Goal: Information Seeking & Learning: Learn about a topic

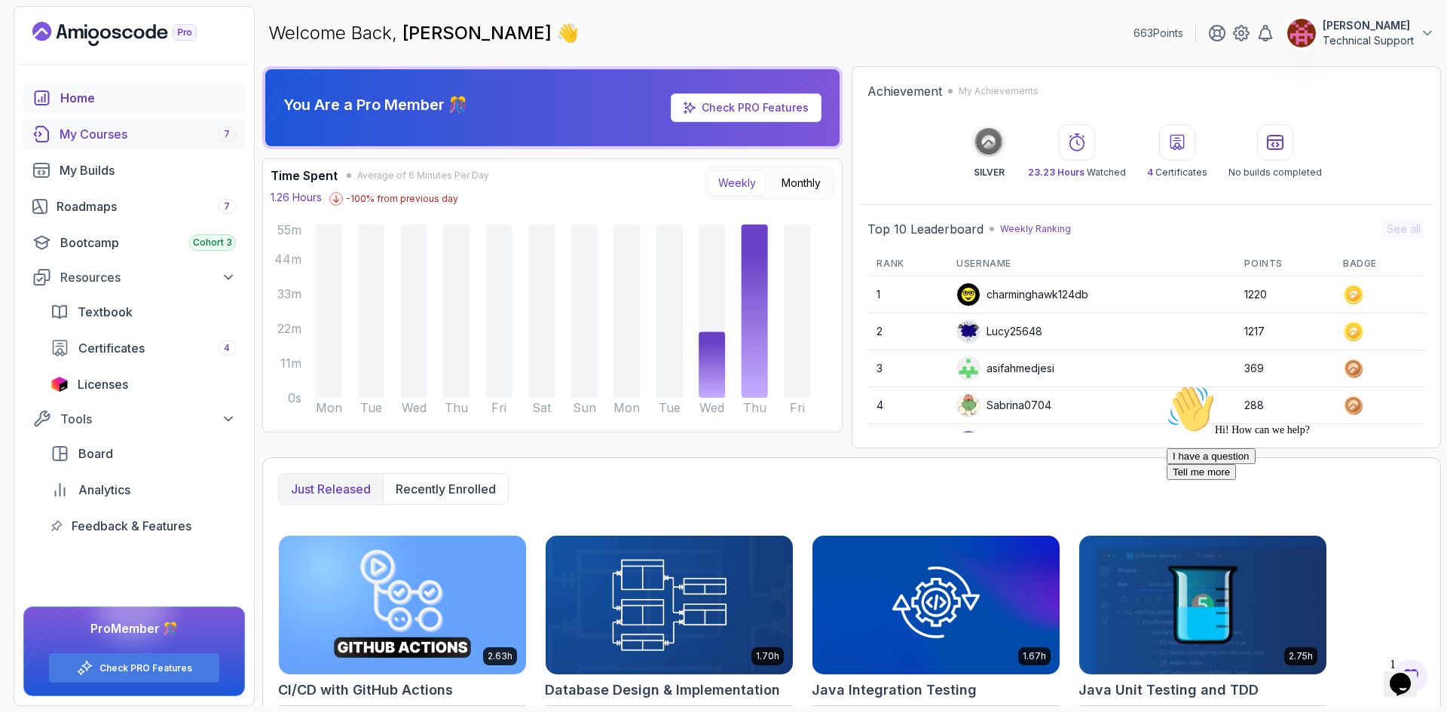
click at [165, 141] on div "My Courses 7" at bounding box center [148, 134] width 176 height 18
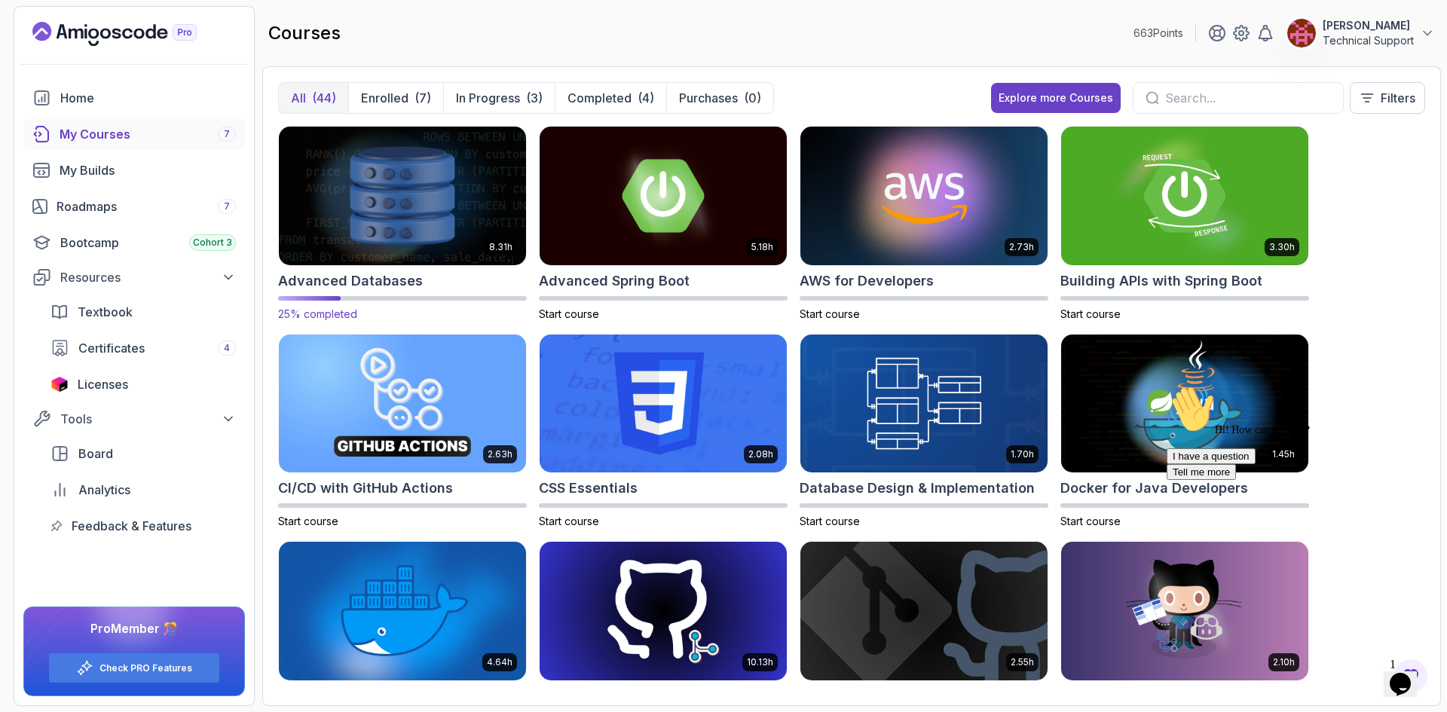
click at [394, 194] on img at bounding box center [402, 195] width 259 height 145
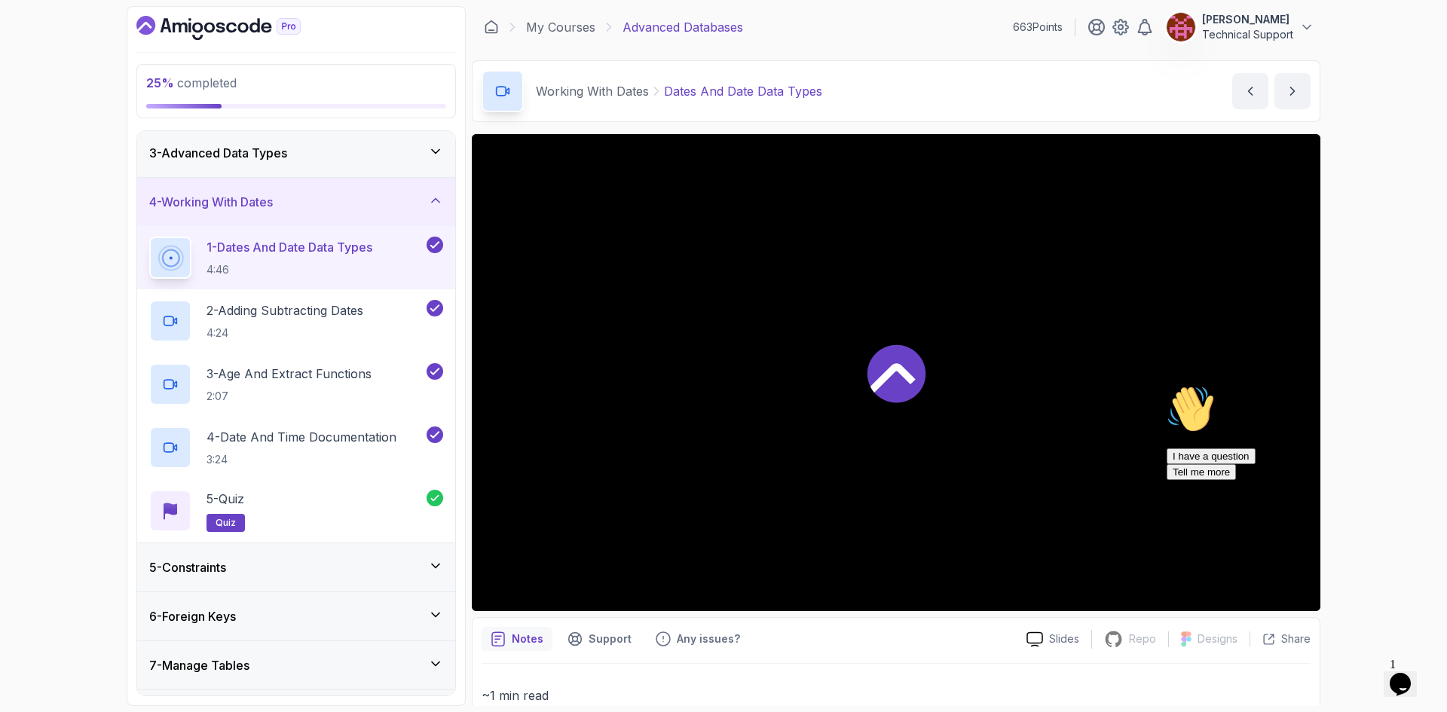
scroll to position [151, 0]
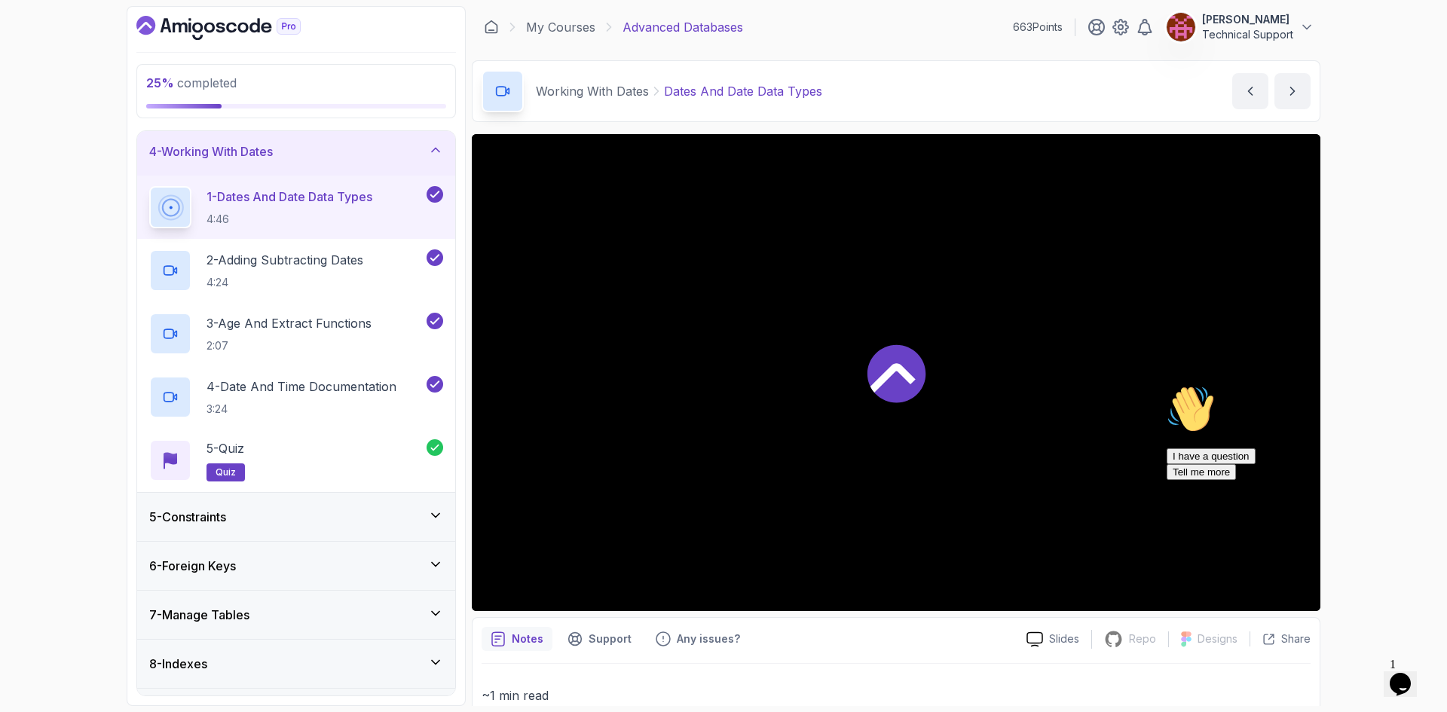
click at [295, 523] on div "5 - Constraints" at bounding box center [296, 517] width 294 height 18
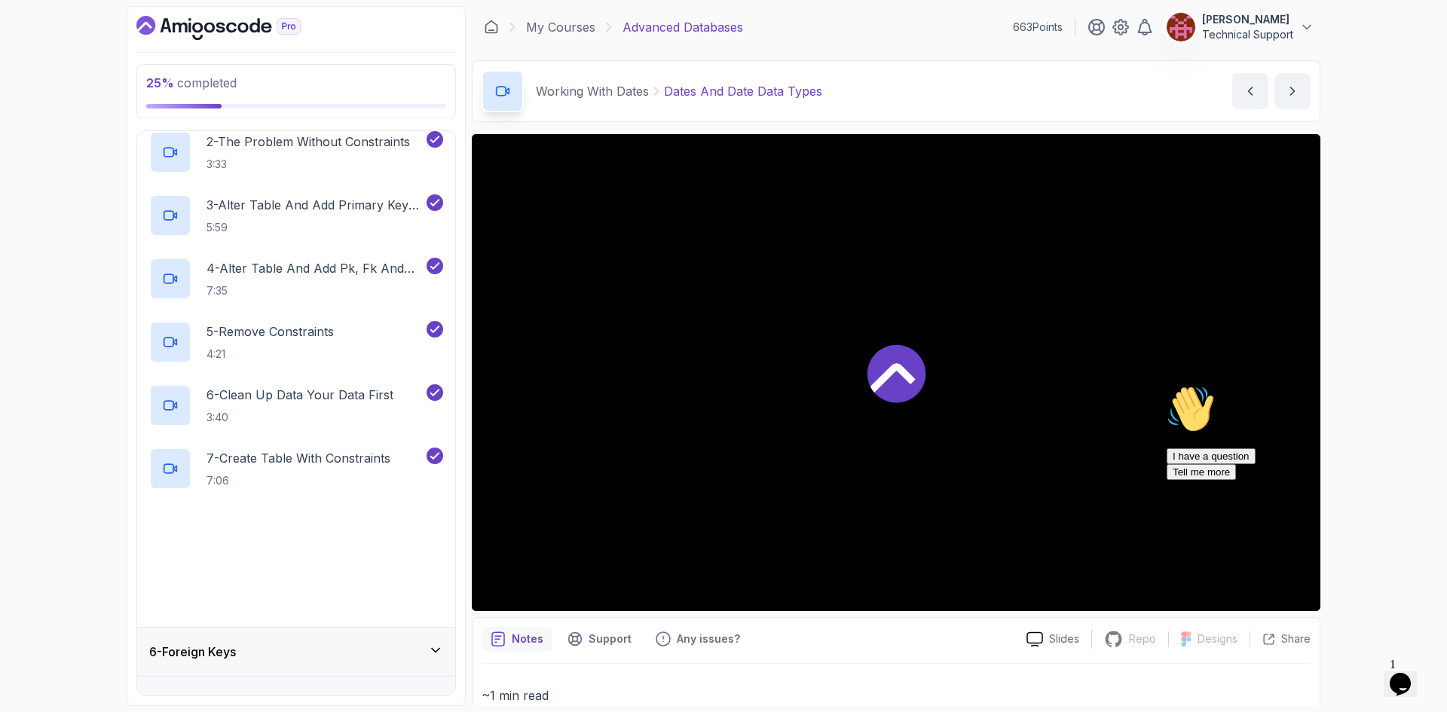
scroll to position [377, 0]
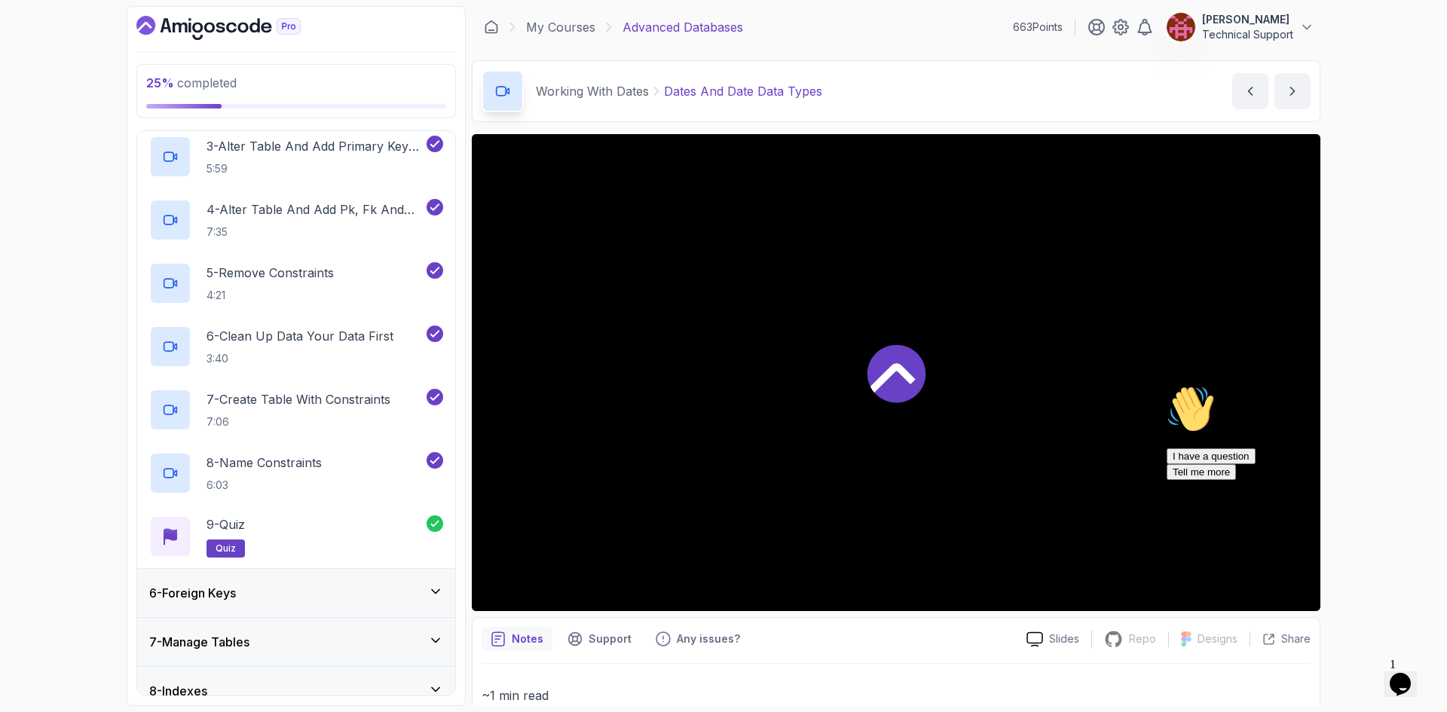
click at [326, 598] on div "6 - Foreign Keys" at bounding box center [296, 593] width 294 height 18
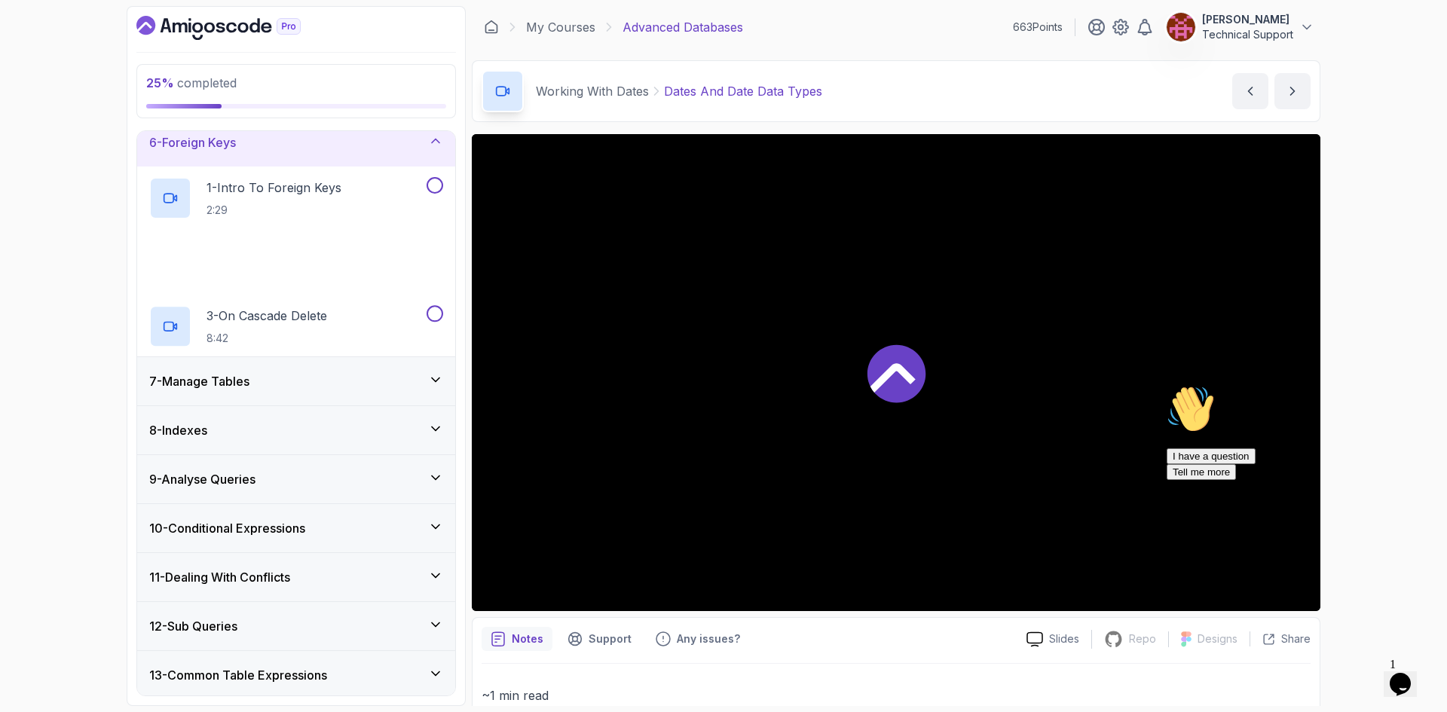
scroll to position [258, 0]
click at [315, 212] on p "2:29" at bounding box center [274, 210] width 135 height 15
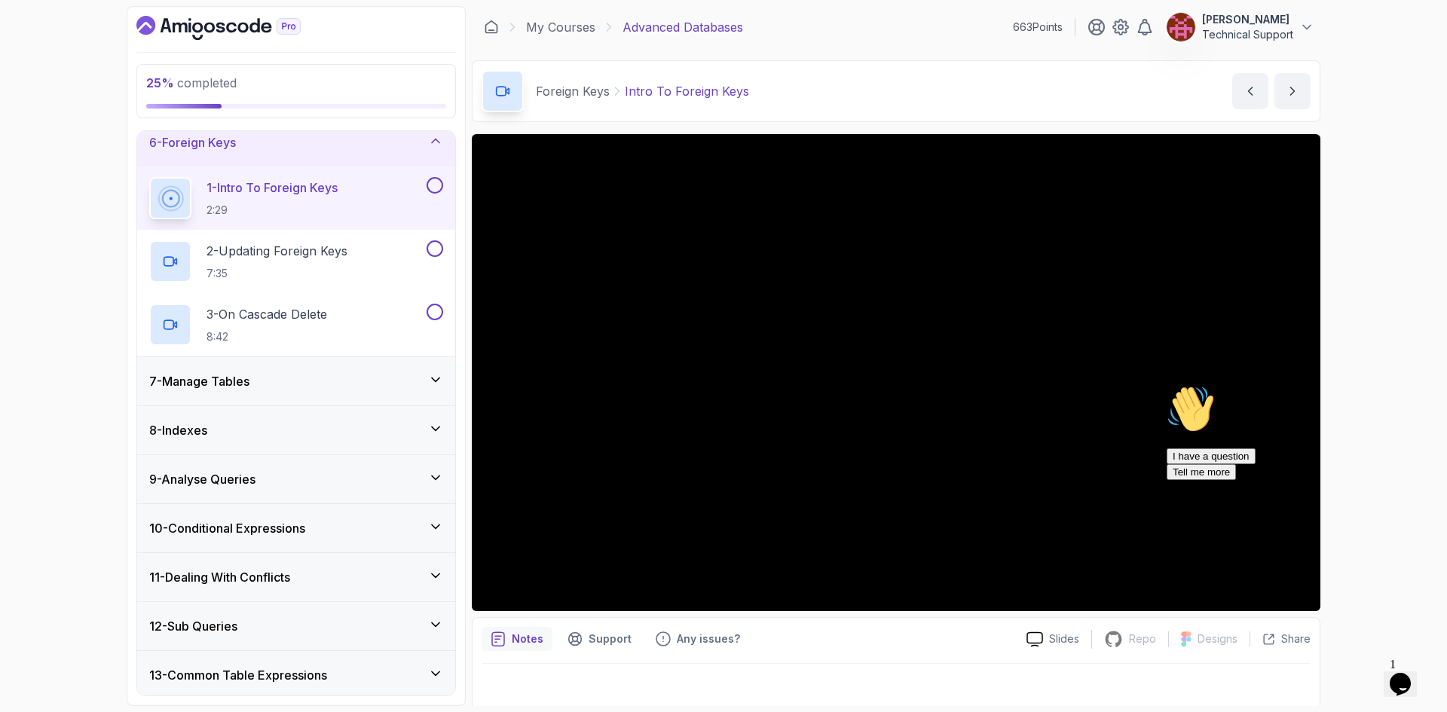
click at [1167, 385] on icon "Chat attention grabber" at bounding box center [1167, 385] width 0 height 0
click at [1352, 375] on div "25 % completed 1 - Intro 2 - Schemas 3 - Advanced Data Types 4 - Working With D…" at bounding box center [723, 356] width 1447 height 712
click at [1398, 370] on div "25 % completed 1 - Intro 2 - Schemas 3 - Advanced Data Types 4 - Working With D…" at bounding box center [723, 356] width 1447 height 712
drag, startPoint x: 1316, startPoint y: 368, endPoint x: 1366, endPoint y: 404, distance: 61.5
click at [1366, 404] on div "25 % completed 1 - Intro 2 - Schemas 3 - Advanced Data Types 4 - Working With D…" at bounding box center [723, 356] width 1447 height 712
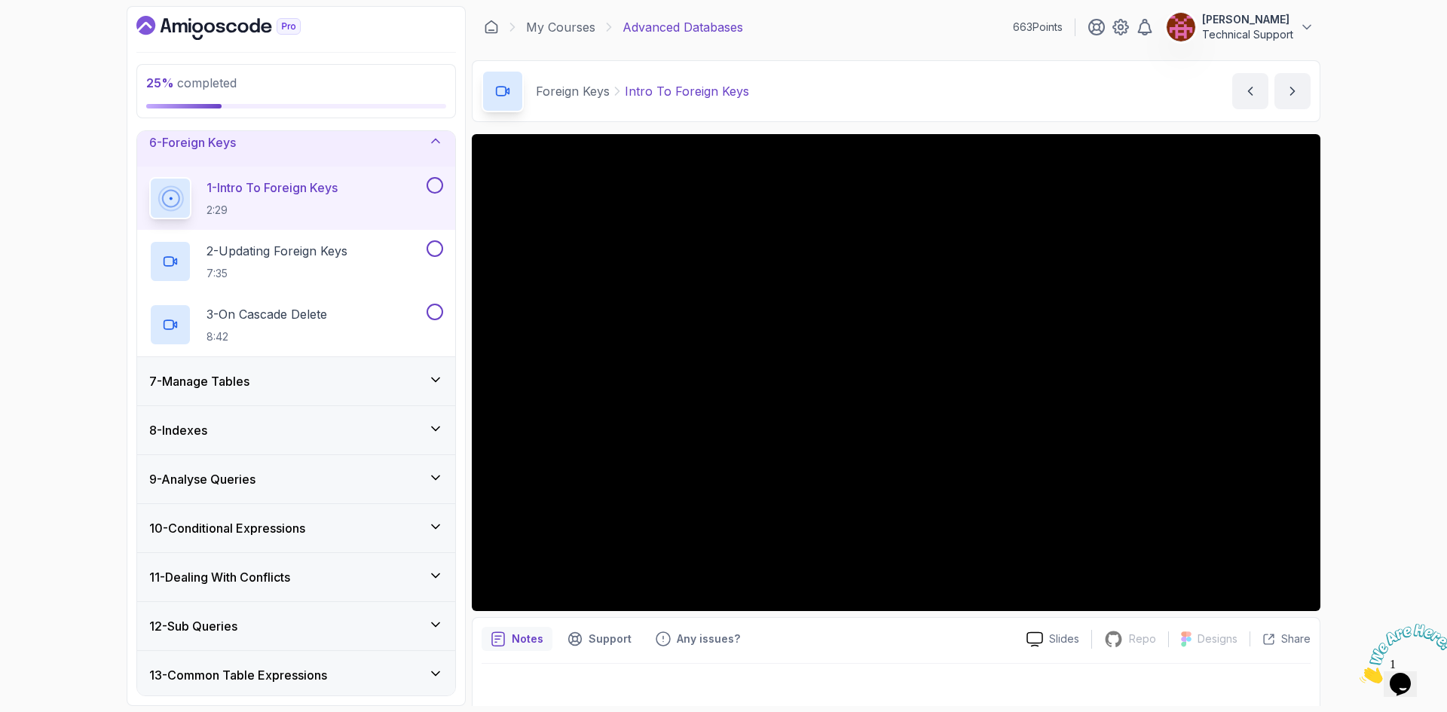
drag, startPoint x: 1377, startPoint y: 404, endPoint x: 1361, endPoint y: 466, distance: 63.8
click at [1361, 466] on div "25 % completed 1 - Intro 2 - Schemas 3 - Advanced Data Types 4 - Working With D…" at bounding box center [723, 356] width 1447 height 712
drag, startPoint x: 1361, startPoint y: 457, endPoint x: 1363, endPoint y: 520, distance: 63.4
click at [1363, 520] on div "25 % completed 1 - Intro 2 - Schemas 3 - Advanced Data Types 4 - Working With D…" at bounding box center [723, 356] width 1447 height 712
drag, startPoint x: 1365, startPoint y: 468, endPoint x: 1370, endPoint y: 522, distance: 53.7
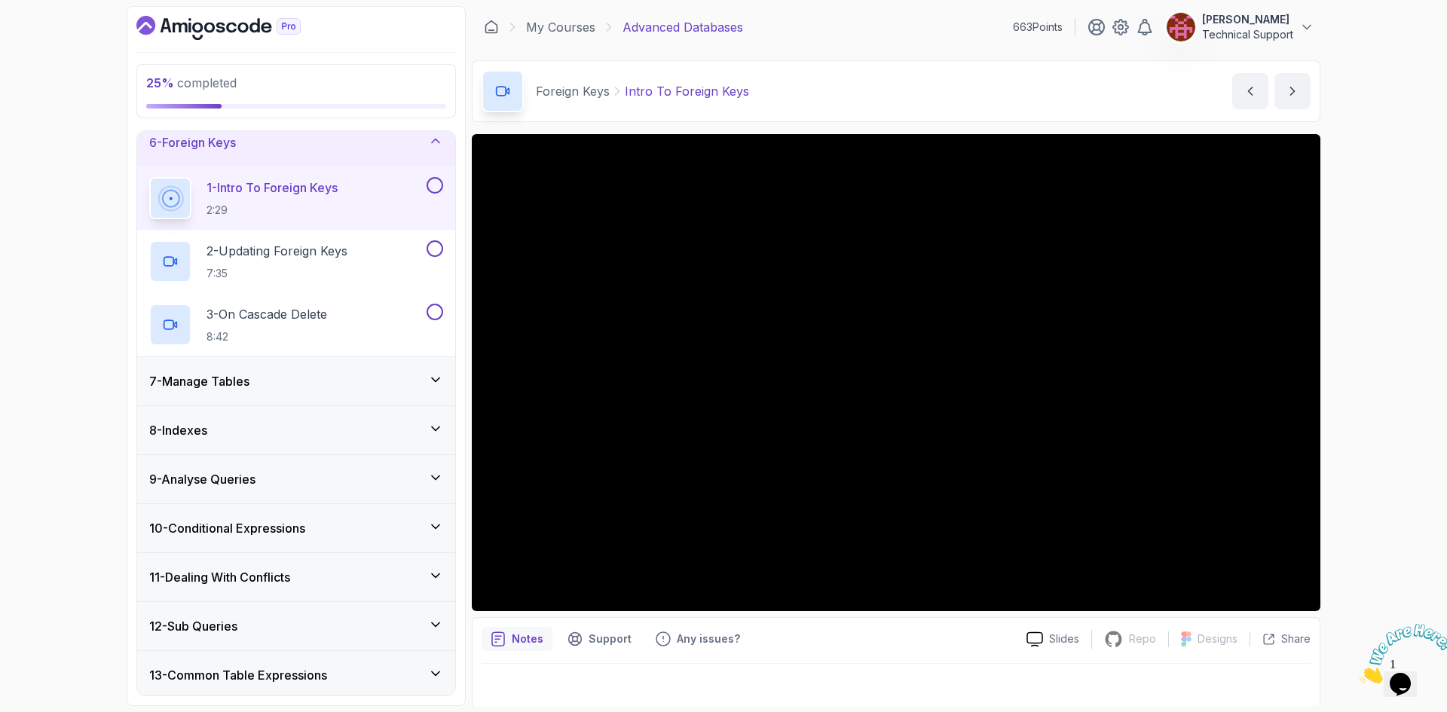
click at [1370, 522] on div "25 % completed 1 - Intro 2 - Schemas 3 - Advanced Data Types 4 - Working With D…" at bounding box center [723, 356] width 1447 height 712
drag, startPoint x: 1371, startPoint y: 518, endPoint x: 1374, endPoint y: 549, distance: 31.1
click at [1374, 549] on div "25 % completed 1 - Intro 2 - Schemas 3 - Advanced Data Types 4 - Working With D…" at bounding box center [723, 356] width 1447 height 712
click at [1391, 350] on div "25 % completed 1 - Intro 2 - Schemas 3 - Advanced Data Types 4 - Working With D…" at bounding box center [723, 356] width 1447 height 712
drag, startPoint x: 1317, startPoint y: 382, endPoint x: 1342, endPoint y: 403, distance: 32.7
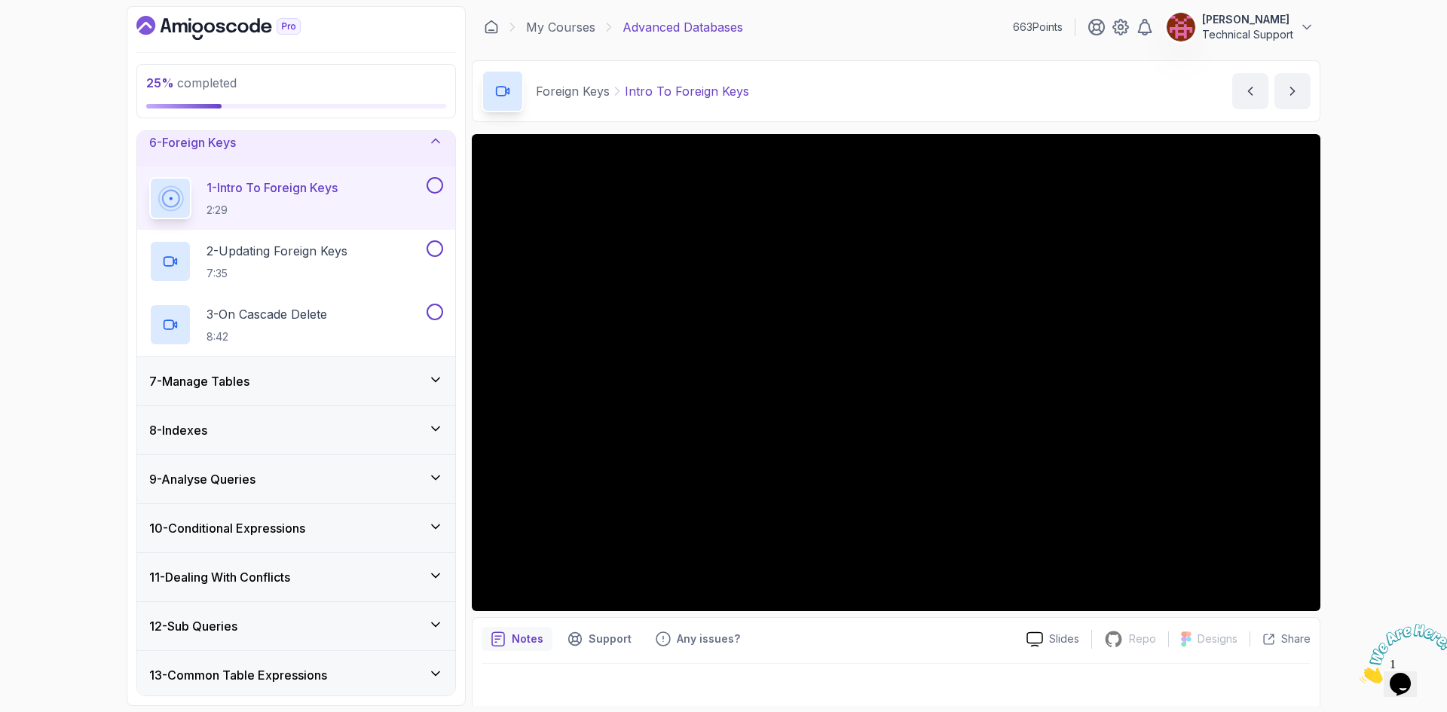
click at [1342, 403] on div "25 % completed 1 - Intro 2 - Schemas 3 - Advanced Data Types 4 - Working With D…" at bounding box center [723, 356] width 1447 height 712
drag, startPoint x: 1342, startPoint y: 403, endPoint x: 1386, endPoint y: 516, distance: 121.9
click at [1386, 516] on div "25 % completed 1 - Intro 2 - Schemas 3 - Advanced Data Types 4 - Working With D…" at bounding box center [723, 356] width 1447 height 712
click at [1357, 444] on div "25 % completed 1 - Intro 2 - Schemas 3 - Advanced Data Types 4 - Working With D…" at bounding box center [723, 356] width 1447 height 712
click at [1382, 467] on div "25 % completed 1 - Intro 2 - Schemas 3 - Advanced Data Types 4 - Working With D…" at bounding box center [723, 356] width 1447 height 712
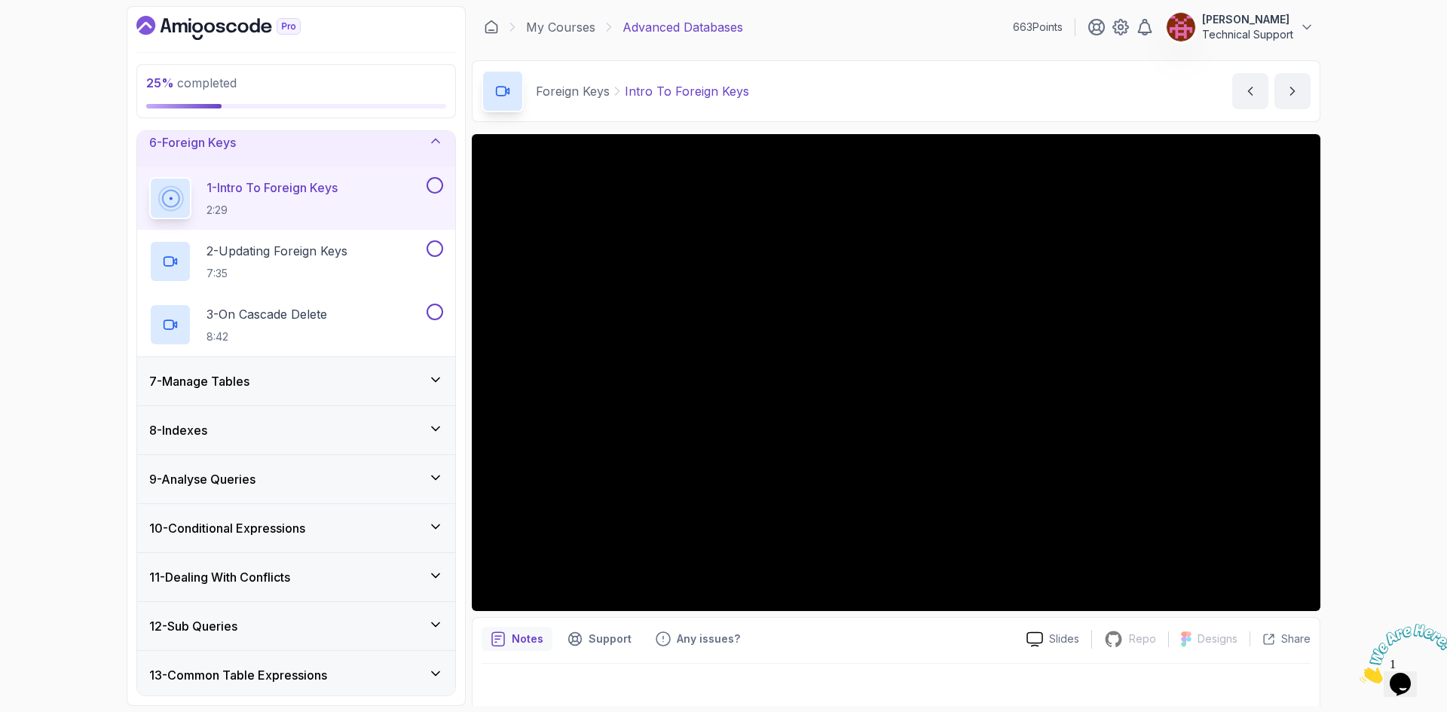
click at [1340, 455] on div "25 % completed 1 - Intro 2 - Schemas 3 - Advanced Data Types 4 - Working With D…" at bounding box center [723, 356] width 1447 height 712
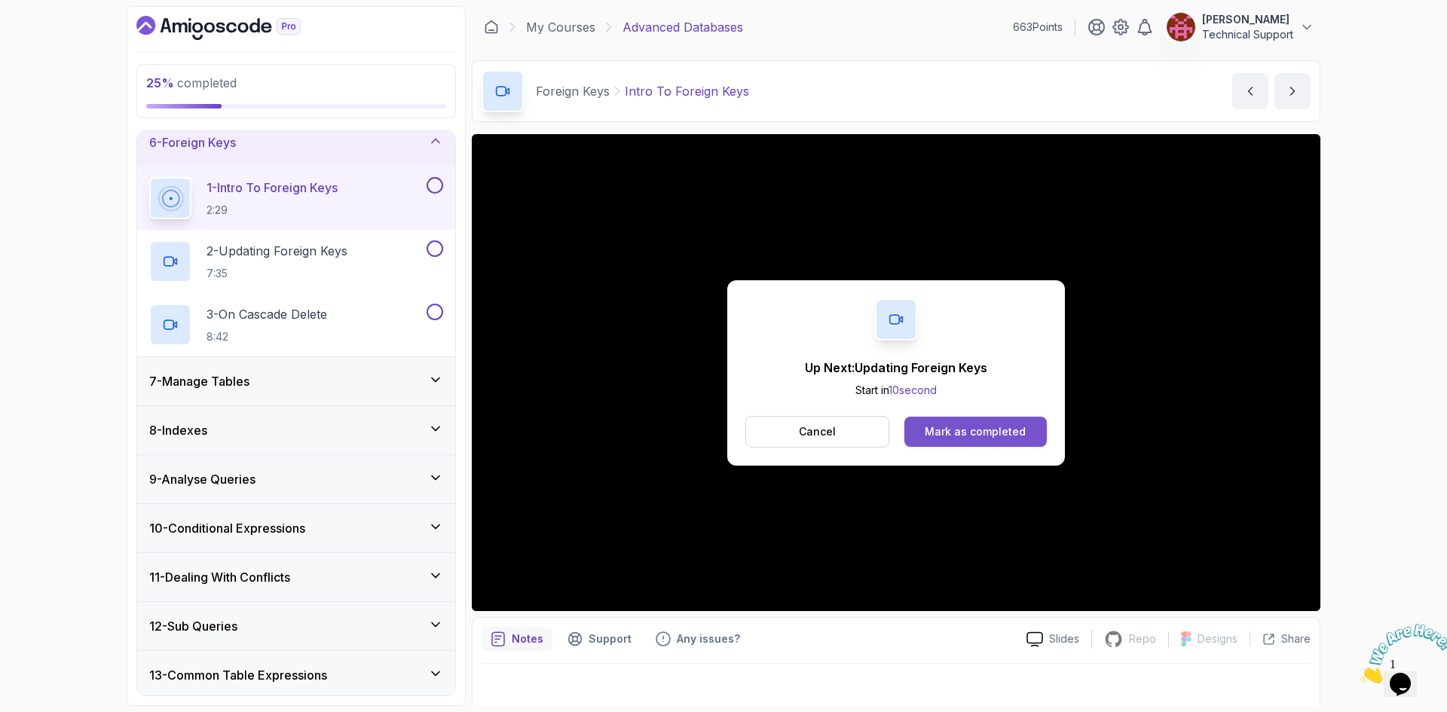
click at [999, 430] on div "Mark as completed" at bounding box center [975, 431] width 101 height 15
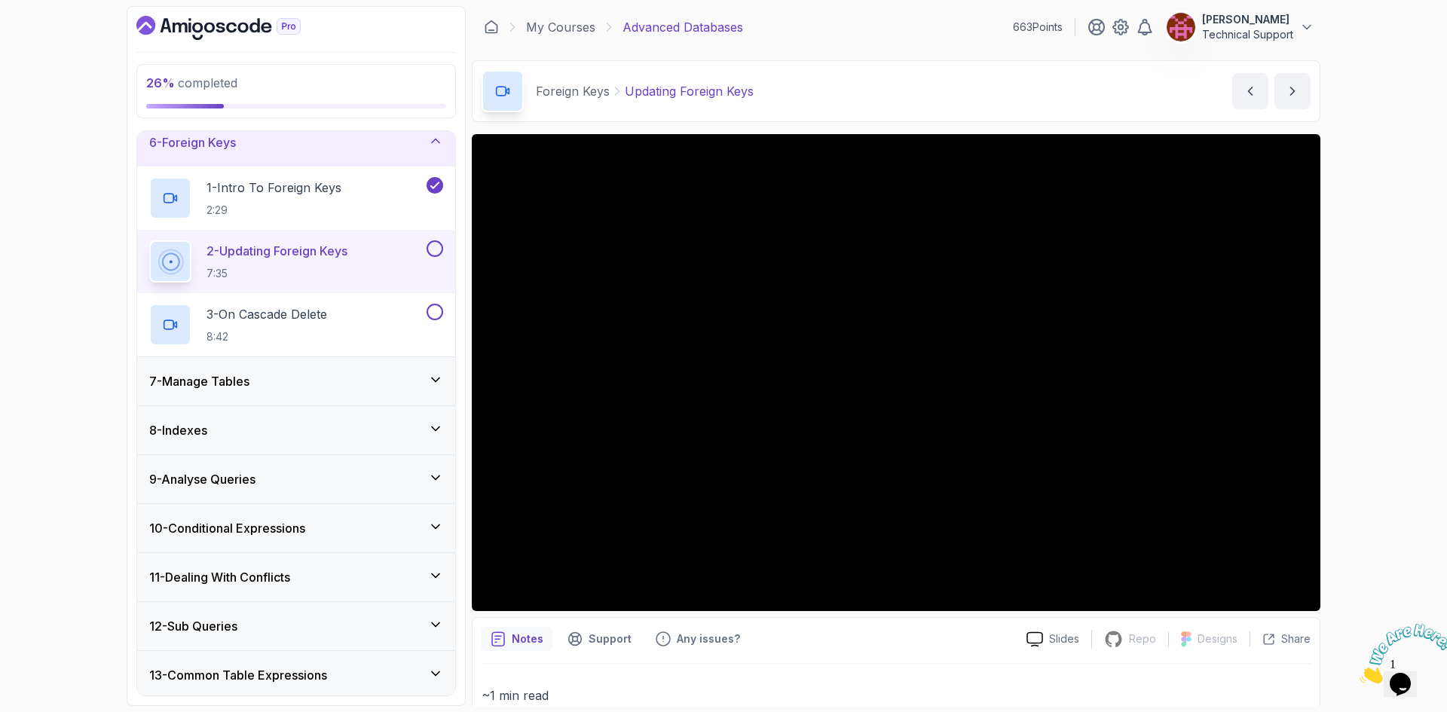
drag, startPoint x: 1296, startPoint y: 521, endPoint x: 1380, endPoint y: 442, distance: 115.2
click at [1380, 442] on div "26 % completed 1 - Intro 2 - Schemas 3 - Advanced Data Types 4 - Working With D…" at bounding box center [723, 356] width 1447 height 712
click at [1364, 421] on div "26 % completed 1 - Intro 2 - Schemas 3 - Advanced Data Types 4 - Working With D…" at bounding box center [723, 356] width 1447 height 712
click at [1352, 369] on div "26 % completed 1 - Intro 2 - Schemas 3 - Advanced Data Types 4 - Working With D…" at bounding box center [723, 356] width 1447 height 712
drag, startPoint x: 1319, startPoint y: 371, endPoint x: 1365, endPoint y: 431, distance: 75.8
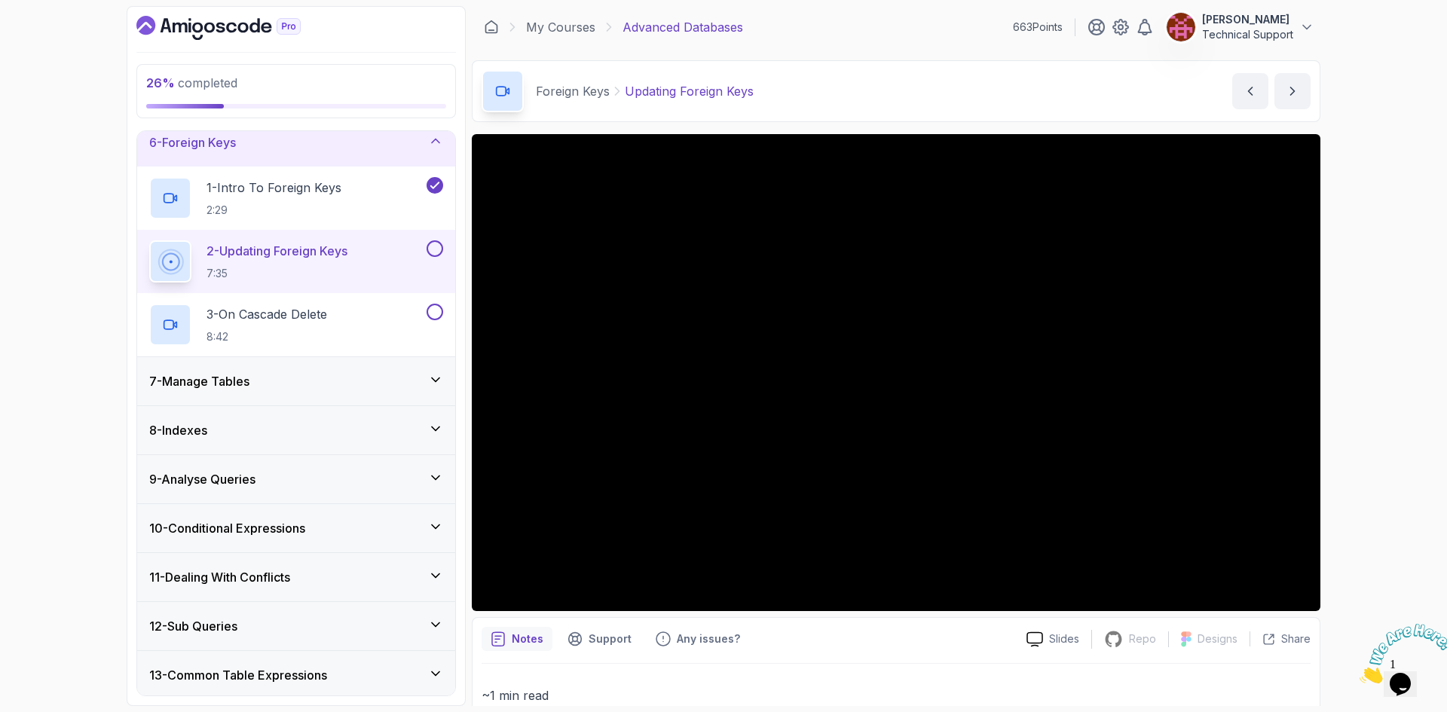
click at [1365, 431] on div "26 % completed 1 - Intro 2 - Schemas 3 - Advanced Data Types 4 - Working With D…" at bounding box center [723, 356] width 1447 height 712
click at [1361, 431] on div "26 % completed 1 - Intro 2 - Schemas 3 - Advanced Data Types 4 - Working With D…" at bounding box center [723, 356] width 1447 height 712
drag, startPoint x: 1359, startPoint y: 396, endPoint x: 1397, endPoint y: 469, distance: 81.6
click at [1397, 469] on div "26 % completed 1 - Intro 2 - Schemas 3 - Advanced Data Types 4 - Working With D…" at bounding box center [723, 356] width 1447 height 712
drag, startPoint x: 1391, startPoint y: 464, endPoint x: 1394, endPoint y: 513, distance: 49.1
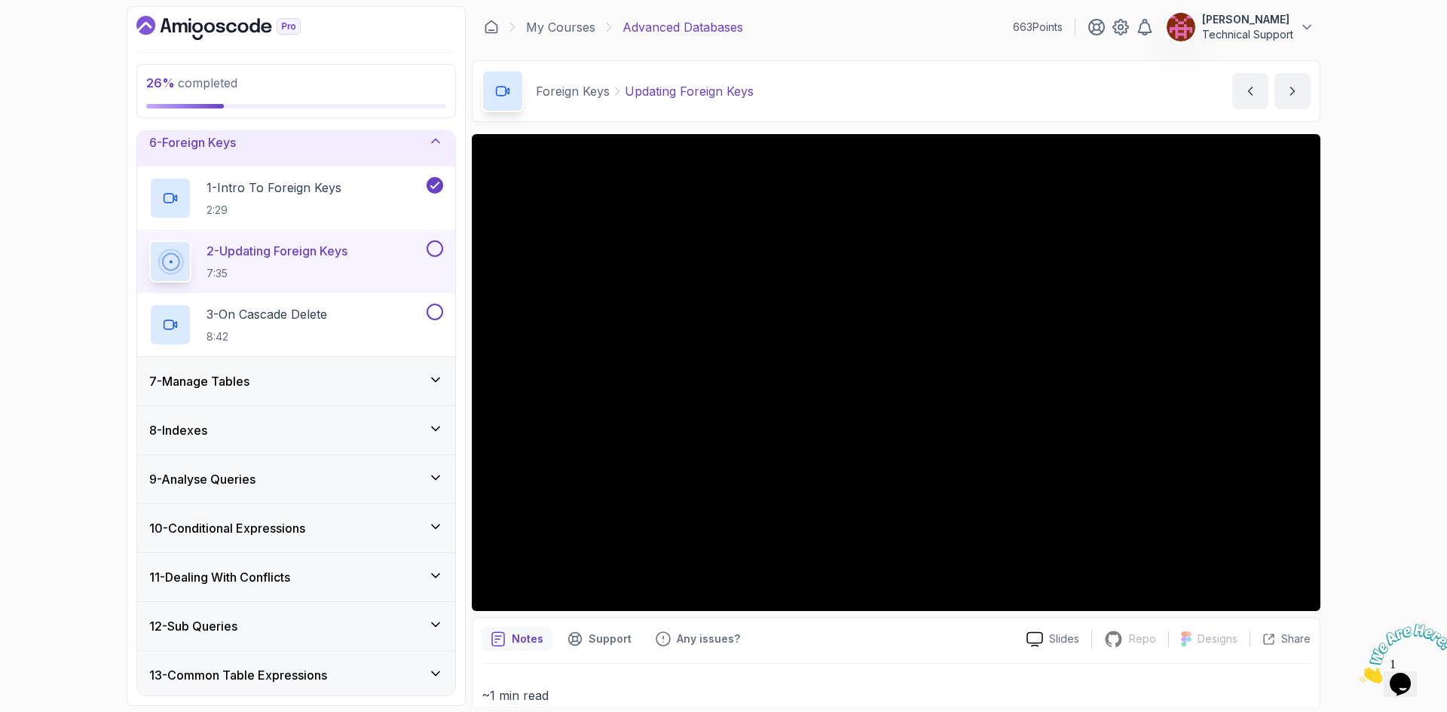
click at [1394, 513] on div "26 % completed 1 - Intro 2 - Schemas 3 - Advanced Data Types 4 - Working With D…" at bounding box center [723, 356] width 1447 height 712
drag, startPoint x: 1319, startPoint y: 481, endPoint x: 1327, endPoint y: 470, distance: 14.0
click at [1327, 470] on div "26 % completed 1 - Intro 2 - Schemas 3 - Advanced Data Types 4 - Working With D…" at bounding box center [723, 356] width 1447 height 712
drag, startPoint x: 1294, startPoint y: 376, endPoint x: 1351, endPoint y: 468, distance: 108.3
click at [1355, 470] on div "26 % completed 1 - Intro 2 - Schemas 3 - Advanced Data Types 4 - Working With D…" at bounding box center [723, 356] width 1447 height 712
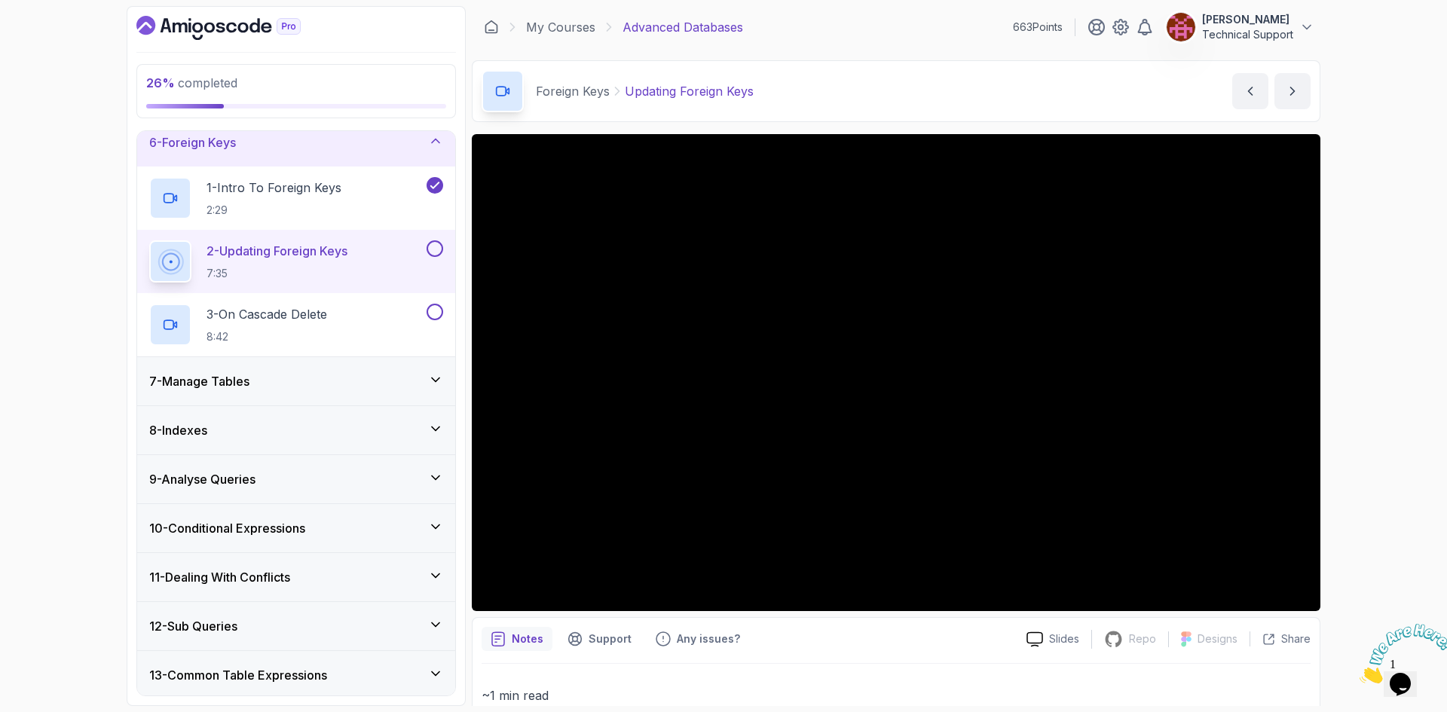
drag, startPoint x: 1318, startPoint y: 226, endPoint x: 1331, endPoint y: 462, distance: 236.3
click at [1331, 462] on div "26 % completed 1 - Intro 2 - Schemas 3 - Advanced Data Types 4 - Working With D…" at bounding box center [723, 356] width 1447 height 712
click at [1359, 455] on div "26 % completed 1 - Intro 2 - Schemas 3 - Advanced Data Types 4 - Working With D…" at bounding box center [723, 356] width 1447 height 712
click at [1416, 436] on div "26 % completed 1 - Intro 2 - Schemas 3 - Advanced Data Types 4 - Working With D…" at bounding box center [723, 356] width 1447 height 712
click at [1397, 419] on div "26 % completed 1 - Intro 2 - Schemas 3 - Advanced Data Types 4 - Working With D…" at bounding box center [723, 356] width 1447 height 712
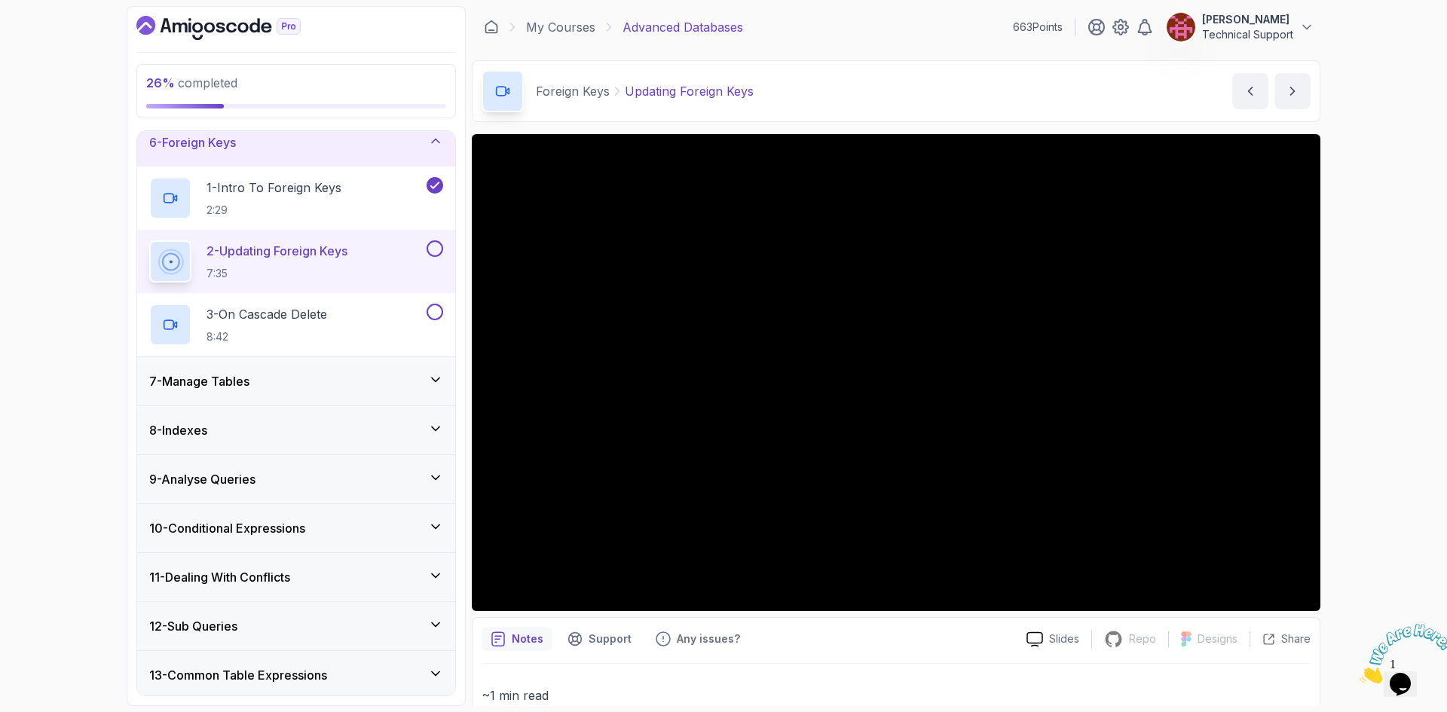
drag, startPoint x: 477, startPoint y: 553, endPoint x: 1387, endPoint y: 445, distance: 916.2
click at [1387, 445] on div "26 % completed 1 - Intro 2 - Schemas 3 - Advanced Data Types 4 - Working With D…" at bounding box center [723, 356] width 1447 height 712
drag, startPoint x: 1387, startPoint y: 445, endPoint x: 1375, endPoint y: 481, distance: 38.1
click at [1375, 481] on div "26 % completed 1 - Intro 2 - Schemas 3 - Advanced Data Types 4 - Working With D…" at bounding box center [723, 356] width 1447 height 712
drag, startPoint x: 1375, startPoint y: 481, endPoint x: 1387, endPoint y: 531, distance: 51.2
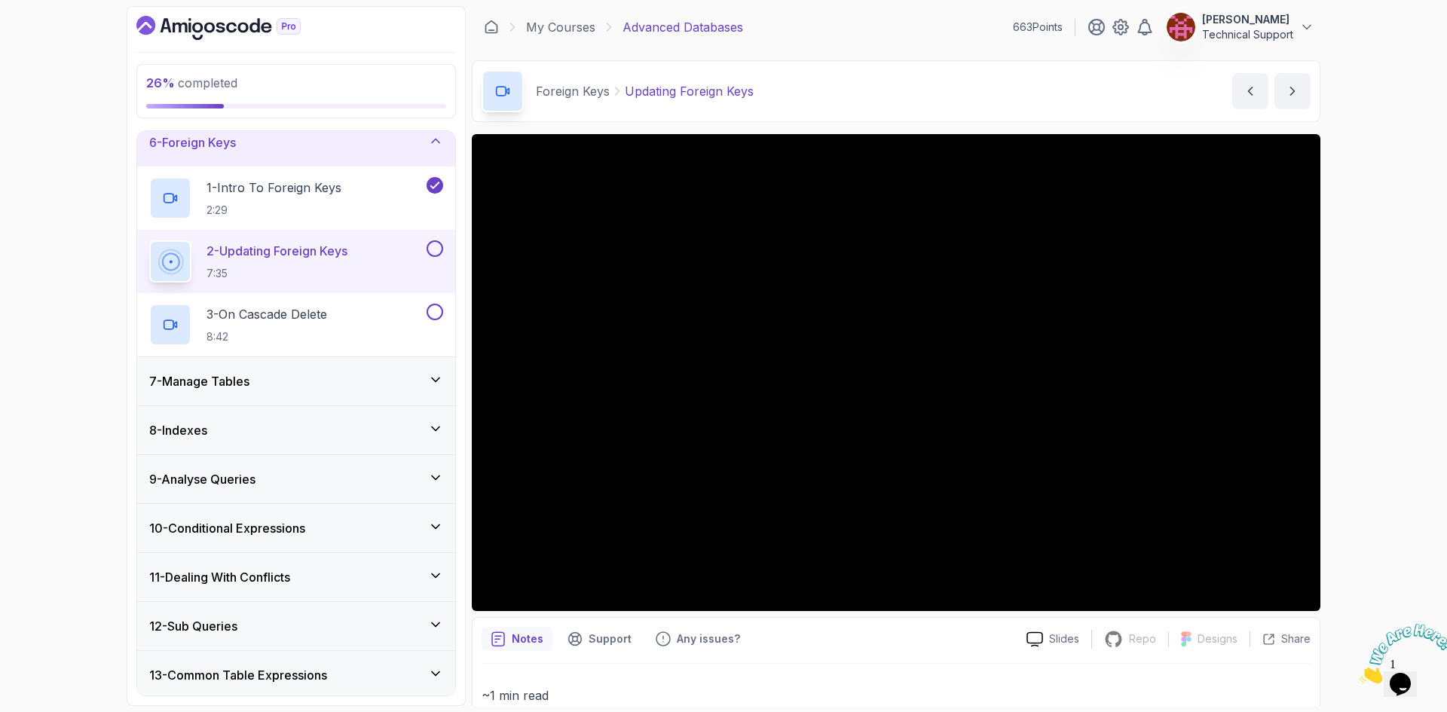
click at [1387, 531] on div "26 % completed 1 - Intro 2 - Schemas 3 - Advanced Data Types 4 - Working With D…" at bounding box center [723, 356] width 1447 height 712
drag, startPoint x: 1387, startPoint y: 531, endPoint x: 1400, endPoint y: 598, distance: 68.4
click at [1401, 598] on div "26 % completed 1 - Intro 2 - Schemas 3 - Advanced Data Types 4 - Working With D…" at bounding box center [723, 356] width 1447 height 712
drag, startPoint x: 1381, startPoint y: 491, endPoint x: 1368, endPoint y: 530, distance: 40.5
click at [1368, 530] on div "26 % completed 1 - Intro 2 - Schemas 3 - Advanced Data Types 4 - Working With D…" at bounding box center [723, 356] width 1447 height 712
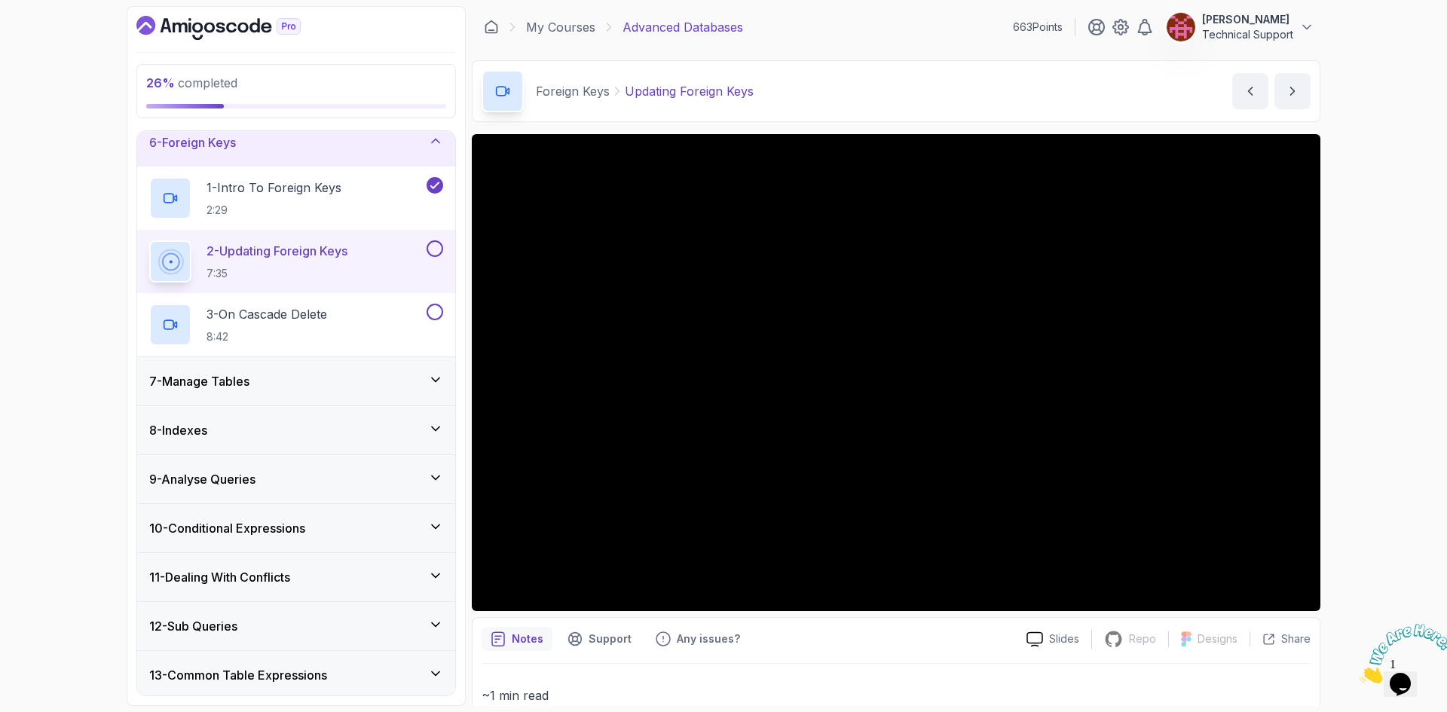
drag, startPoint x: 1368, startPoint y: 527, endPoint x: 1361, endPoint y: 589, distance: 62.2
click at [1361, 589] on div "26 % completed 1 - Intro 2 - Schemas 3 - Advanced Data Types 4 - Working With D…" at bounding box center [723, 356] width 1447 height 712
drag, startPoint x: 1320, startPoint y: 572, endPoint x: 1378, endPoint y: 535, distance: 68.8
click at [1378, 535] on div "26 % completed 1 - Intro 2 - Schemas 3 - Advanced Data Types 4 - Working With D…" at bounding box center [723, 356] width 1447 height 712
click at [1379, 506] on div "26 % completed 1 - Intro 2 - Schemas 3 - Advanced Data Types 4 - Working With D…" at bounding box center [723, 356] width 1447 height 712
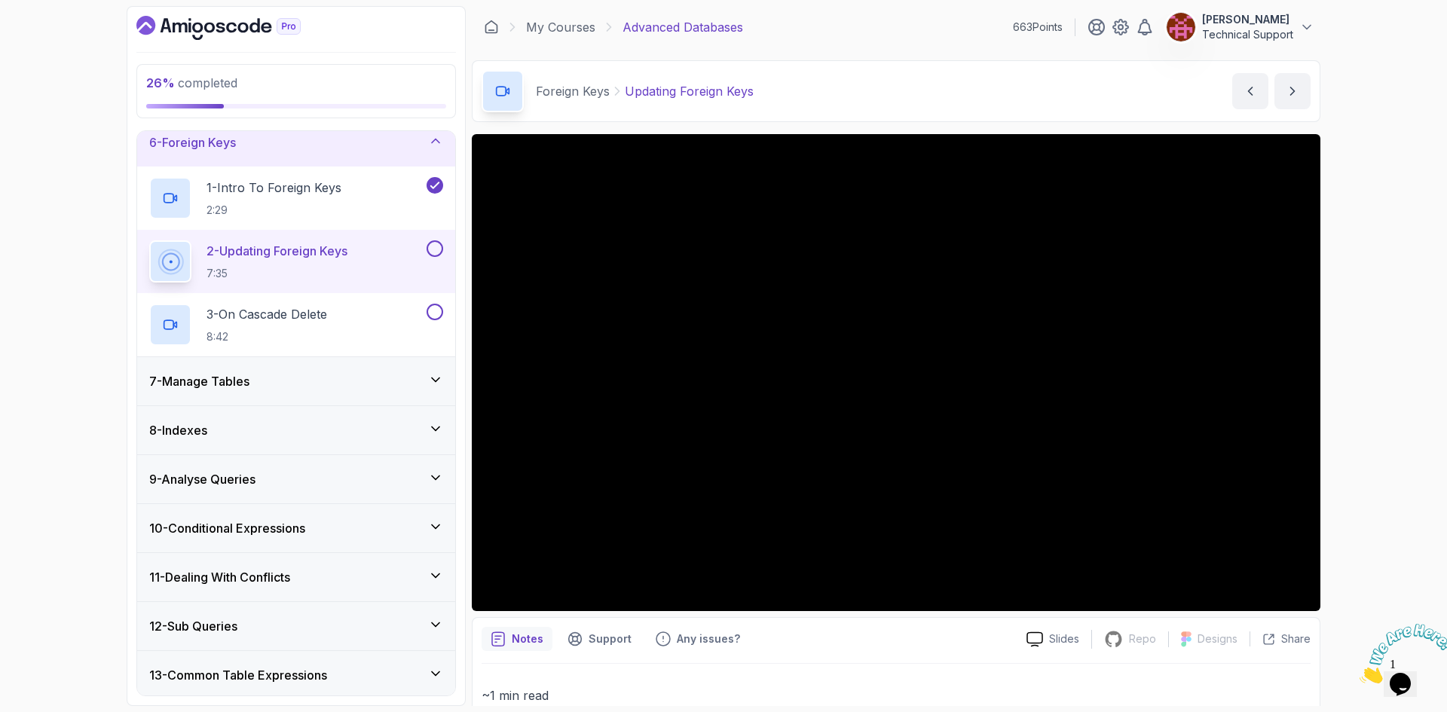
click at [1329, 470] on div "26 % completed 1 - Intro 2 - Schemas 3 - Advanced Data Types 4 - Working With D…" at bounding box center [723, 356] width 1447 height 712
drag, startPoint x: 1317, startPoint y: 408, endPoint x: 1341, endPoint y: 470, distance: 67.1
click at [1341, 470] on div "26 % completed 1 - Intro 2 - Schemas 3 - Advanced Data Types 4 - Working With D…" at bounding box center [723, 356] width 1447 height 712
drag, startPoint x: 1308, startPoint y: 556, endPoint x: 1399, endPoint y: 512, distance: 101.1
click at [1399, 512] on div "26 % completed 1 - Intro 2 - Schemas 3 - Advanced Data Types 4 - Working With D…" at bounding box center [723, 356] width 1447 height 712
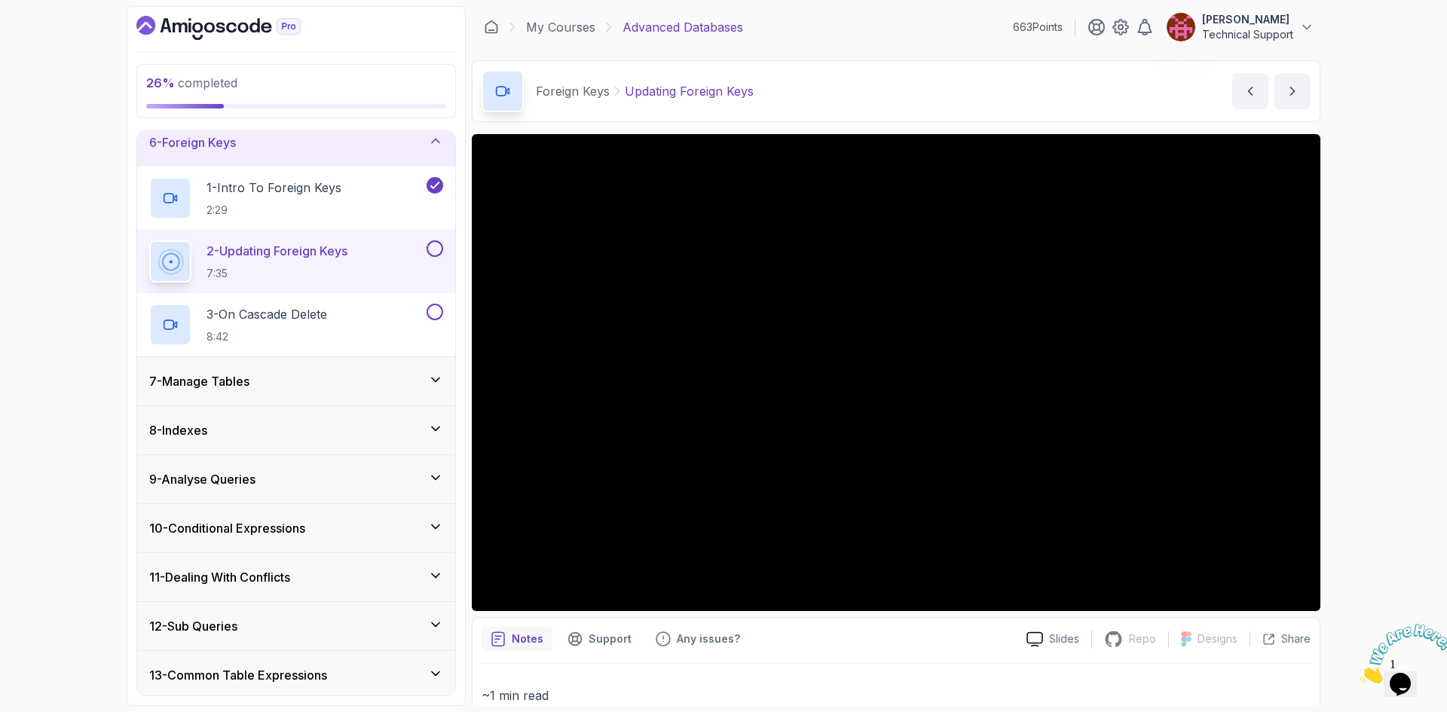
click at [1379, 471] on div "26 % completed 1 - Intro 2 - Schemas 3 - Advanced Data Types 4 - Working With D…" at bounding box center [723, 356] width 1447 height 712
drag, startPoint x: 1380, startPoint y: 470, endPoint x: 1385, endPoint y: 520, distance: 50.0
click at [1382, 516] on div "26 % completed 1 - Intro 2 - Schemas 3 - Advanced Data Types 4 - Working With D…" at bounding box center [723, 356] width 1447 height 712
drag, startPoint x: 1385, startPoint y: 521, endPoint x: 1379, endPoint y: 571, distance: 50.1
click at [1382, 570] on div "26 % completed 1 - Intro 2 - Schemas 3 - Advanced Data Types 4 - Working With D…" at bounding box center [723, 356] width 1447 height 712
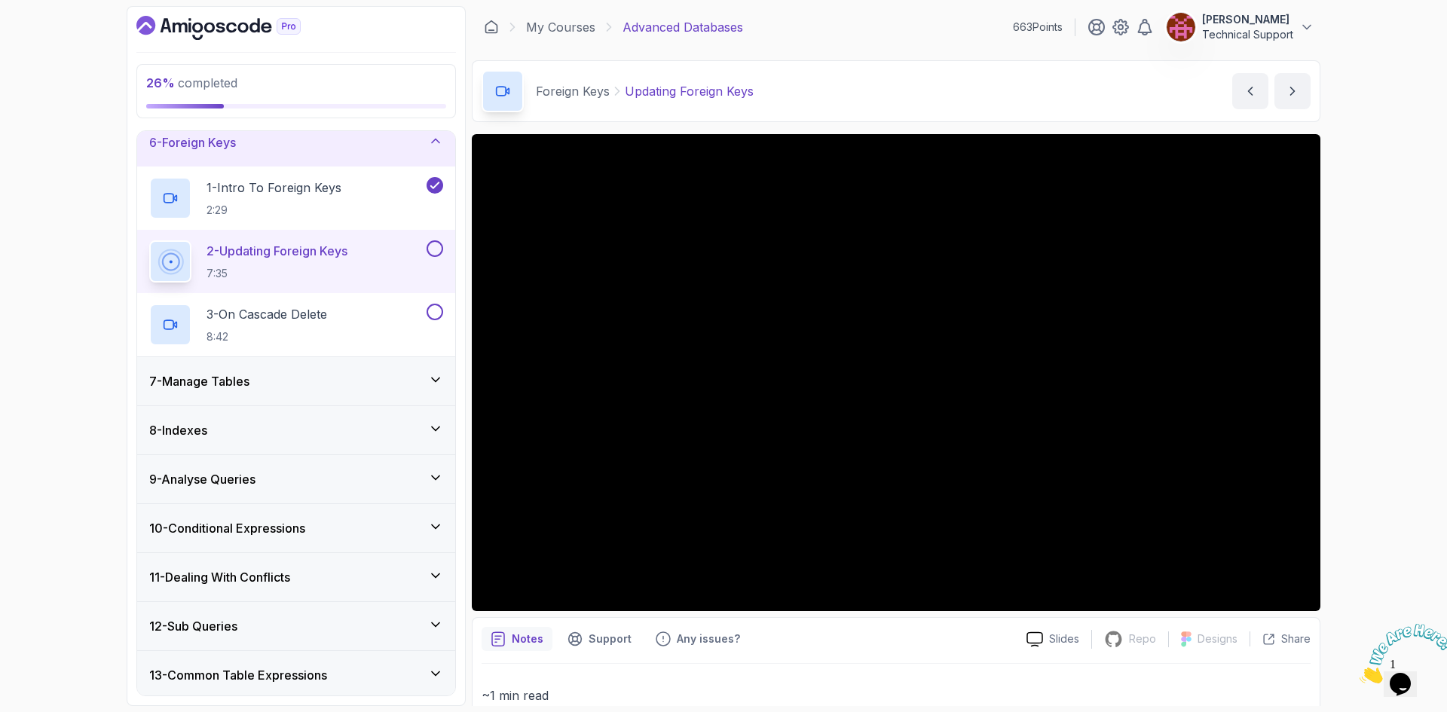
click at [1337, 413] on div "26 % completed 1 - Intro 2 - Schemas 3 - Advanced Data Types 4 - Working With D…" at bounding box center [723, 356] width 1447 height 712
click at [1355, 387] on div "26 % completed 1 - Intro 2 - Schemas 3 - Advanced Data Types 4 - Working With D…" at bounding box center [723, 356] width 1447 height 712
click at [1365, 381] on div "26 % completed 1 - Intro 2 - Schemas 3 - Advanced Data Types 4 - Working With D…" at bounding box center [723, 356] width 1447 height 712
click at [1405, 404] on div "26 % completed 1 - Intro 2 - Schemas 3 - Advanced Data Types 4 - Working With D…" at bounding box center [723, 356] width 1447 height 712
drag, startPoint x: 1402, startPoint y: 413, endPoint x: 1403, endPoint y: 470, distance: 56.5
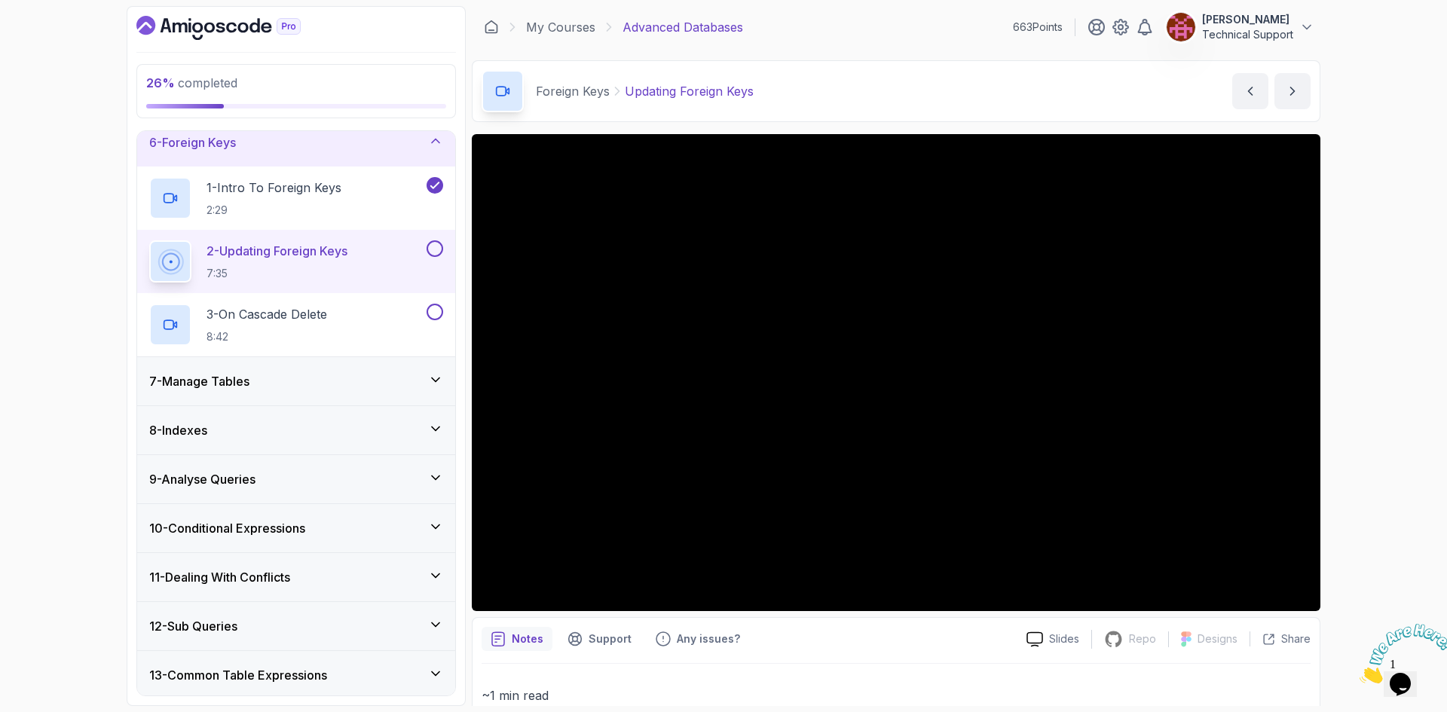
click at [1403, 470] on div "26 % completed 1 - Intro 2 - Schemas 3 - Advanced Data Types 4 - Working With D…" at bounding box center [723, 356] width 1447 height 712
click at [1349, 353] on div "26 % completed 1 - Intro 2 - Schemas 3 - Advanced Data Types 4 - Working With D…" at bounding box center [723, 356] width 1447 height 712
drag, startPoint x: 1310, startPoint y: 362, endPoint x: 1351, endPoint y: 464, distance: 109.6
click at [1351, 464] on div "26 % completed 1 - Intro 2 - Schemas 3 - Advanced Data Types 4 - Working With D…" at bounding box center [723, 356] width 1447 height 712
click at [1362, 379] on div "26 % completed 1 - Intro 2 - Schemas 3 - Advanced Data Types 4 - Working With D…" at bounding box center [723, 356] width 1447 height 712
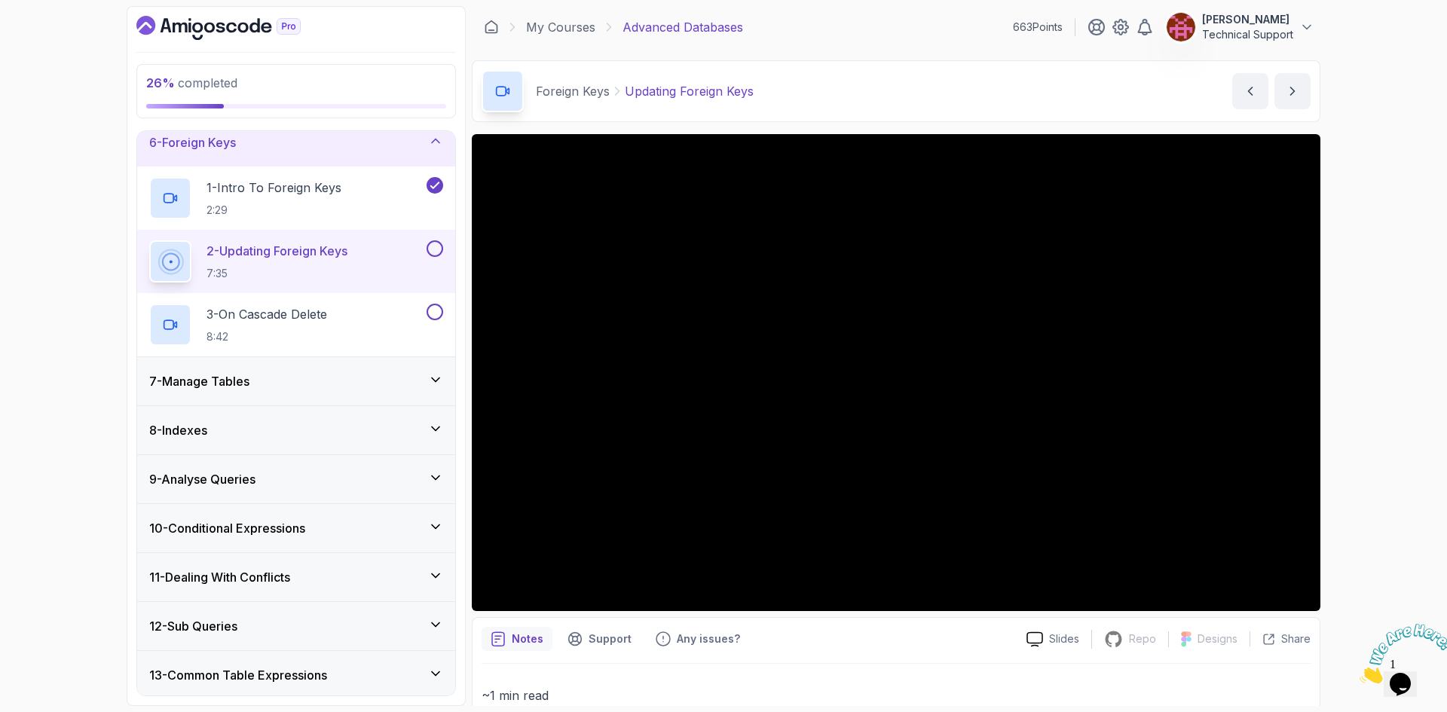
click at [1368, 364] on div "26 % completed 1 - Intro 2 - Schemas 3 - Advanced Data Types 4 - Working With D…" at bounding box center [723, 356] width 1447 height 712
click at [1364, 348] on div "26 % completed 1 - Intro 2 - Schemas 3 - Advanced Data Types 4 - Working With D…" at bounding box center [723, 356] width 1447 height 712
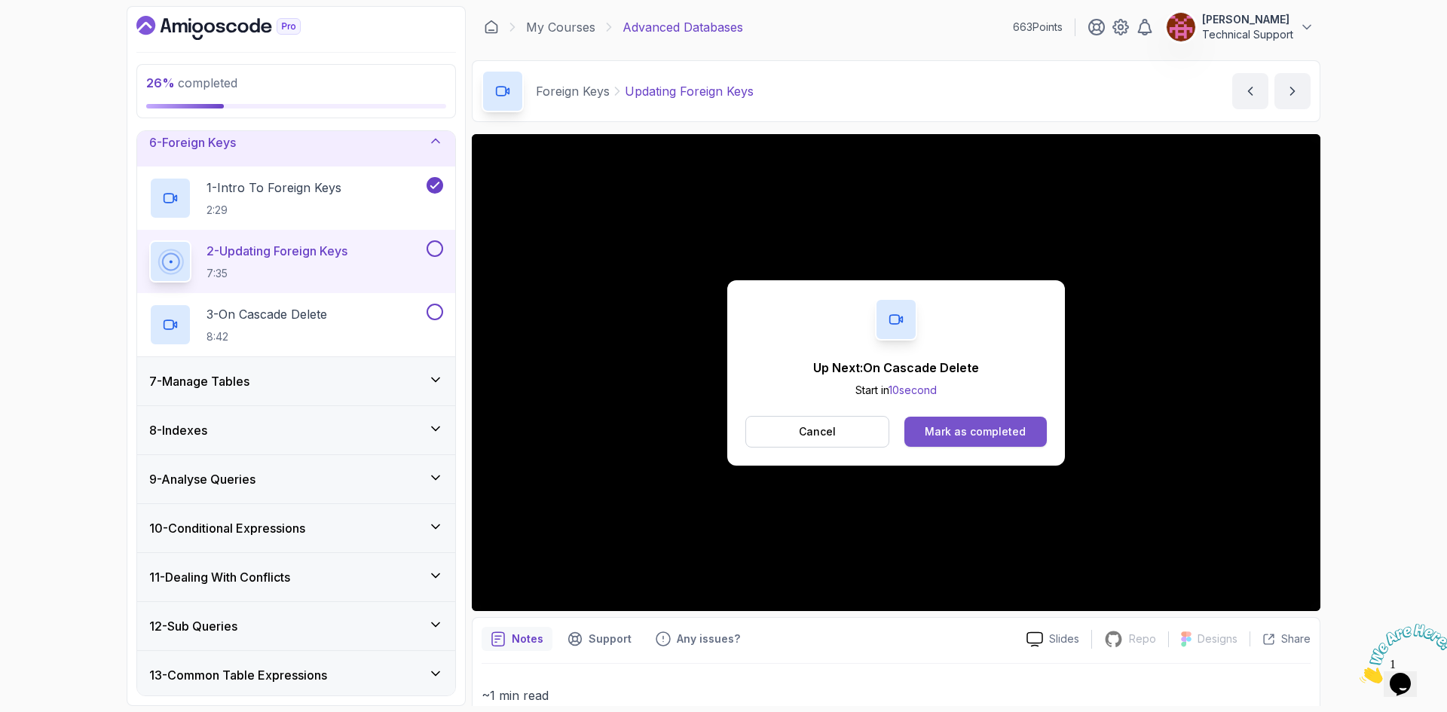
click at [974, 423] on button "Mark as completed" at bounding box center [976, 432] width 142 height 30
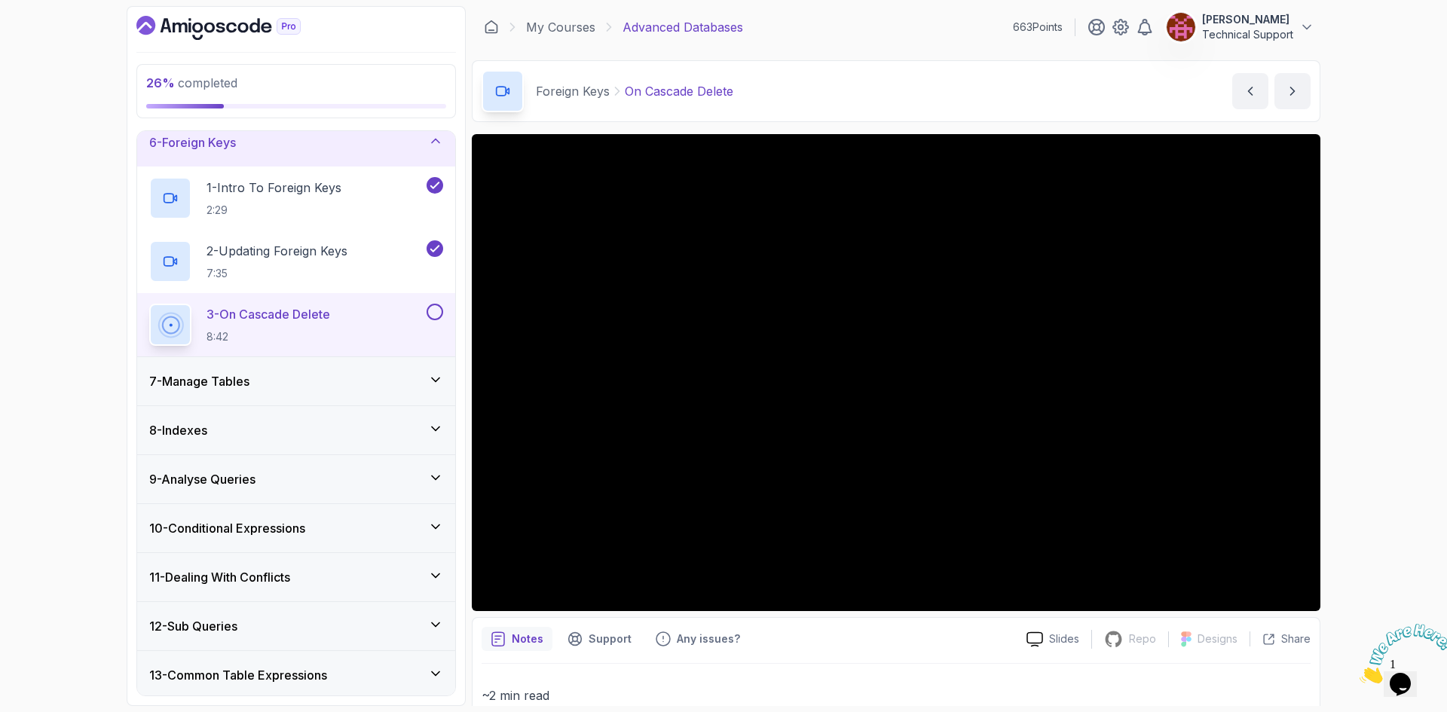
click at [1360, 421] on div "26 % completed 1 - Intro 2 - Schemas 3 - Advanced Data Types 4 - Working With D…" at bounding box center [723, 356] width 1447 height 712
click at [1348, 452] on div "26 % completed 1 - Intro 2 - Schemas 3 - Advanced Data Types 4 - Working With D…" at bounding box center [723, 356] width 1447 height 712
click at [1415, 140] on div "26 % completed 1 - Intro 2 - Schemas 3 - Advanced Data Types 4 - Working With D…" at bounding box center [723, 356] width 1447 height 712
click at [1411, 137] on div "26 % completed 1 - Intro 2 - Schemas 3 - Advanced Data Types 4 - Working With D…" at bounding box center [723, 356] width 1447 height 712
click at [1395, 127] on div "26 % completed 1 - Intro 2 - Schemas 3 - Advanced Data Types 4 - Working With D…" at bounding box center [723, 356] width 1447 height 712
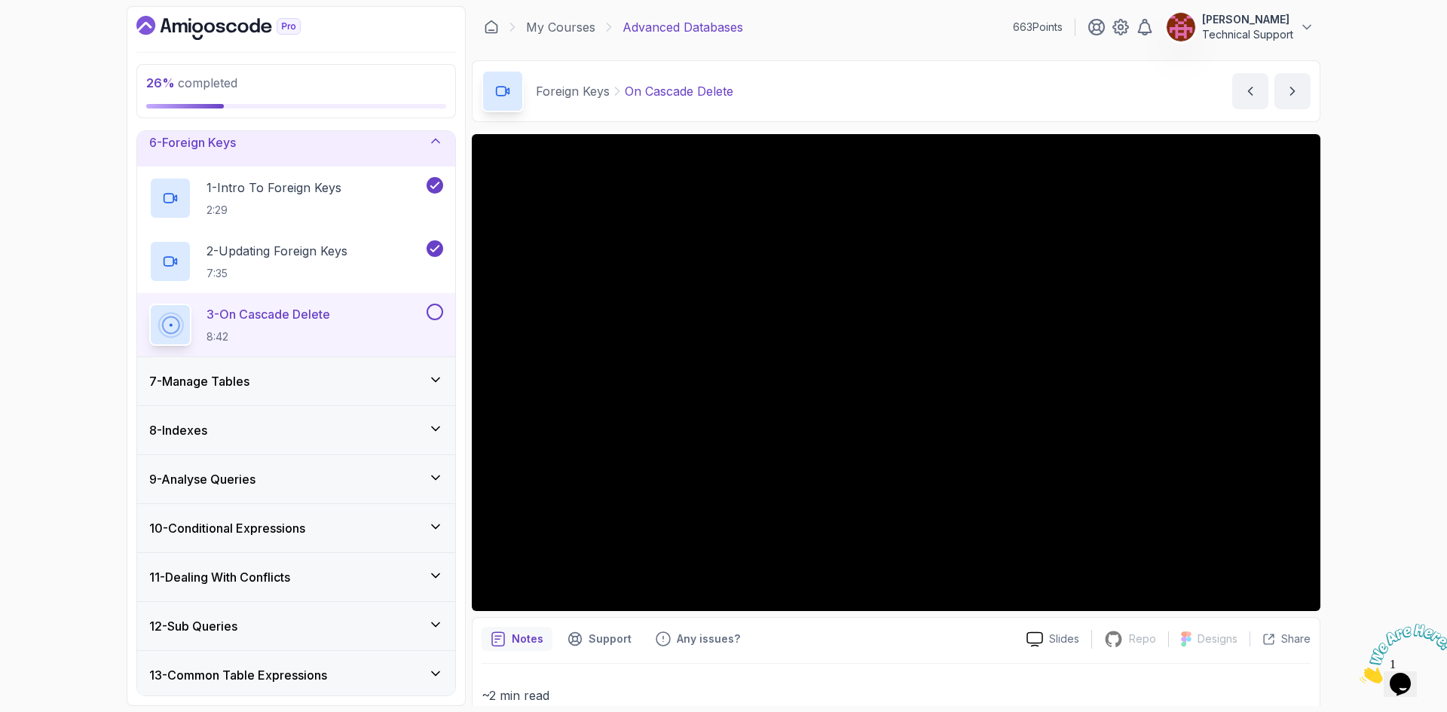
click at [1373, 127] on div "26 % completed 1 - Intro 2 - Schemas 3 - Advanced Data Types 4 - Working With D…" at bounding box center [723, 356] width 1447 height 712
click at [1006, 35] on div "My Courses Advanced Databases 663 Points [PERSON_NAME] Technical Support" at bounding box center [896, 27] width 849 height 42
click at [1167, 385] on icon "Chat attention grabber" at bounding box center [1167, 385] width 0 height 0
click at [1351, 474] on div "26 % completed 1 - Intro 2 - Schemas 3 - Advanced Data Types 4 - Working With D…" at bounding box center [723, 356] width 1447 height 712
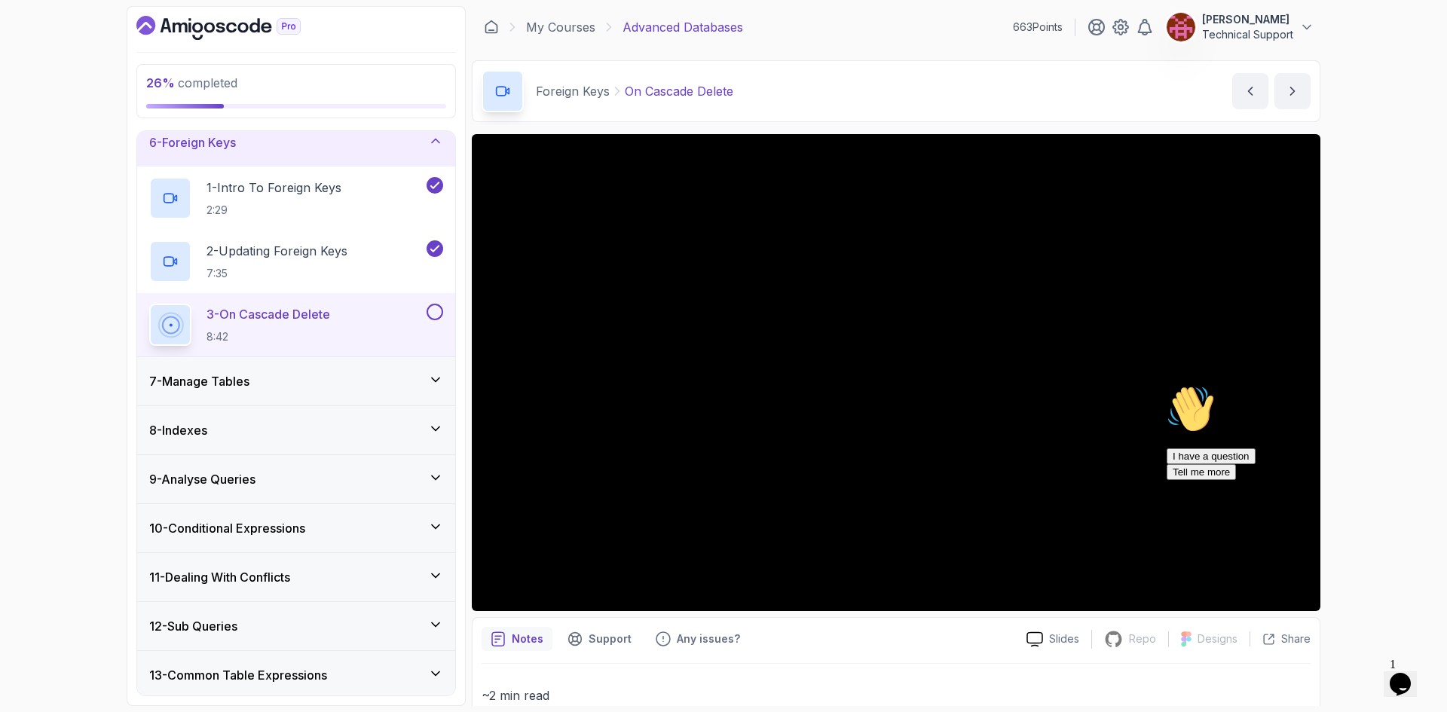
click at [1167, 385] on icon "Chat attention grabber" at bounding box center [1167, 385] width 0 height 0
click at [1360, 673] on icon "Close" at bounding box center [1360, 679] width 0 height 13
click at [1388, 460] on div "26 % completed 1 - Intro 2 - Schemas 3 - Advanced Data Types 4 - Working With D…" at bounding box center [723, 356] width 1447 height 712
drag, startPoint x: 1298, startPoint y: 520, endPoint x: 1380, endPoint y: 452, distance: 107.0
click at [1383, 452] on div "26 % completed 1 - Intro 2 - Schemas 3 - Advanced Data Types 4 - Working With D…" at bounding box center [723, 356] width 1447 height 712
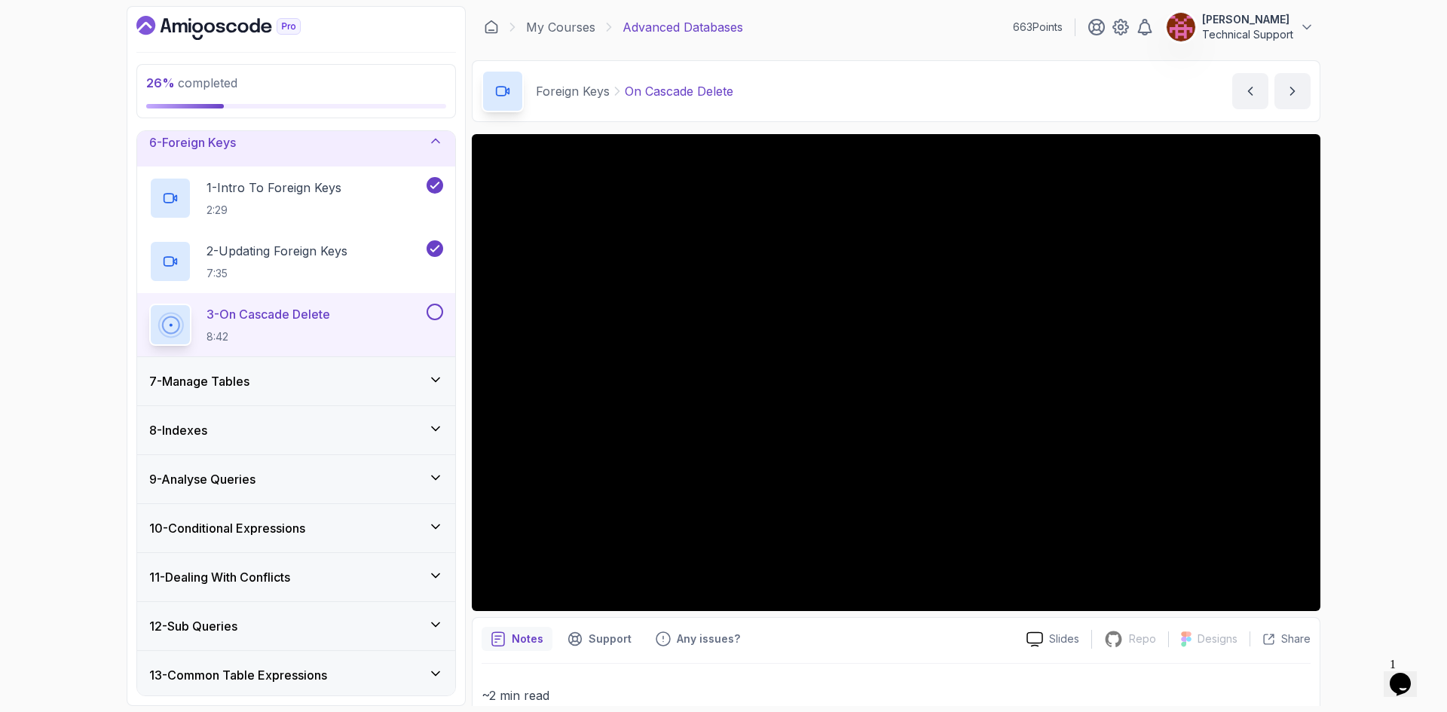
click at [1358, 486] on div "26 % completed 1 - Intro 2 - Schemas 3 - Advanced Data Types 4 - Working With D…" at bounding box center [723, 356] width 1447 height 712
click at [1368, 461] on div "26 % completed 1 - Intro 2 - Schemas 3 - Advanced Data Types 4 - Working With D…" at bounding box center [723, 356] width 1447 height 712
click at [1378, 446] on div "26 % completed 1 - Intro 2 - Schemas 3 - Advanced Data Types 4 - Working With D…" at bounding box center [723, 356] width 1447 height 712
click at [1373, 246] on div "26 % completed 1 - Intro 2 - Schemas 3 - Advanced Data Types 4 - Working With D…" at bounding box center [723, 356] width 1447 height 712
click at [1374, 402] on div "26 % completed 1 - Intro 2 - Schemas 3 - Advanced Data Types 4 - Working With D…" at bounding box center [723, 356] width 1447 height 712
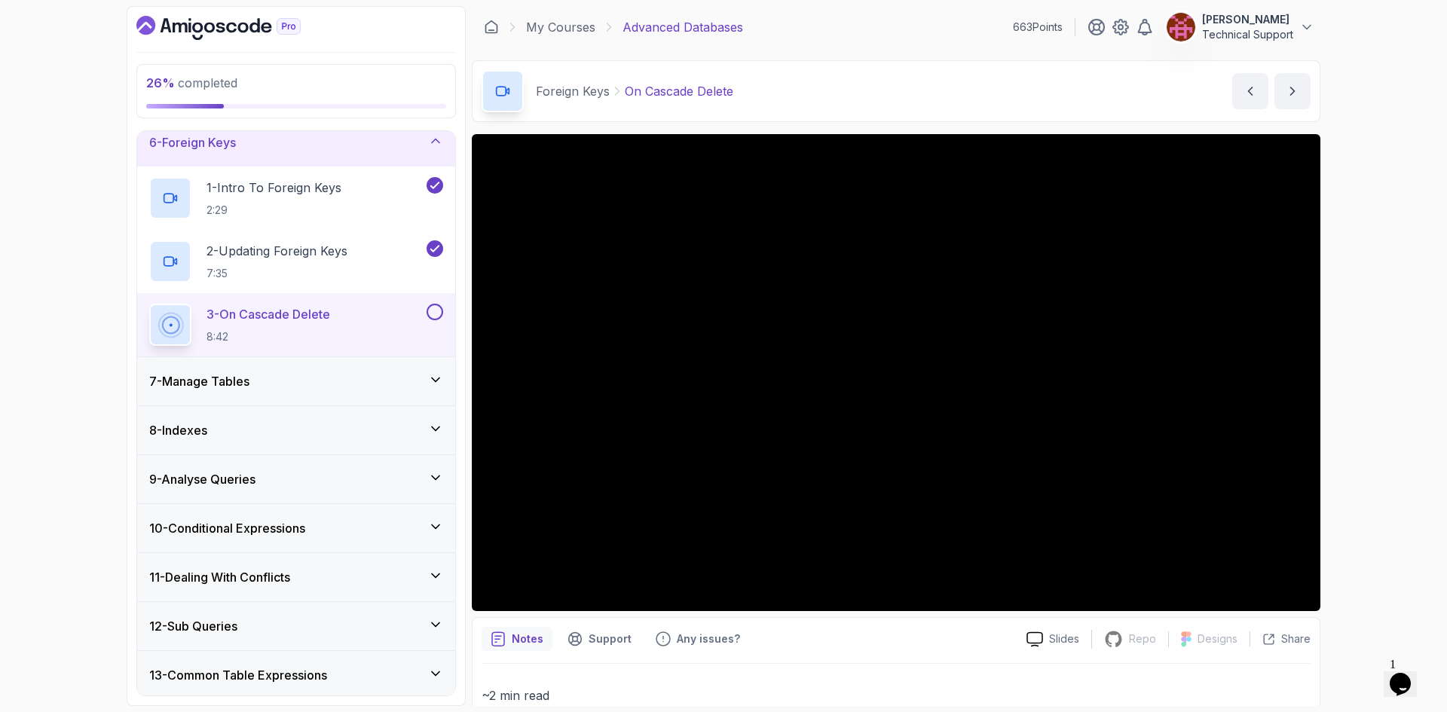
click at [1355, 393] on div "26 % completed 1 - Intro 2 - Schemas 3 - Advanced Data Types 4 - Working With D…" at bounding box center [723, 356] width 1447 height 712
click at [1373, 405] on div "26 % completed 1 - Intro 2 - Schemas 3 - Advanced Data Types 4 - Working With D…" at bounding box center [723, 356] width 1447 height 712
click at [1341, 402] on div "26 % completed 1 - Intro 2 - Schemas 3 - Advanced Data Types 4 - Working With D…" at bounding box center [723, 356] width 1447 height 712
click at [1348, 390] on div "26 % completed 1 - Intro 2 - Schemas 3 - Advanced Data Types 4 - Working With D…" at bounding box center [723, 356] width 1447 height 712
click at [1361, 398] on div "26 % completed 1 - Intro 2 - Schemas 3 - Advanced Data Types 4 - Working With D…" at bounding box center [723, 356] width 1447 height 712
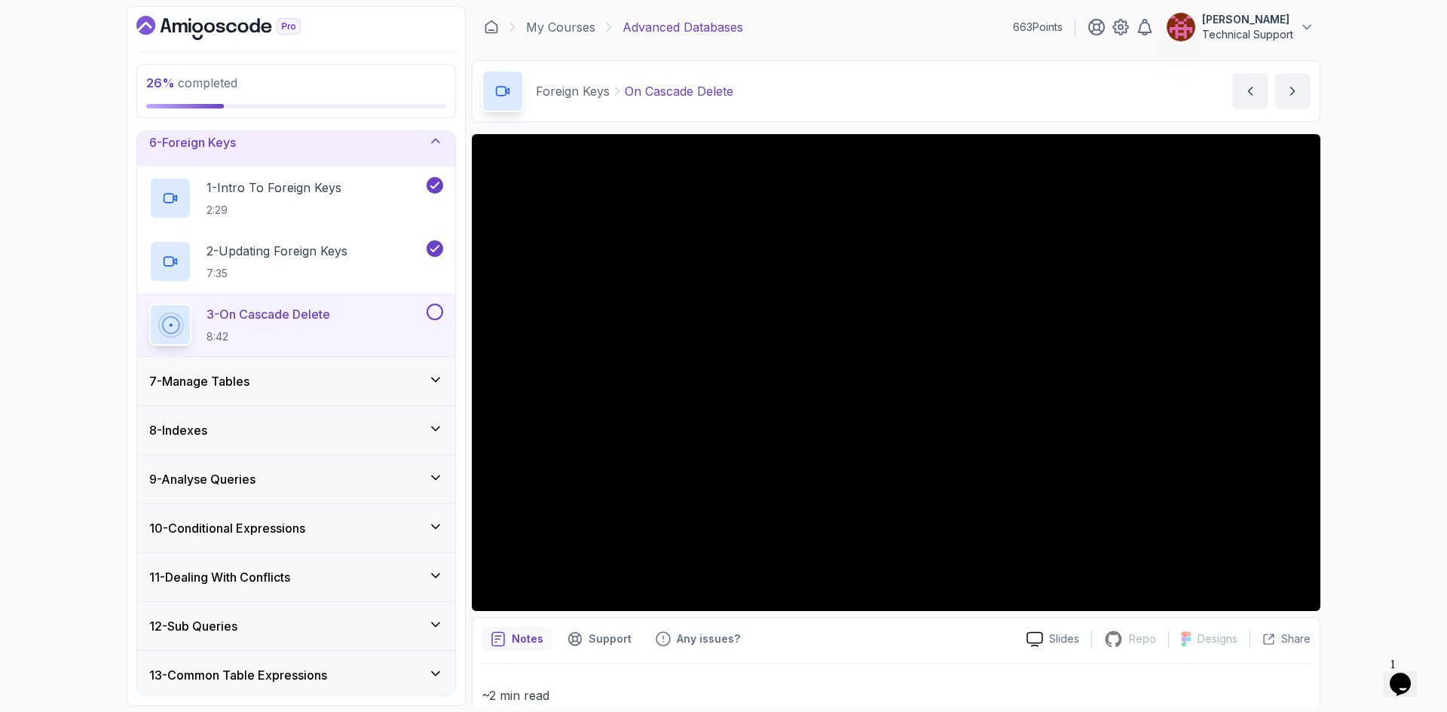
click at [1348, 374] on div "26 % completed 1 - Intro 2 - Schemas 3 - Advanced Data Types 4 - Working With D…" at bounding box center [723, 356] width 1447 height 712
click at [1391, 393] on div "26 % completed 1 - Intro 2 - Schemas 3 - Advanced Data Types 4 - Working With D…" at bounding box center [723, 356] width 1447 height 712
click at [1348, 401] on div "26 % completed 1 - Intro 2 - Schemas 3 - Advanced Data Types 4 - Working With D…" at bounding box center [723, 356] width 1447 height 712
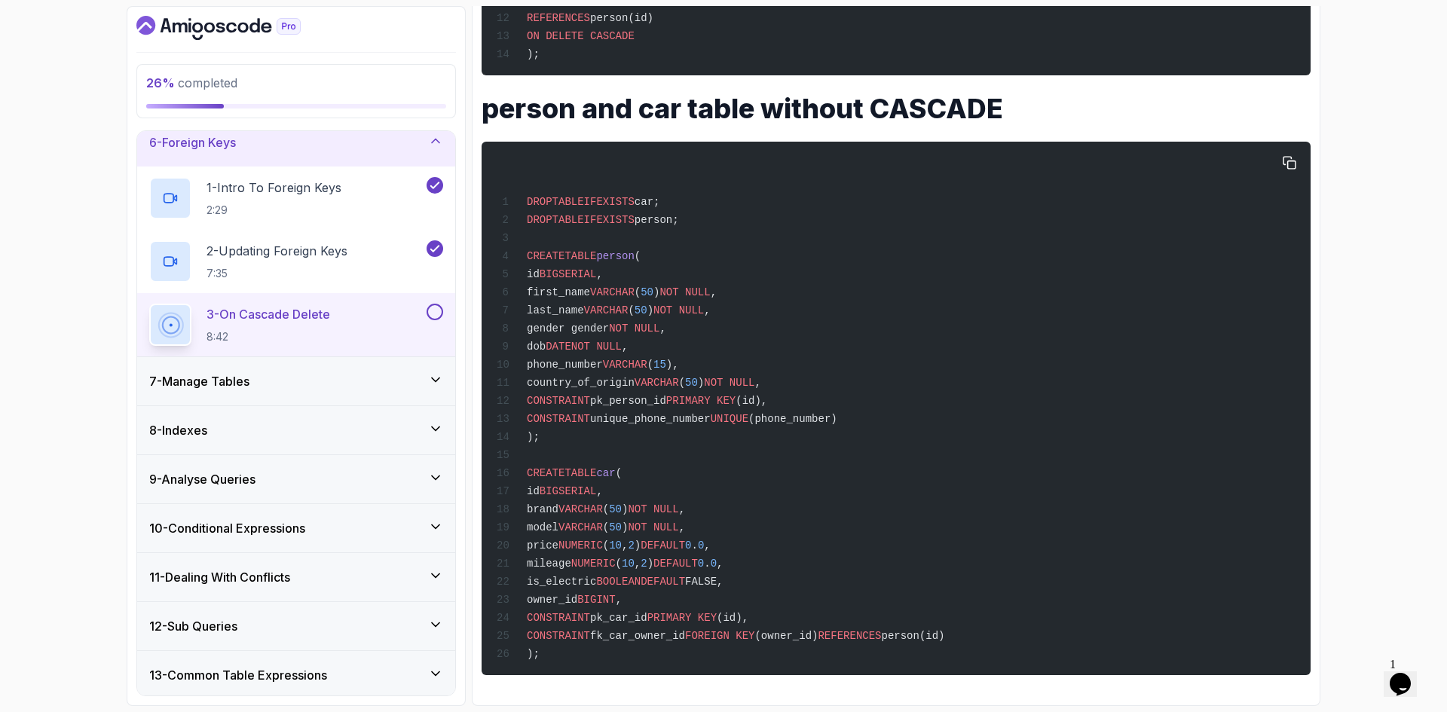
scroll to position [1044, 0]
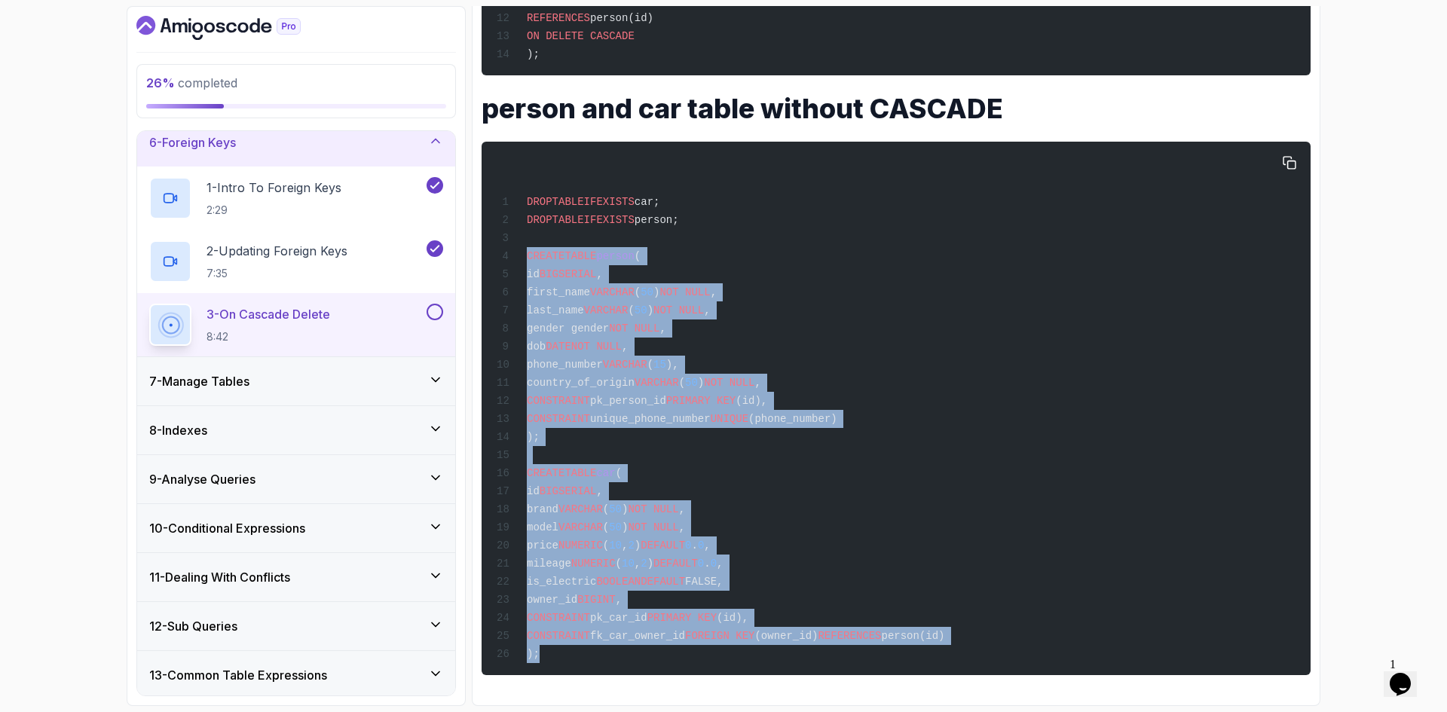
drag, startPoint x: 528, startPoint y: 236, endPoint x: 667, endPoint y: 650, distance: 436.7
click at [667, 650] on div "DROP TABLE IF EXISTS car; DROP TABLE IF EXISTS person; CREATE TABLE person ( id…" at bounding box center [896, 409] width 805 height 516
copy code "CREATE TABLE person ( id BIGSERIAL , first_name VARCHAR ( 50 ) NOT NULL , last_…"
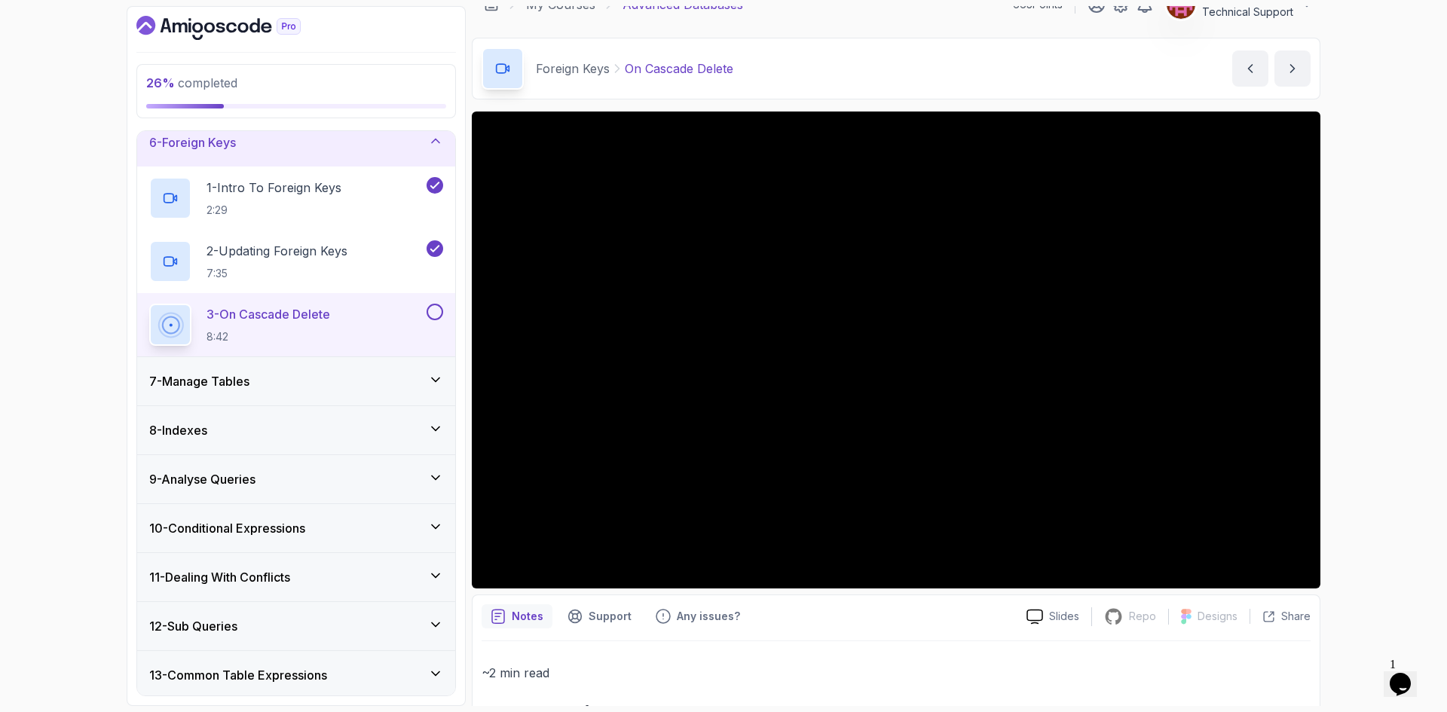
scroll to position [0, 0]
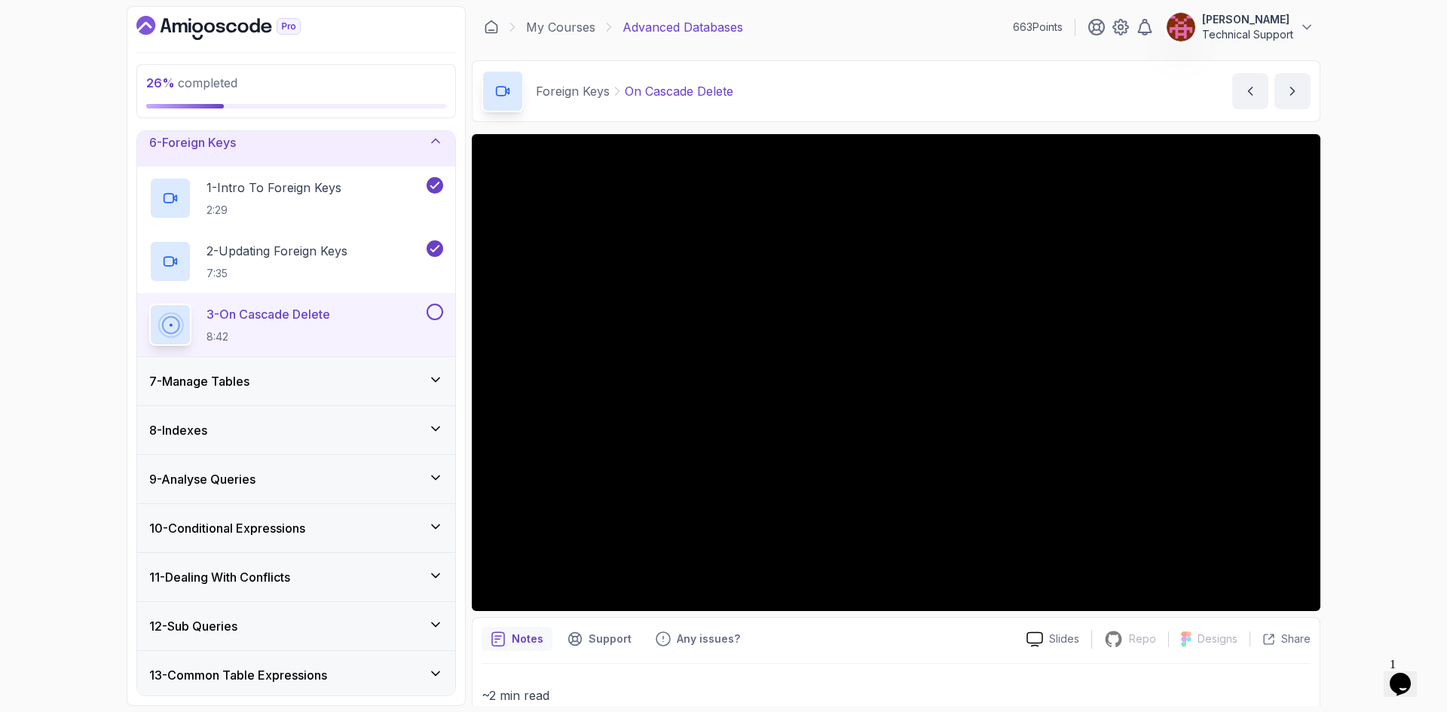
click at [1345, 378] on div "26 % completed 1 - Intro 2 - Schemas 3 - Advanced Data Types 4 - Working With D…" at bounding box center [723, 356] width 1447 height 712
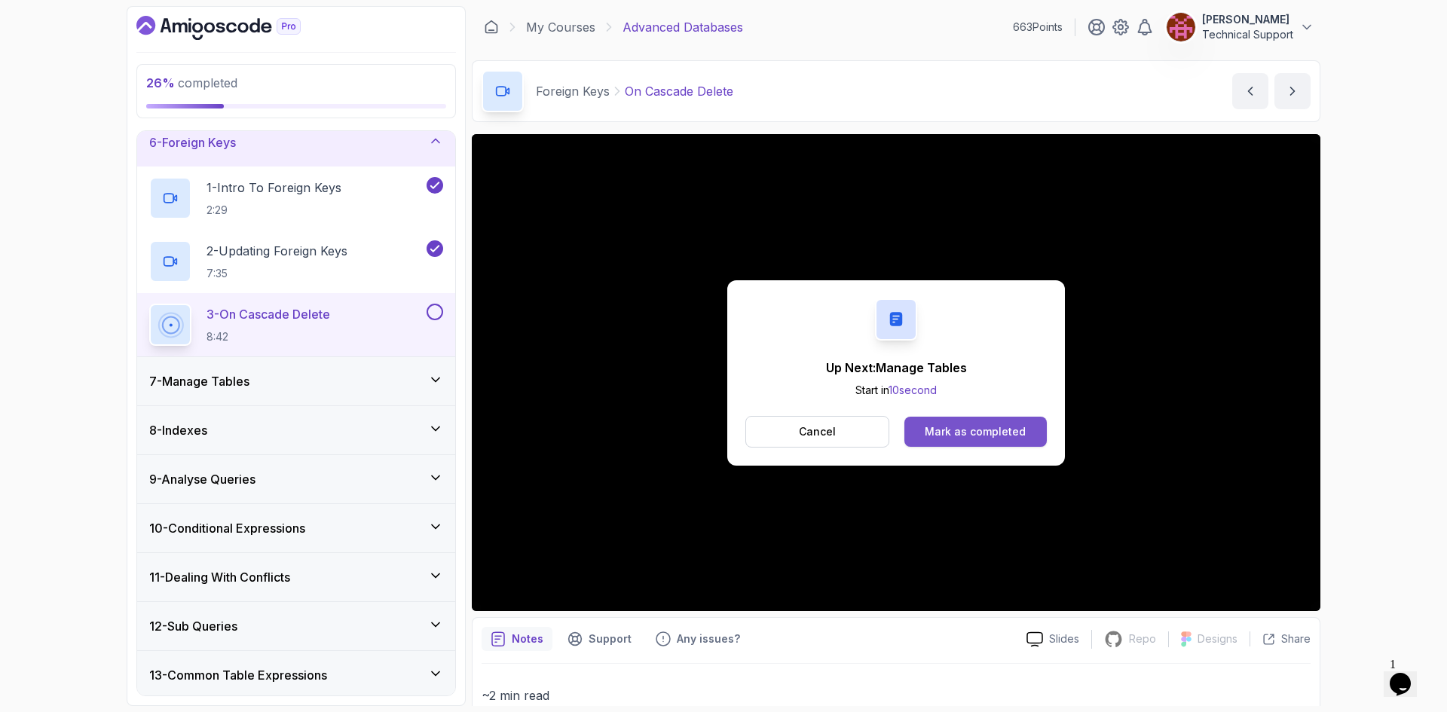
click at [984, 426] on div "Mark as completed" at bounding box center [975, 431] width 101 height 15
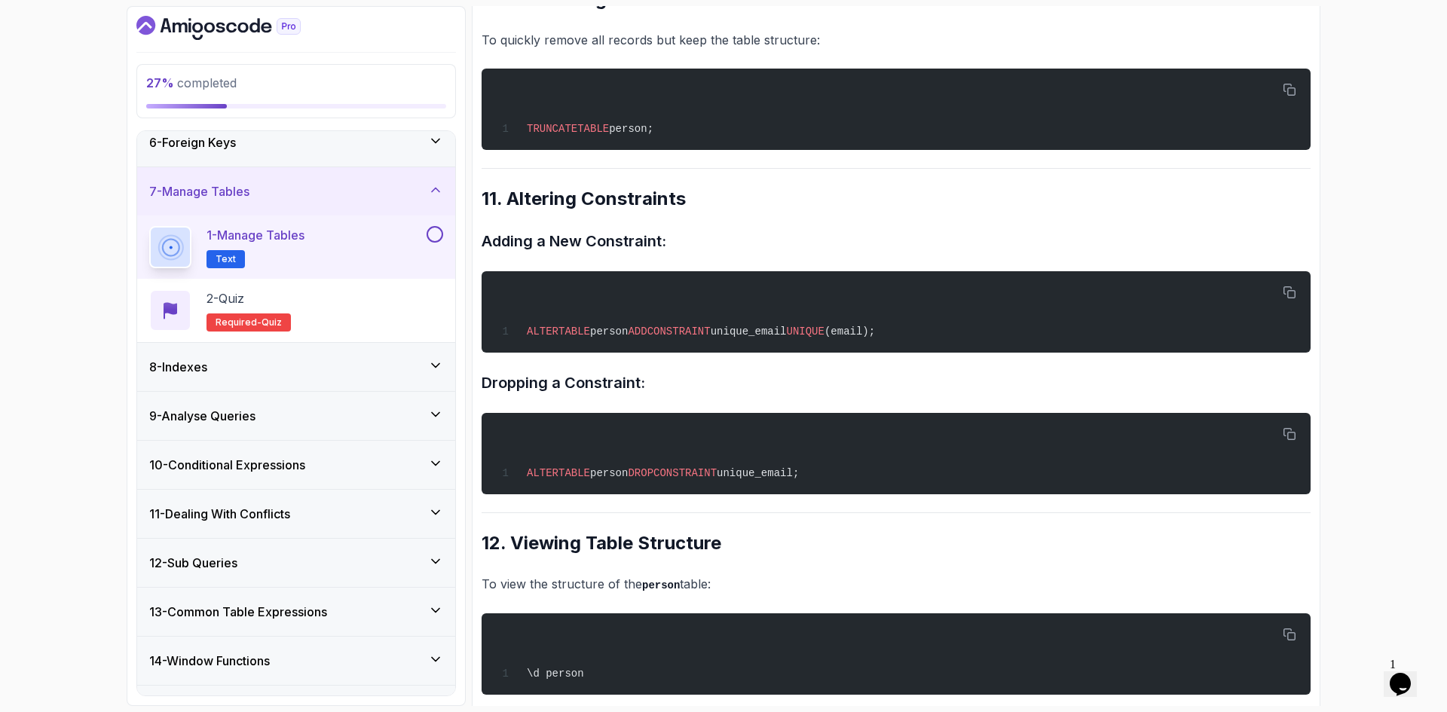
scroll to position [2974, 0]
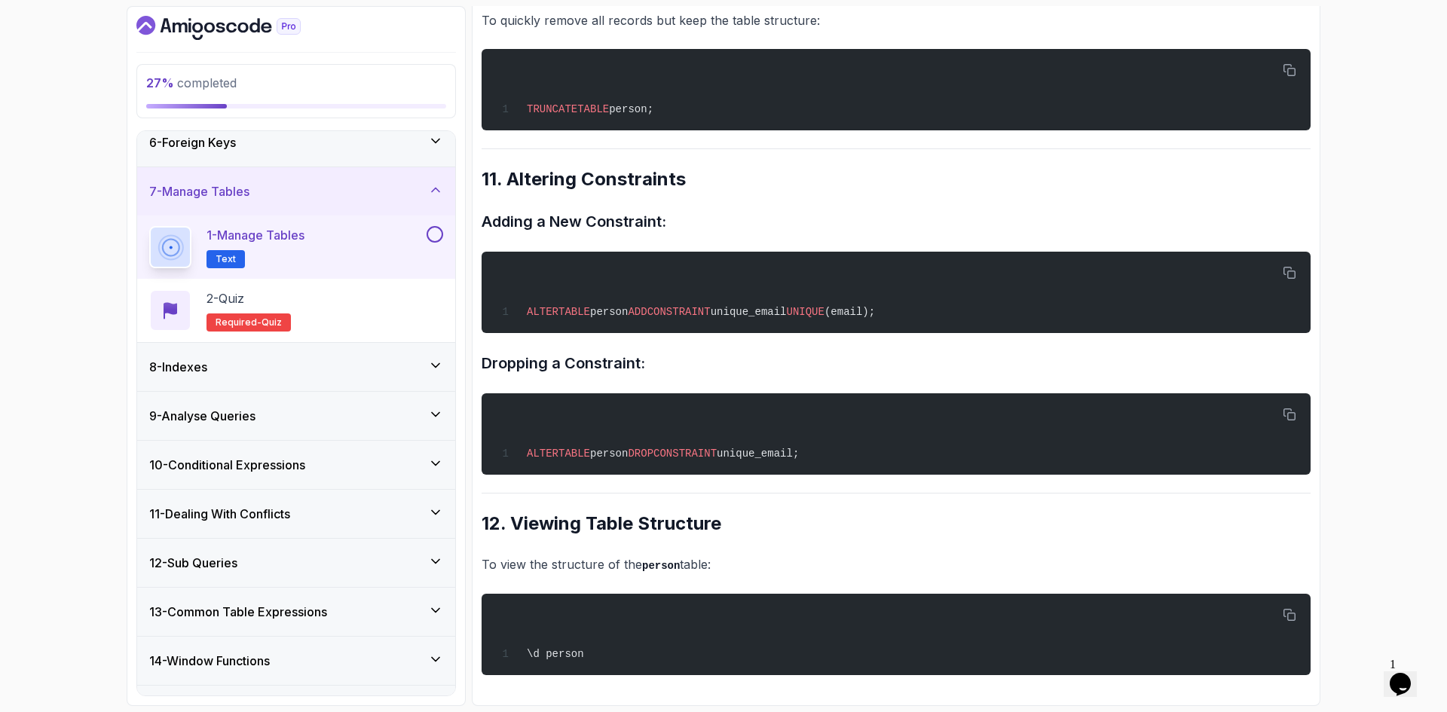
drag, startPoint x: 438, startPoint y: 240, endPoint x: 433, endPoint y: 249, distance: 9.4
click at [438, 240] on button at bounding box center [435, 234] width 17 height 17
click at [256, 319] on span "Required-" at bounding box center [239, 323] width 46 height 12
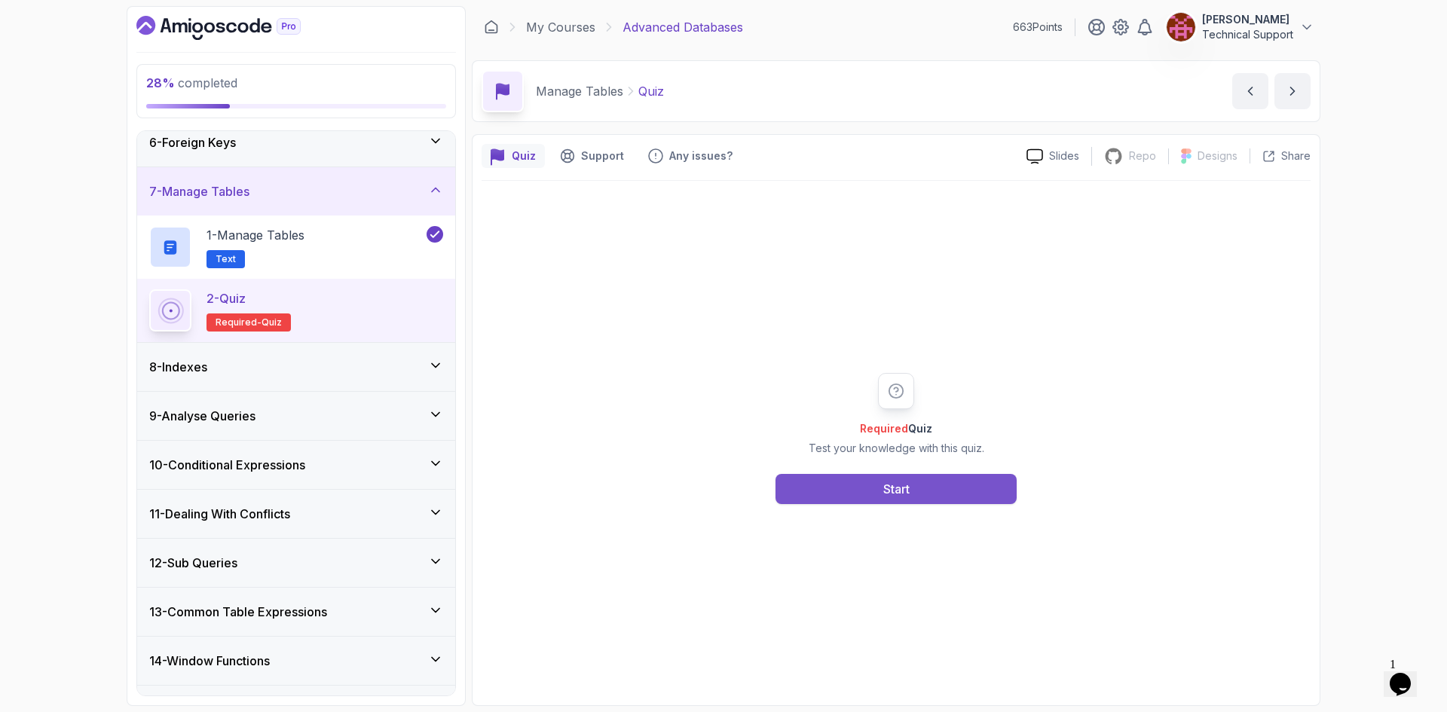
click at [883, 494] on div "Start" at bounding box center [896, 489] width 26 height 18
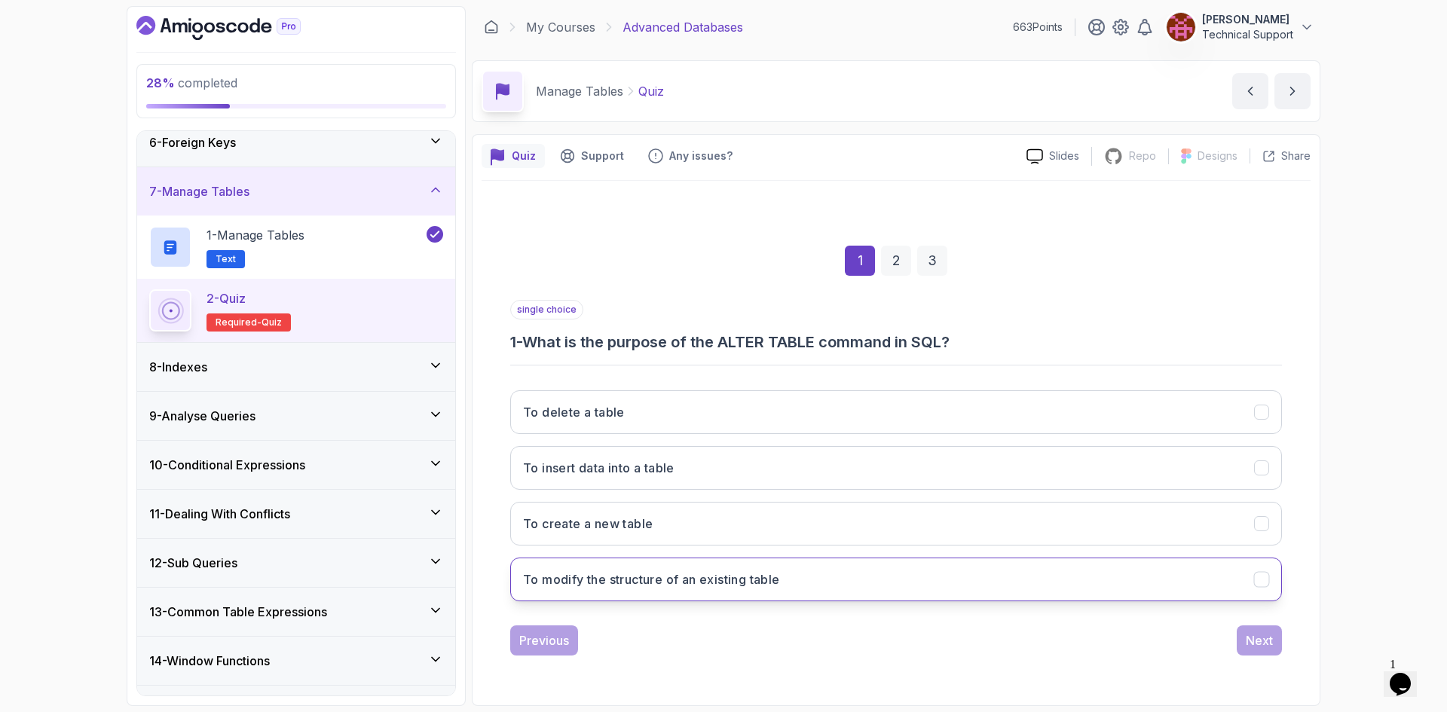
click at [727, 590] on button "To modify the structure of an existing table" at bounding box center [896, 580] width 772 height 44
click at [1249, 646] on div "Next" at bounding box center [1259, 641] width 27 height 18
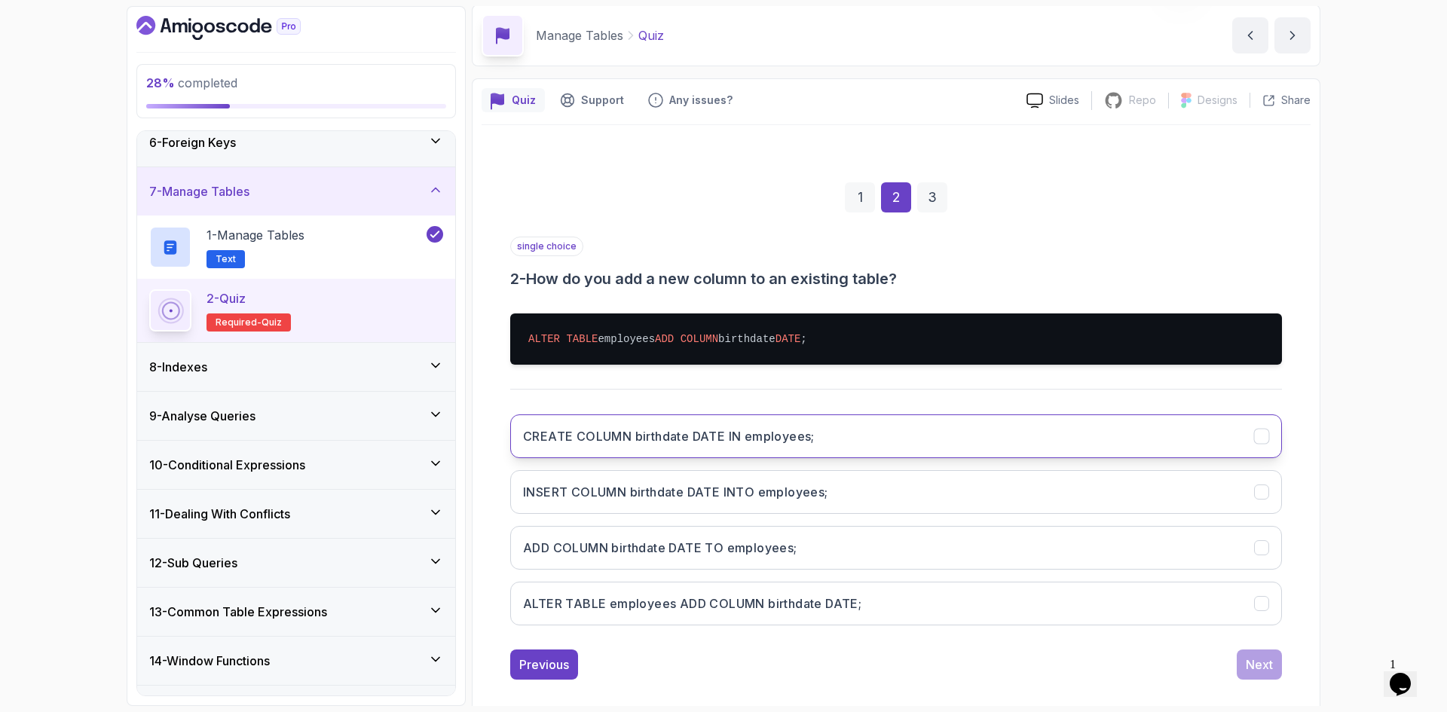
scroll to position [72, 0]
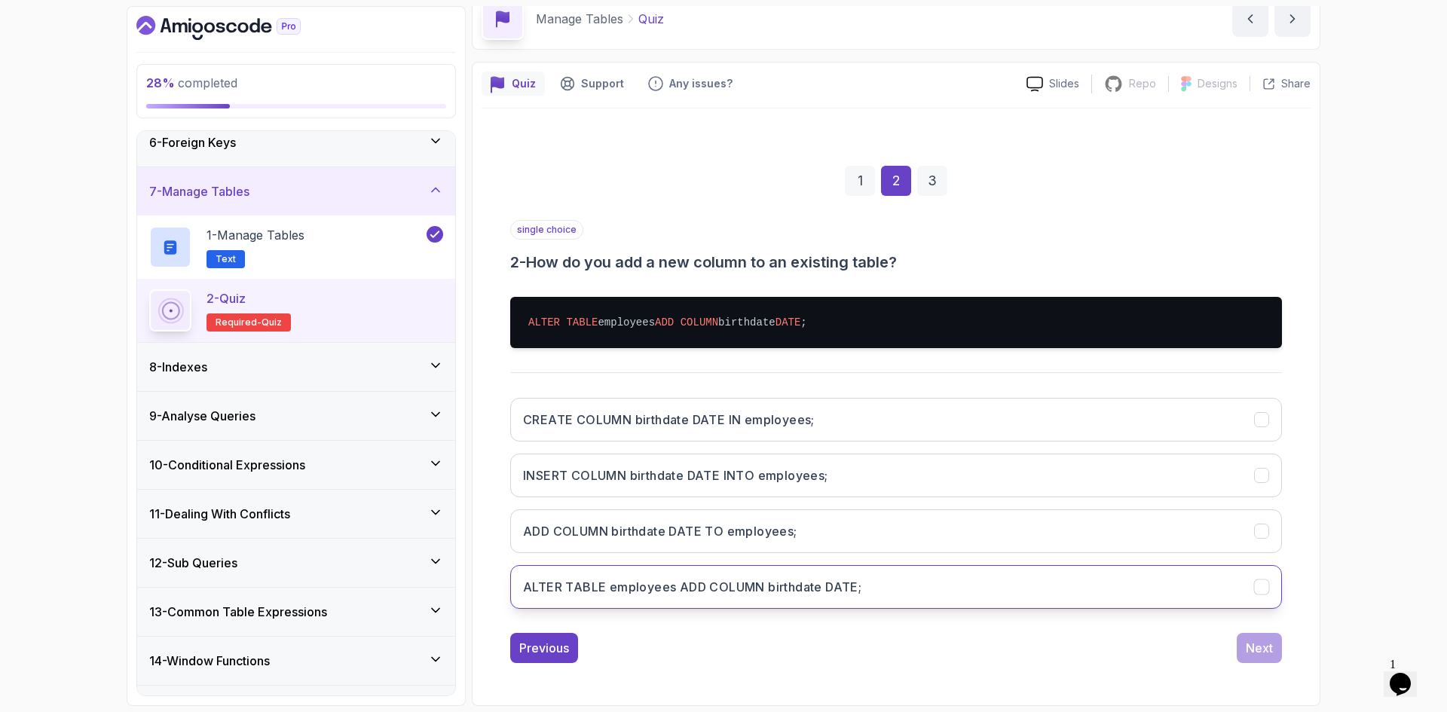
click at [796, 584] on h3 "ALTER TABLE employees ADD COLUMN birthdate DATE;" at bounding box center [692, 587] width 338 height 18
click at [1250, 663] on div "1 2 3 single choice 2 - How do you add a new column to an existing table? ALTER…" at bounding box center [896, 403] width 829 height 546
click at [1252, 661] on button "Next" at bounding box center [1259, 648] width 45 height 30
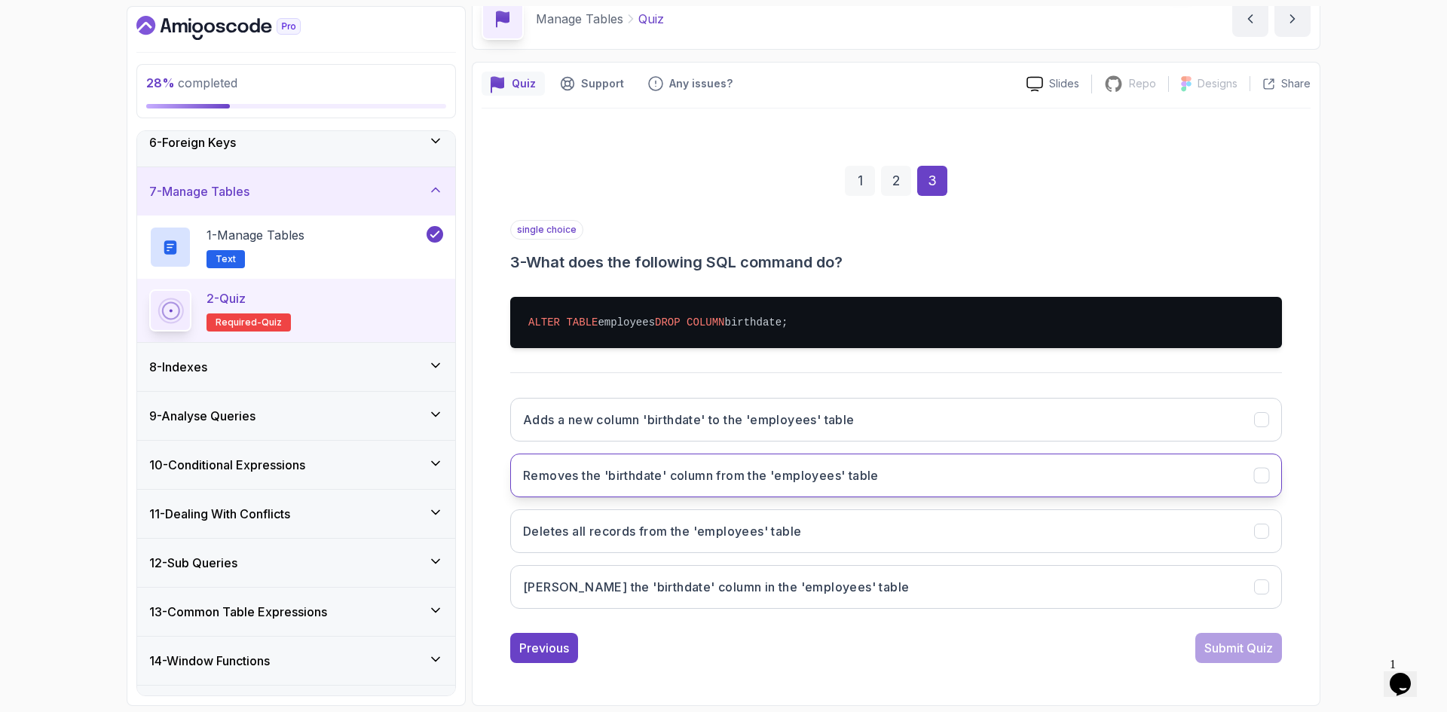
click at [706, 489] on button "Removes the 'birthdate' column from the 'employees' table" at bounding box center [896, 476] width 772 height 44
click at [1245, 650] on div "Submit Quiz" at bounding box center [1239, 648] width 69 height 18
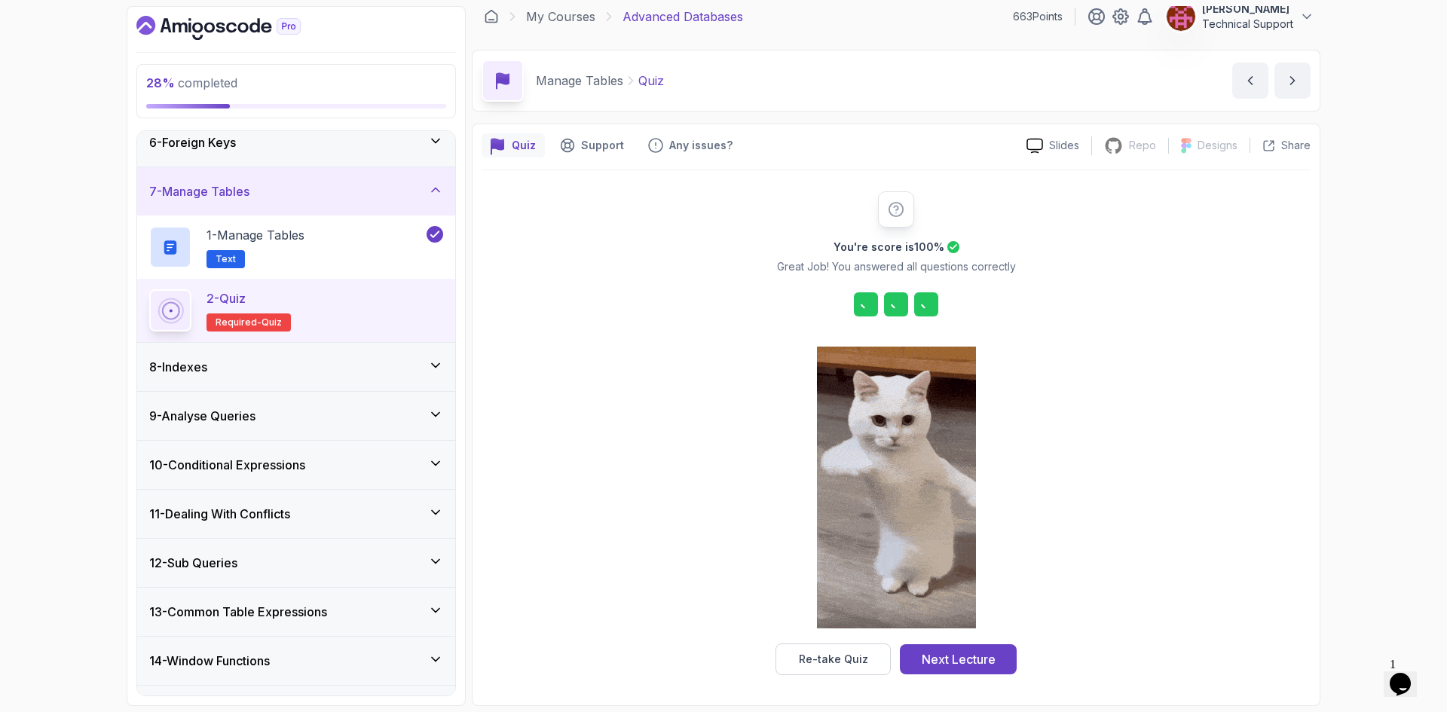
scroll to position [11, 0]
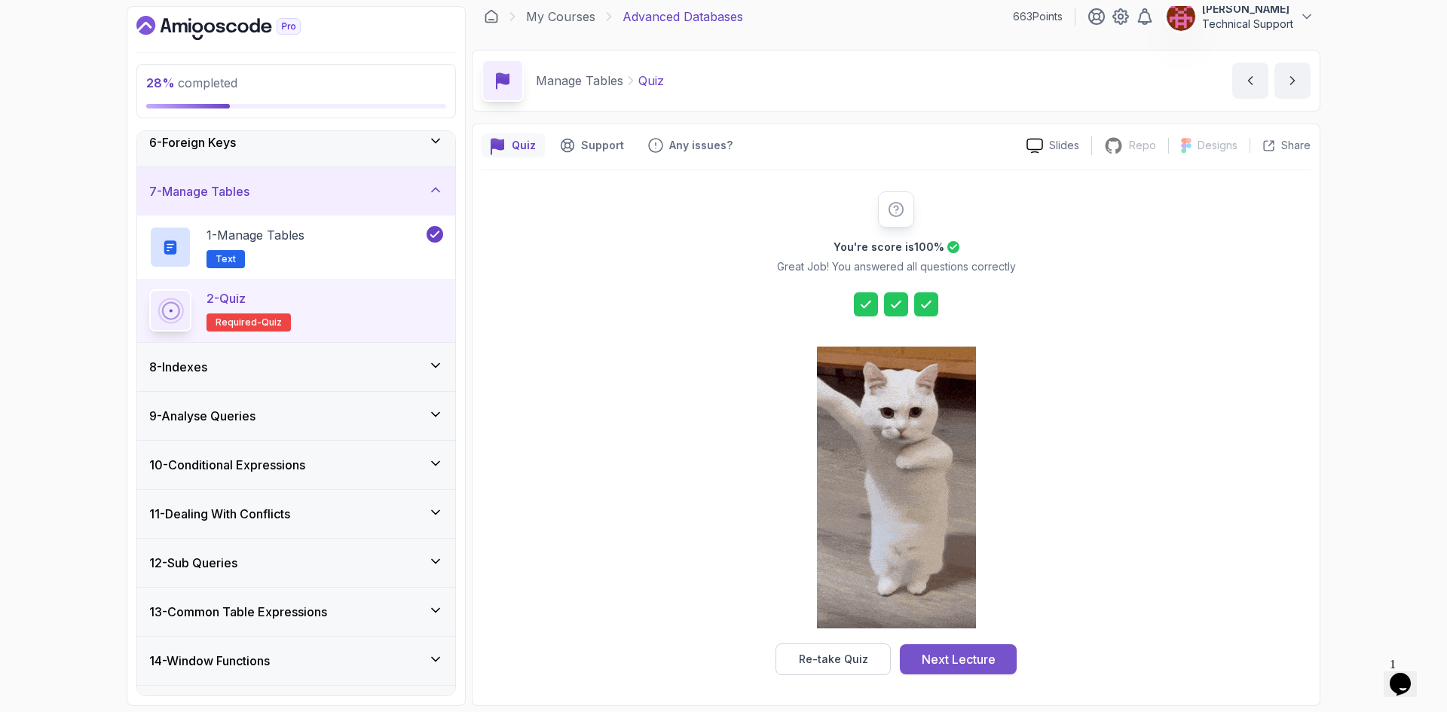
click at [984, 652] on div "Next Lecture" at bounding box center [959, 659] width 74 height 18
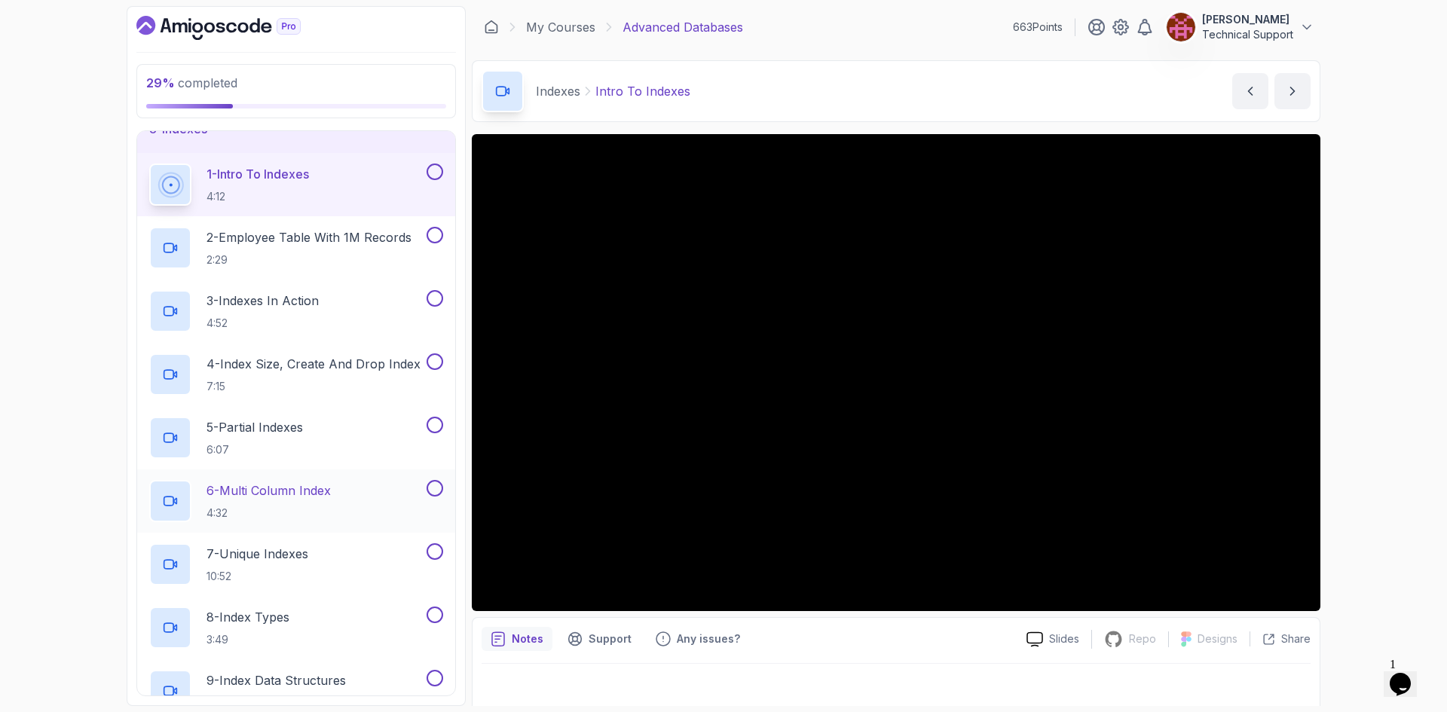
scroll to position [333, 0]
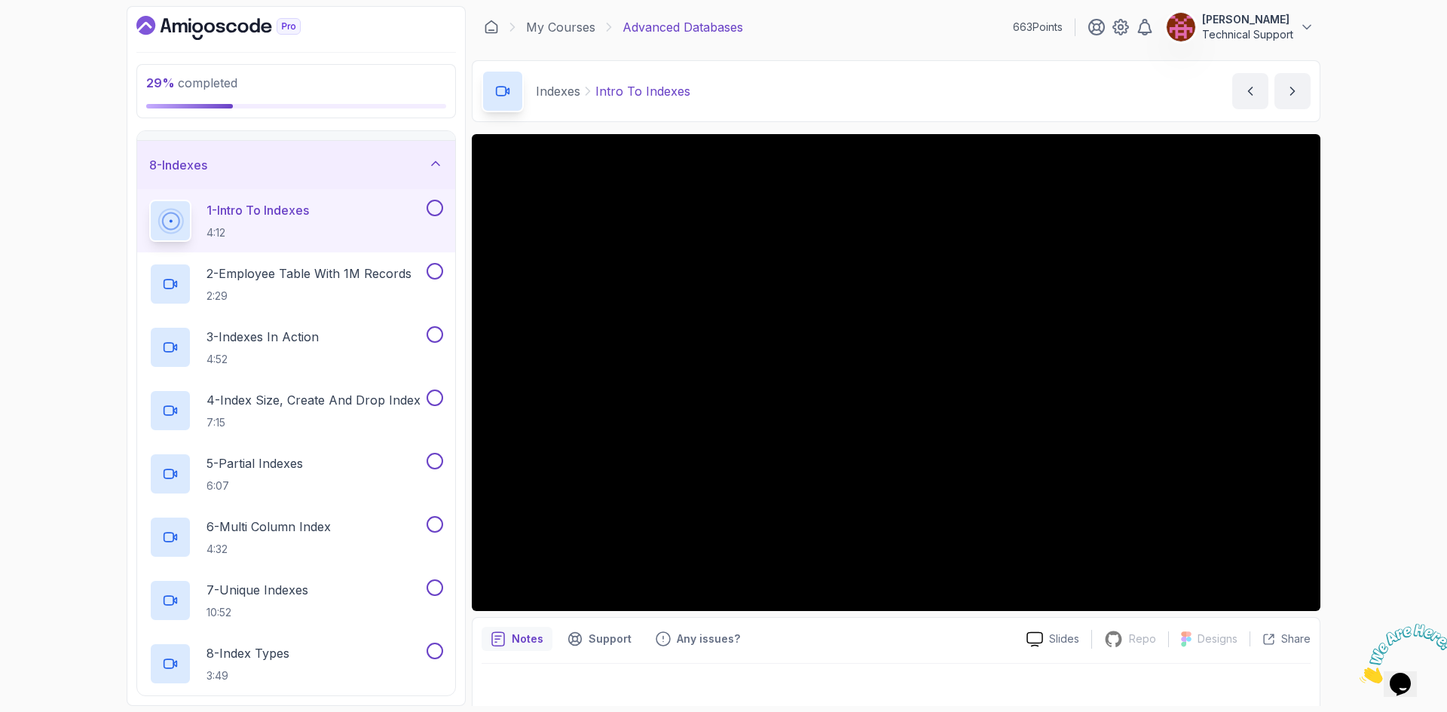
click at [1361, 363] on div "29 % completed 1 - Intro 2 - Schemas 3 - Advanced Data Types 4 - Working With D…" at bounding box center [723, 356] width 1447 height 712
click at [1351, 391] on div "29 % completed 1 - Intro 2 - Schemas 3 - Advanced Data Types 4 - Working With D…" at bounding box center [723, 356] width 1447 height 712
click at [1409, 385] on div "Chat attention grabber" at bounding box center [1302, 385] width 271 height 0
click at [1360, 673] on icon "Close" at bounding box center [1360, 679] width 0 height 13
click at [1388, 463] on div "29 % completed 1 - Intro 2 - Schemas 3 - Advanced Data Types 4 - Working With D…" at bounding box center [723, 356] width 1447 height 712
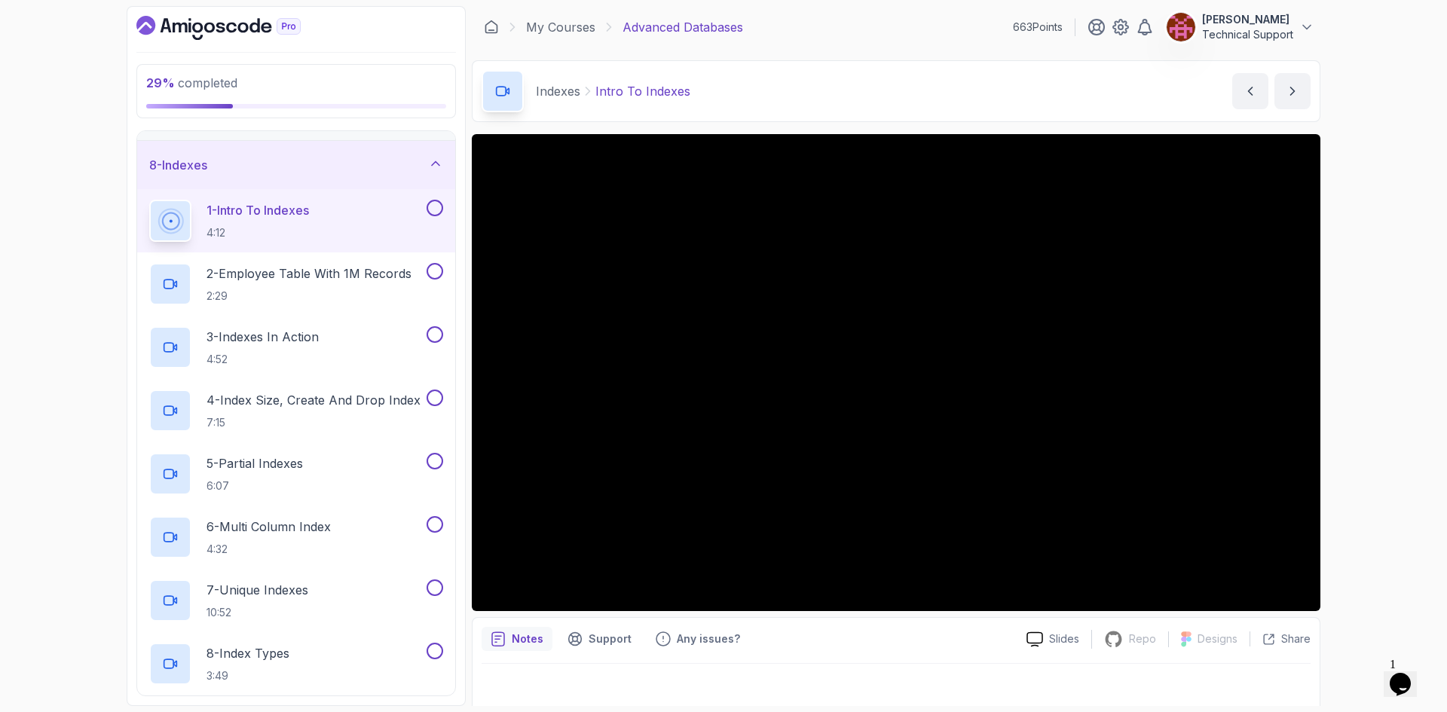
click at [1335, 436] on div "29 % completed 1 - Intro 2 - Schemas 3 - Advanced Data Types 4 - Working With D…" at bounding box center [723, 356] width 1447 height 712
click at [1348, 391] on div "29 % completed 1 - Intro 2 - Schemas 3 - Advanced Data Types 4 - Working With D…" at bounding box center [723, 356] width 1447 height 712
click at [1328, 377] on div "29 % completed 1 - Intro 2 - Schemas 3 - Advanced Data Types 4 - Working With D…" at bounding box center [723, 356] width 1447 height 712
click at [1328, 373] on div "29 % completed 1 - Intro 2 - Schemas 3 - Advanced Data Types 4 - Working With D…" at bounding box center [723, 356] width 1447 height 712
click at [1342, 363] on div "29 % completed 1 - Intro 2 - Schemas 3 - Advanced Data Types 4 - Working With D…" at bounding box center [723, 356] width 1447 height 712
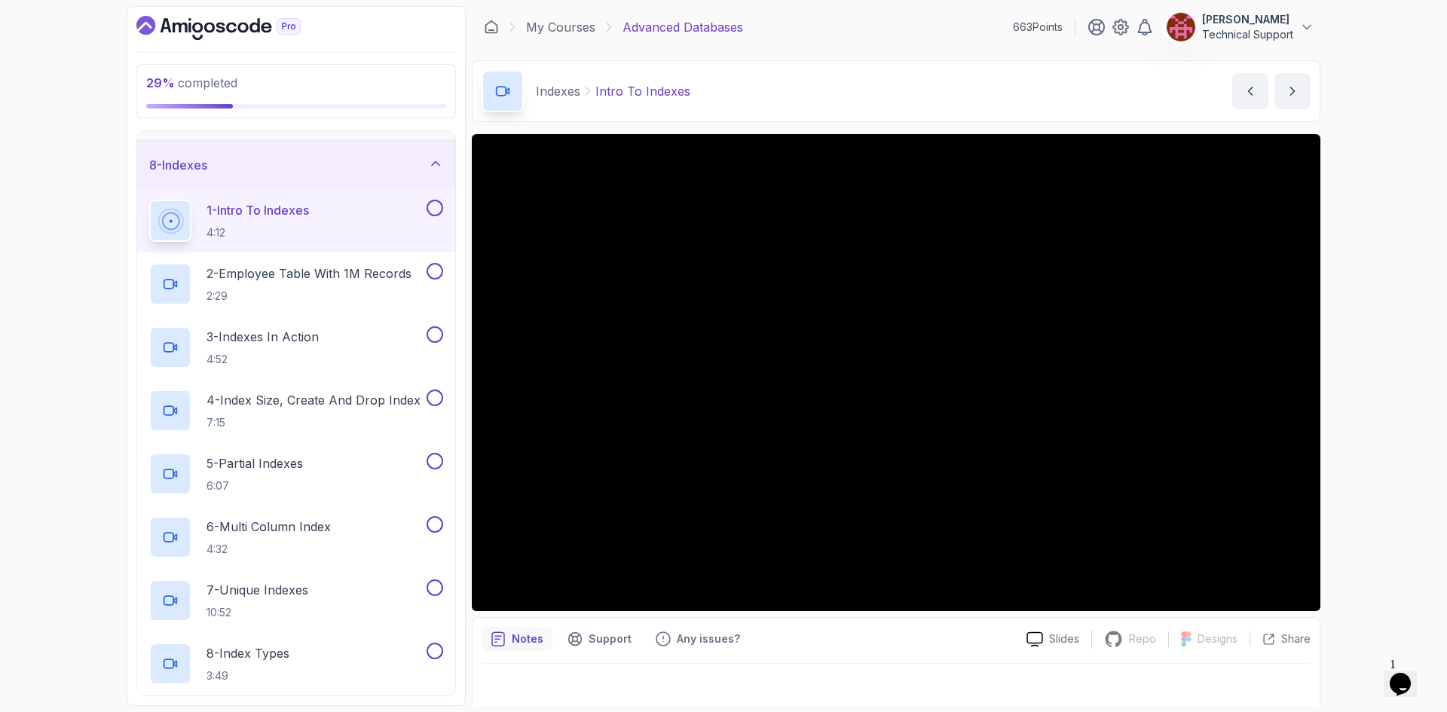
click at [1341, 358] on div "29 % completed 1 - Intro 2 - Schemas 3 - Advanced Data Types 4 - Working With D…" at bounding box center [723, 356] width 1447 height 712
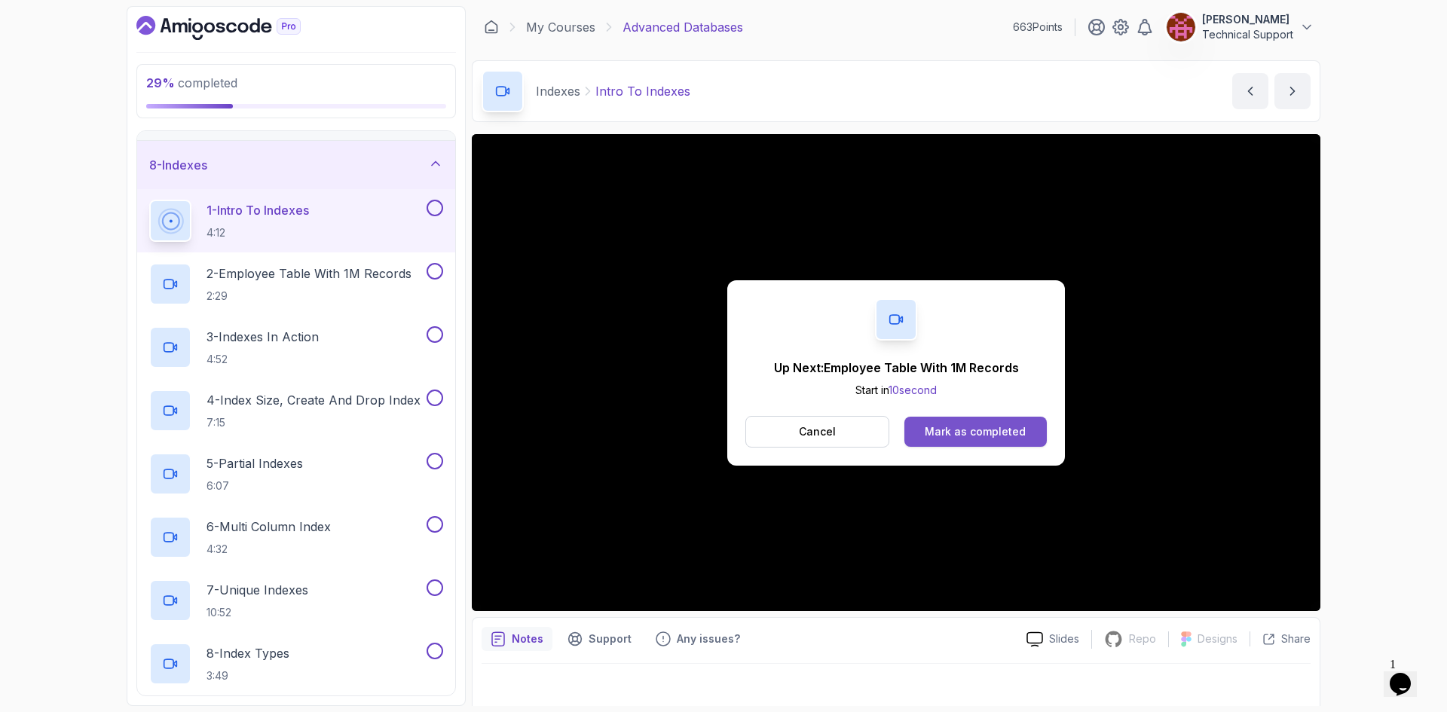
click at [990, 439] on button "Mark as completed" at bounding box center [976, 432] width 142 height 30
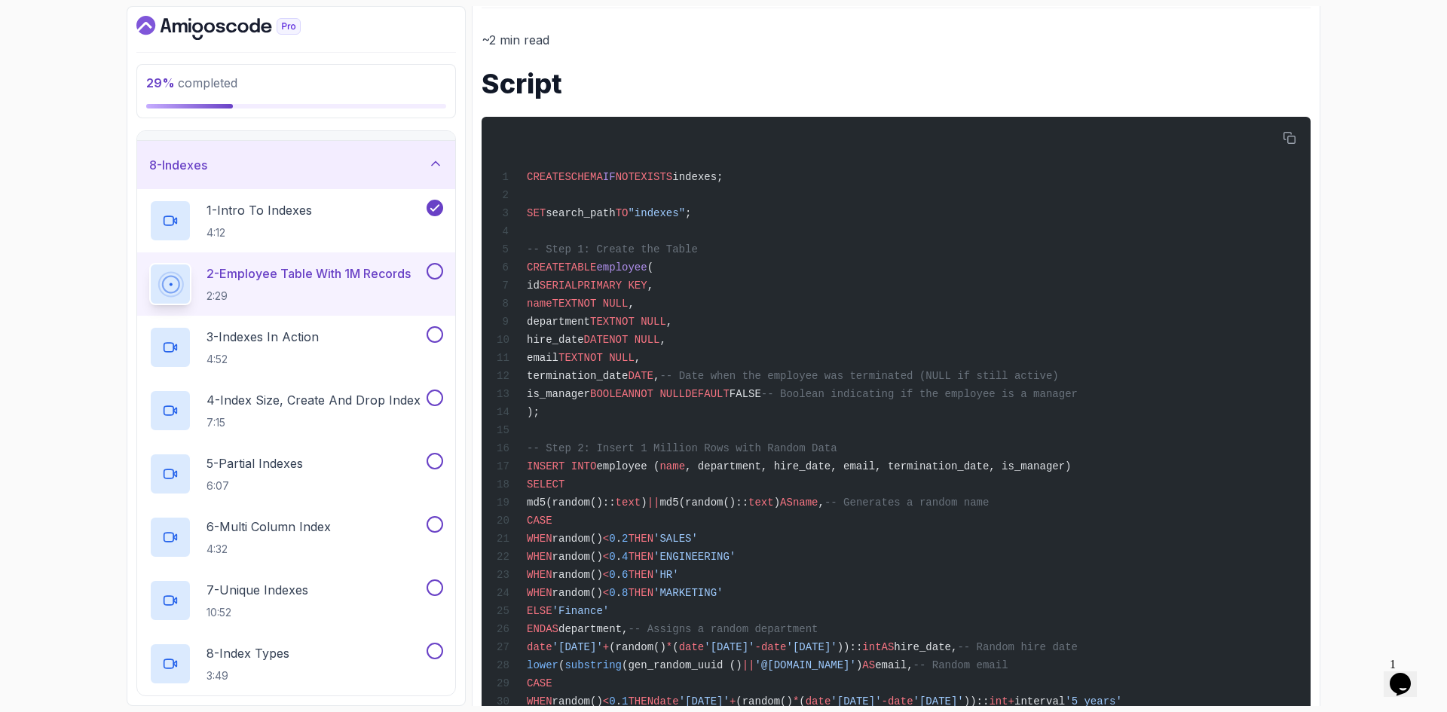
scroll to position [603, 0]
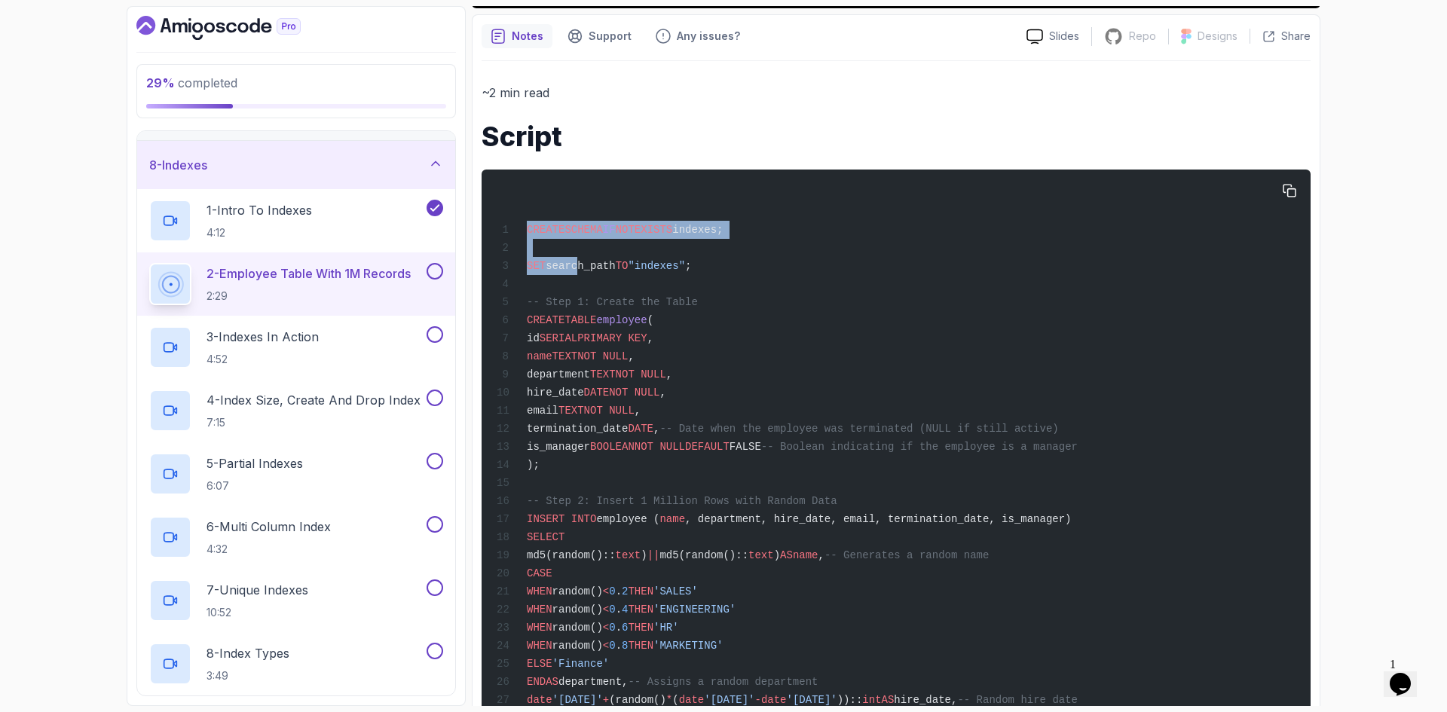
drag, startPoint x: 526, startPoint y: 225, endPoint x: 573, endPoint y: 275, distance: 68.3
click at [573, 275] on div "CREATE SCHEMA IF NOT EXISTS indexes; SET search_path TO "indexes" ; -- Step 1: …" at bounding box center [896, 518] width 805 height 678
click at [589, 291] on div "CREATE SCHEMA IF NOT EXISTS indexes; SET search_path TO "indexes" ; -- Step 1: …" at bounding box center [896, 518] width 805 height 678
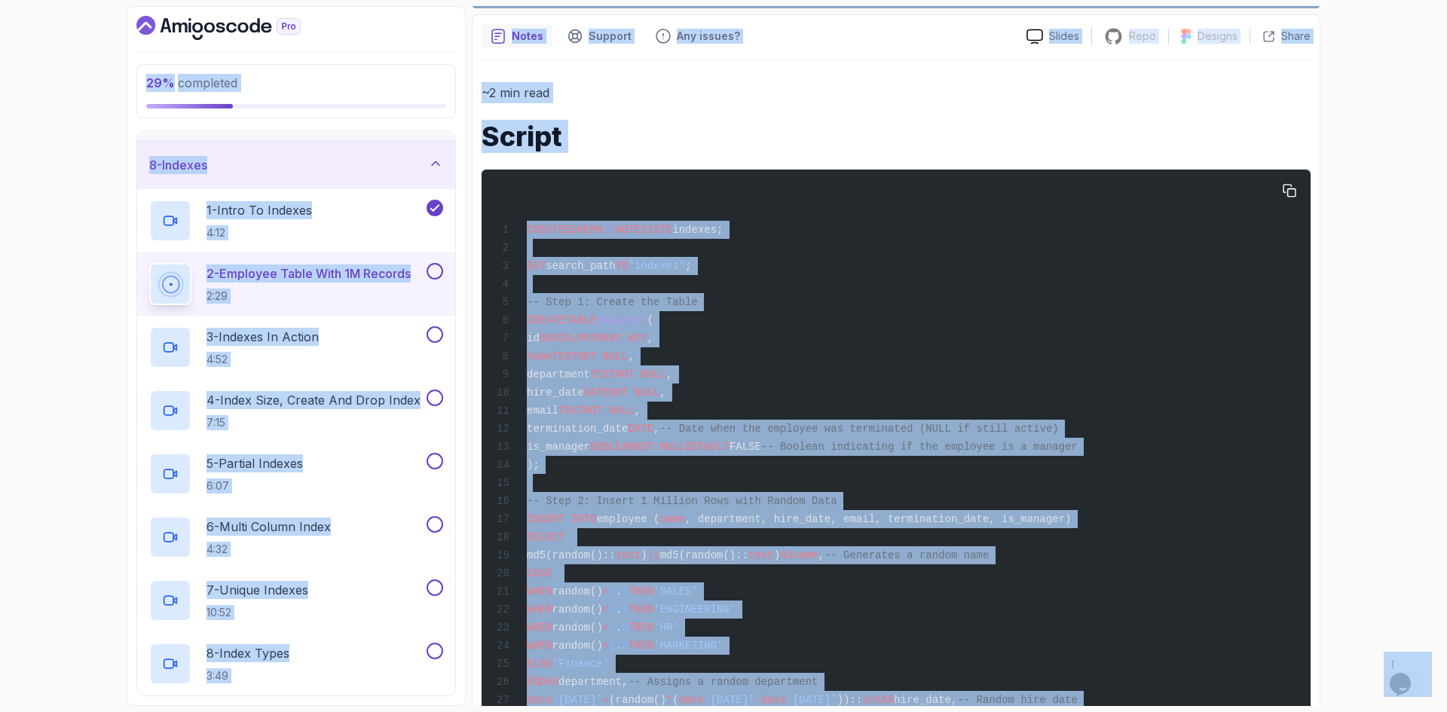
click at [589, 291] on div "CREATE SCHEMA IF NOT EXISTS indexes; SET search_path TO "indexes" ; -- Step 1: …" at bounding box center [896, 518] width 805 height 678
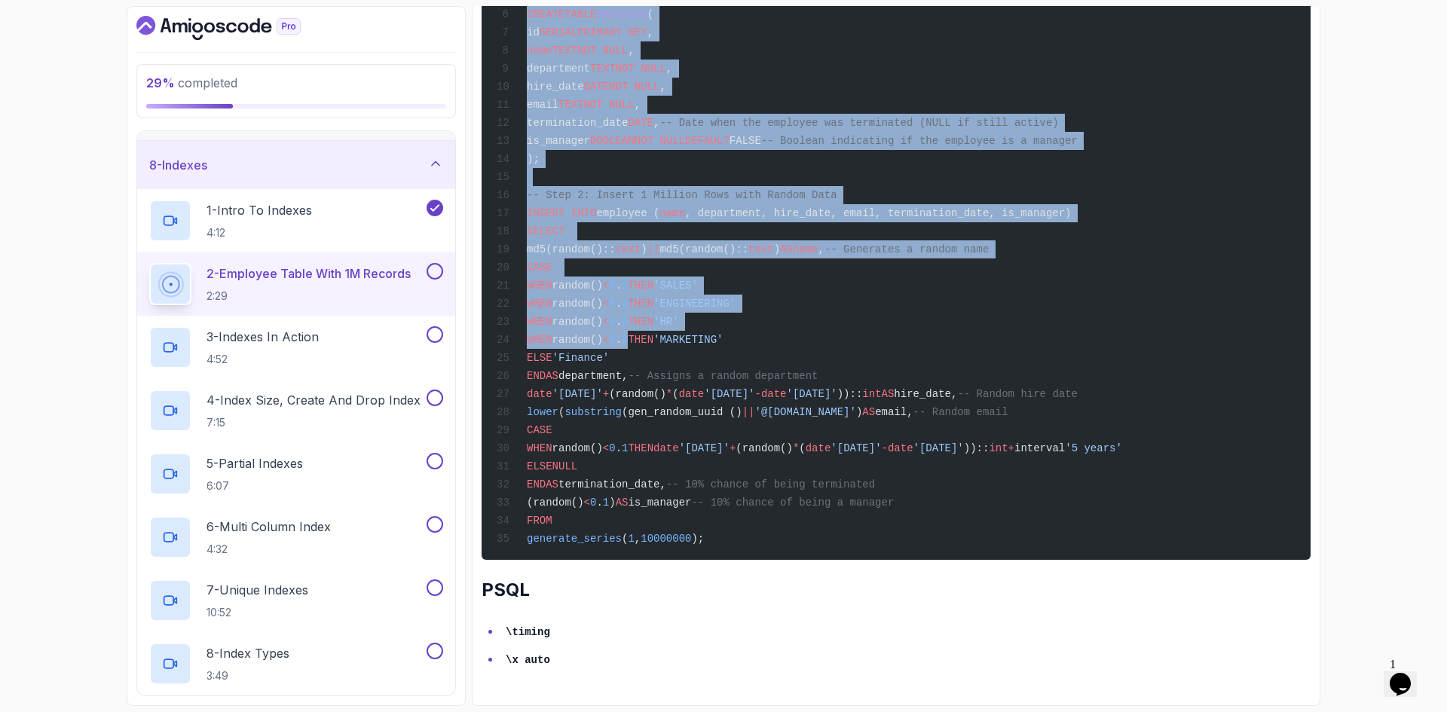
scroll to position [935, 0]
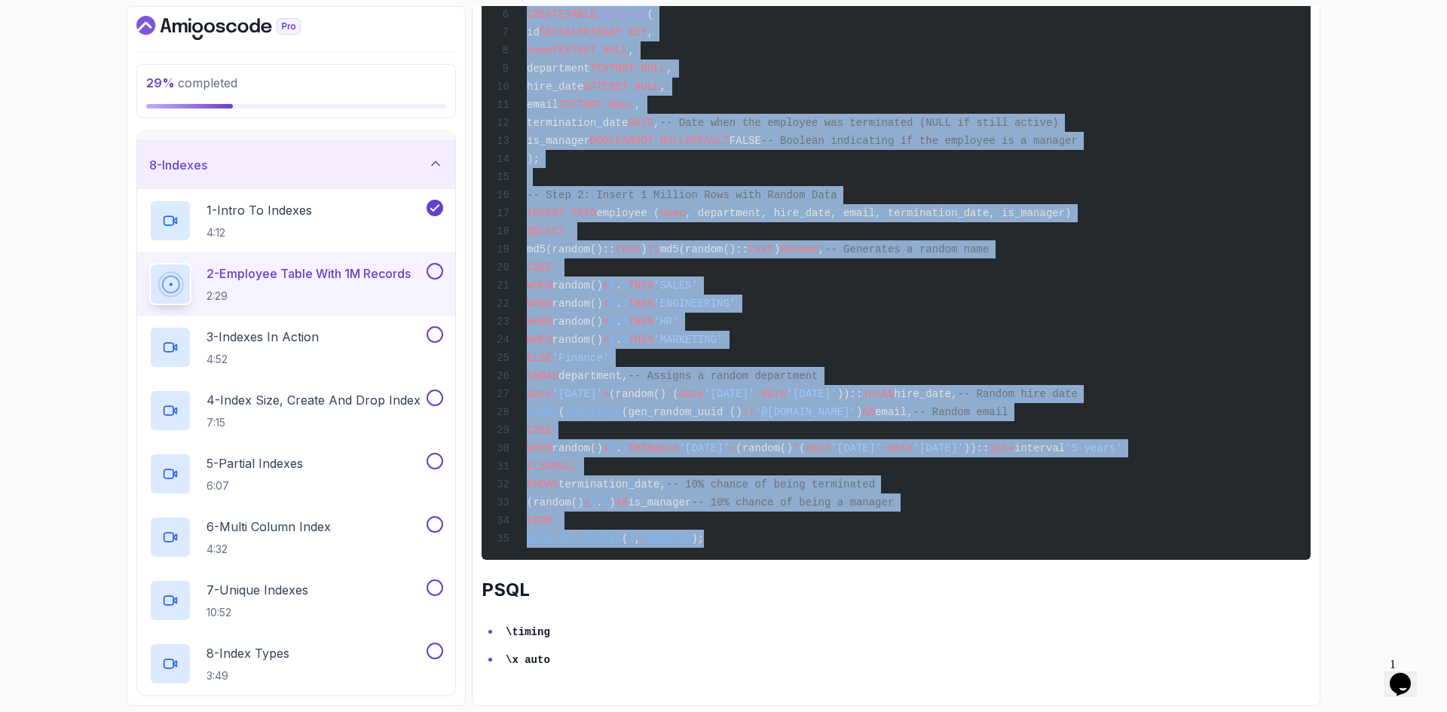
drag, startPoint x: 528, startPoint y: 231, endPoint x: 764, endPoint y: 537, distance: 386.0
click at [764, 537] on div "CREATE SCHEMA IF NOT EXISTS indexes; SET search_path TO "indexes" ; -- Step 1: …" at bounding box center [896, 212] width 805 height 678
copy code "CREATE SCHEMA IF NOT EXISTS indexes; SET search_path TO "indexes" ; -- Step 1: …"
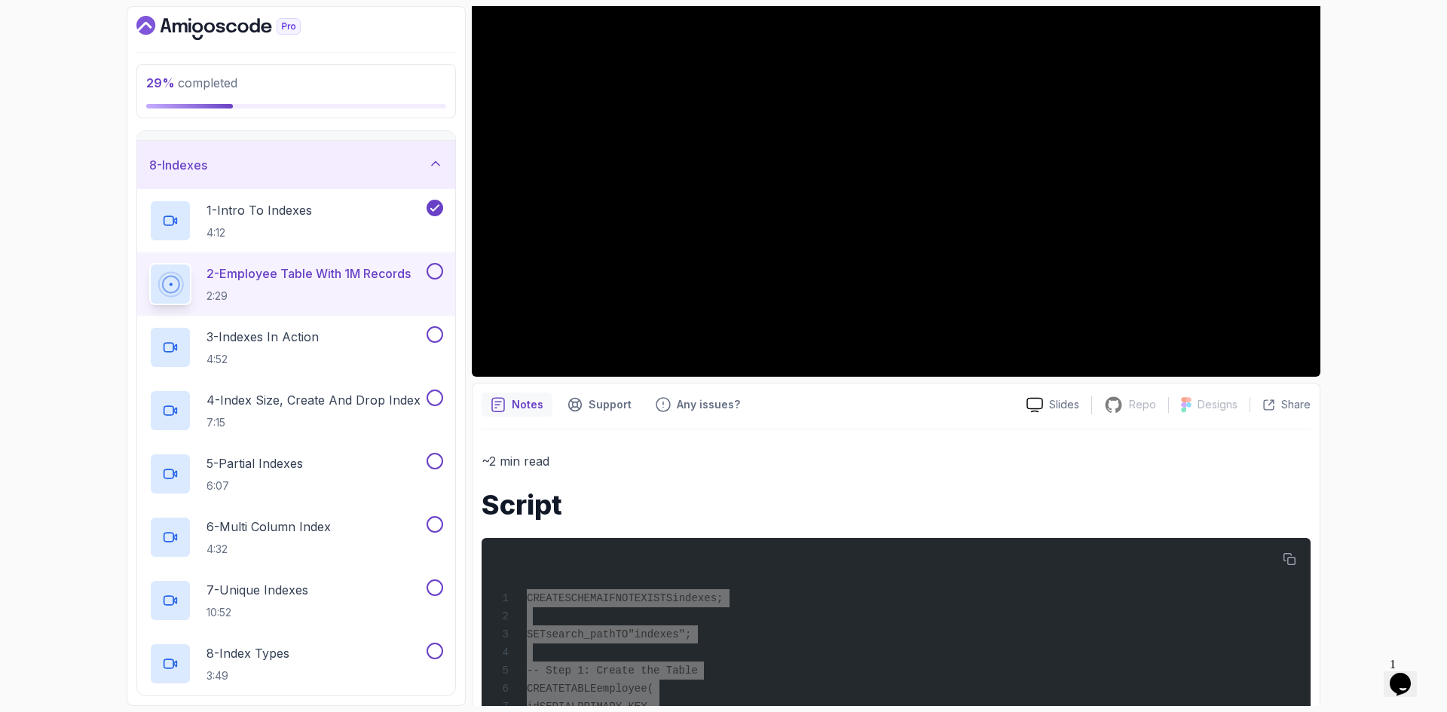
scroll to position [0, 0]
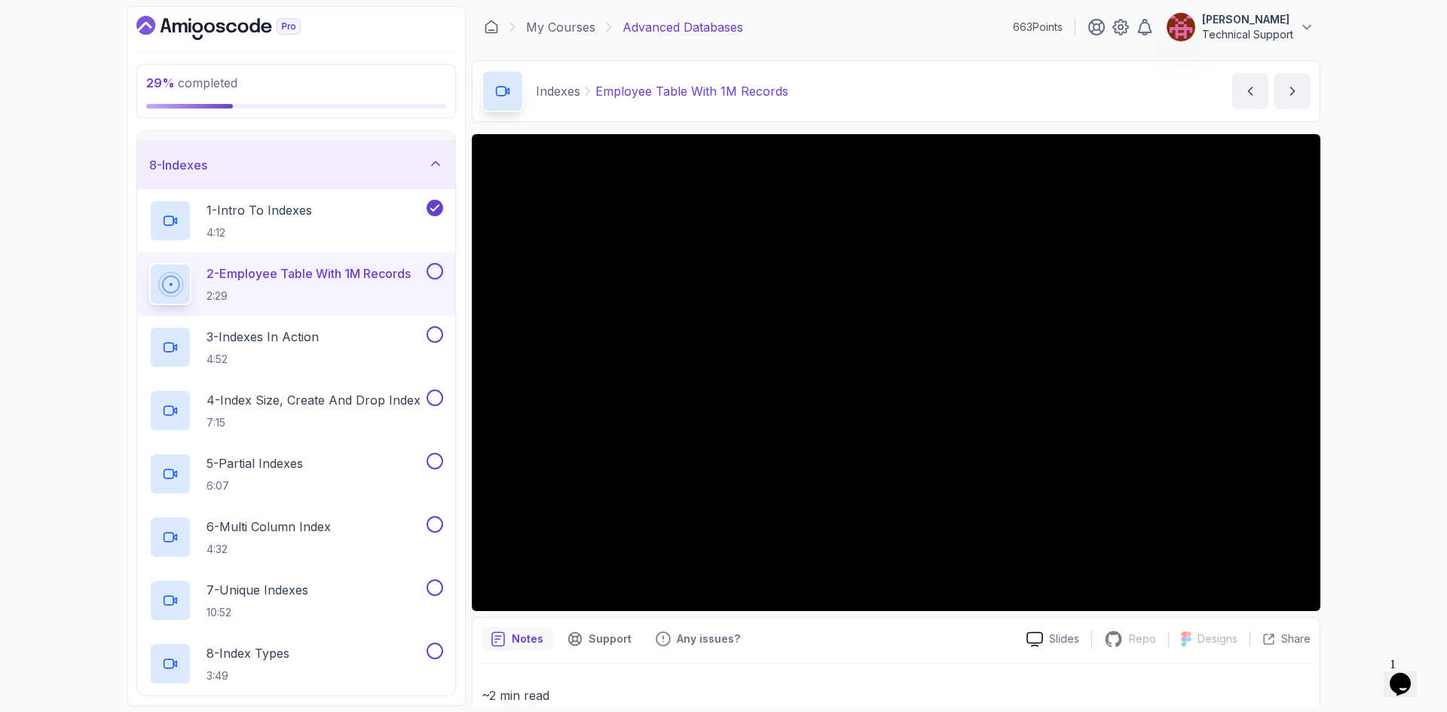
click at [1364, 391] on div "29 % completed 1 - Intro 2 - Schemas 3 - Advanced Data Types 4 - Working With D…" at bounding box center [723, 356] width 1447 height 712
click at [1359, 420] on div "29 % completed 1 - Intro 2 - Schemas 3 - Advanced Data Types 4 - Working With D…" at bounding box center [723, 356] width 1447 height 712
click at [1356, 458] on div "29 % completed 1 - Intro 2 - Schemas 3 - Advanced Data Types 4 - Working With D…" at bounding box center [723, 356] width 1447 height 712
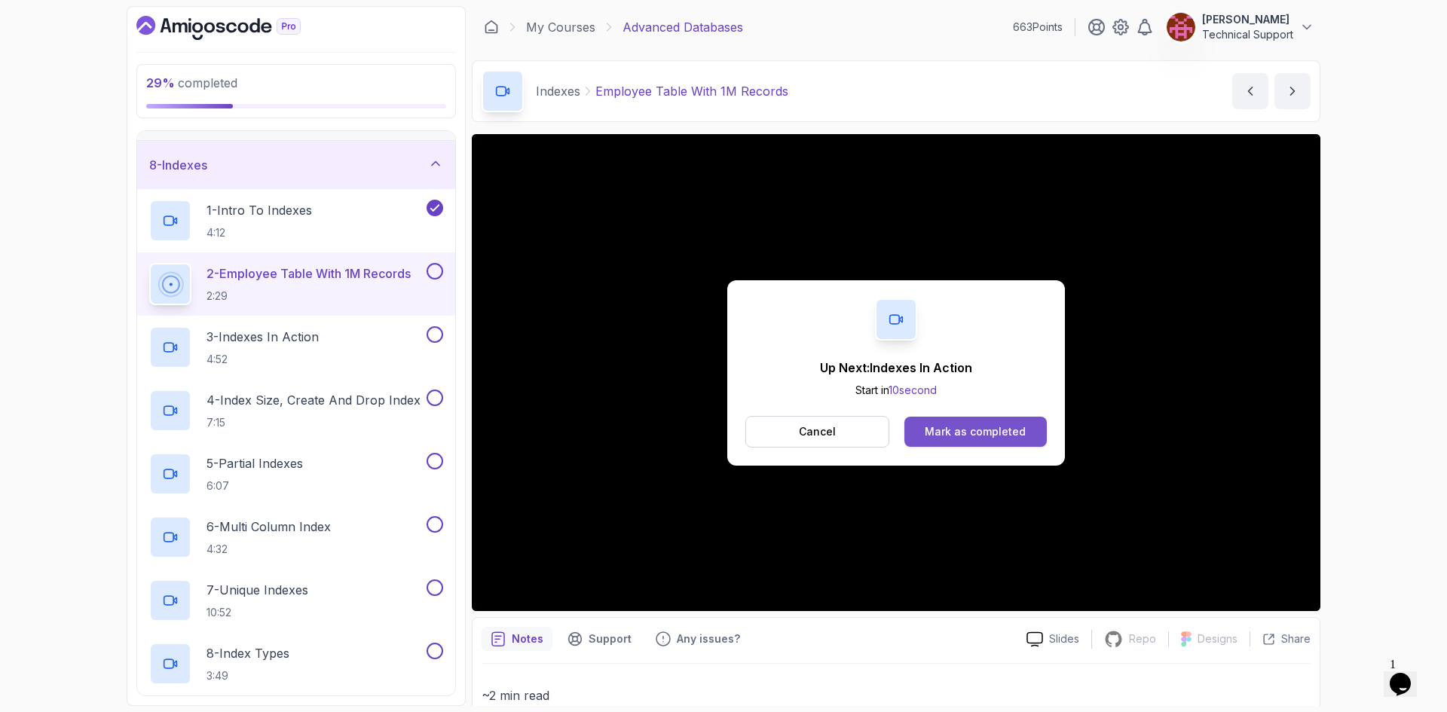
click at [1022, 436] on div "Mark as completed" at bounding box center [975, 431] width 101 height 15
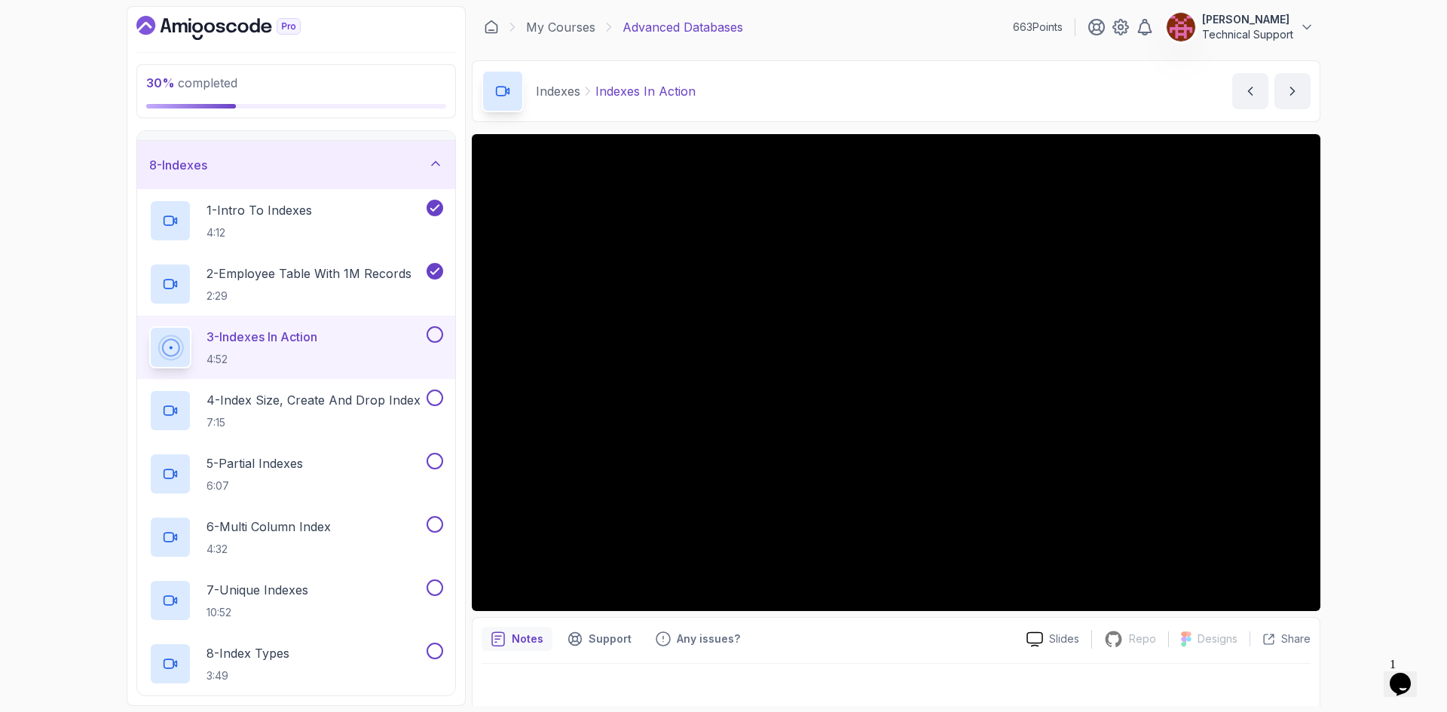
click at [1385, 480] on div "30 % completed 1 - Intro 2 - Schemas 3 - Advanced Data Types 4 - Working With D…" at bounding box center [723, 356] width 1447 height 712
click at [1371, 448] on div "30 % completed 1 - Intro 2 - Schemas 3 - Advanced Data Types 4 - Working With D…" at bounding box center [723, 356] width 1447 height 712
click at [1357, 410] on div "30 % completed 1 - Intro 2 - Schemas 3 - Advanced Data Types 4 - Working With D…" at bounding box center [723, 356] width 1447 height 712
click at [1360, 468] on div "30 % completed 1 - Intro 2 - Schemas 3 - Advanced Data Types 4 - Working With D…" at bounding box center [723, 356] width 1447 height 712
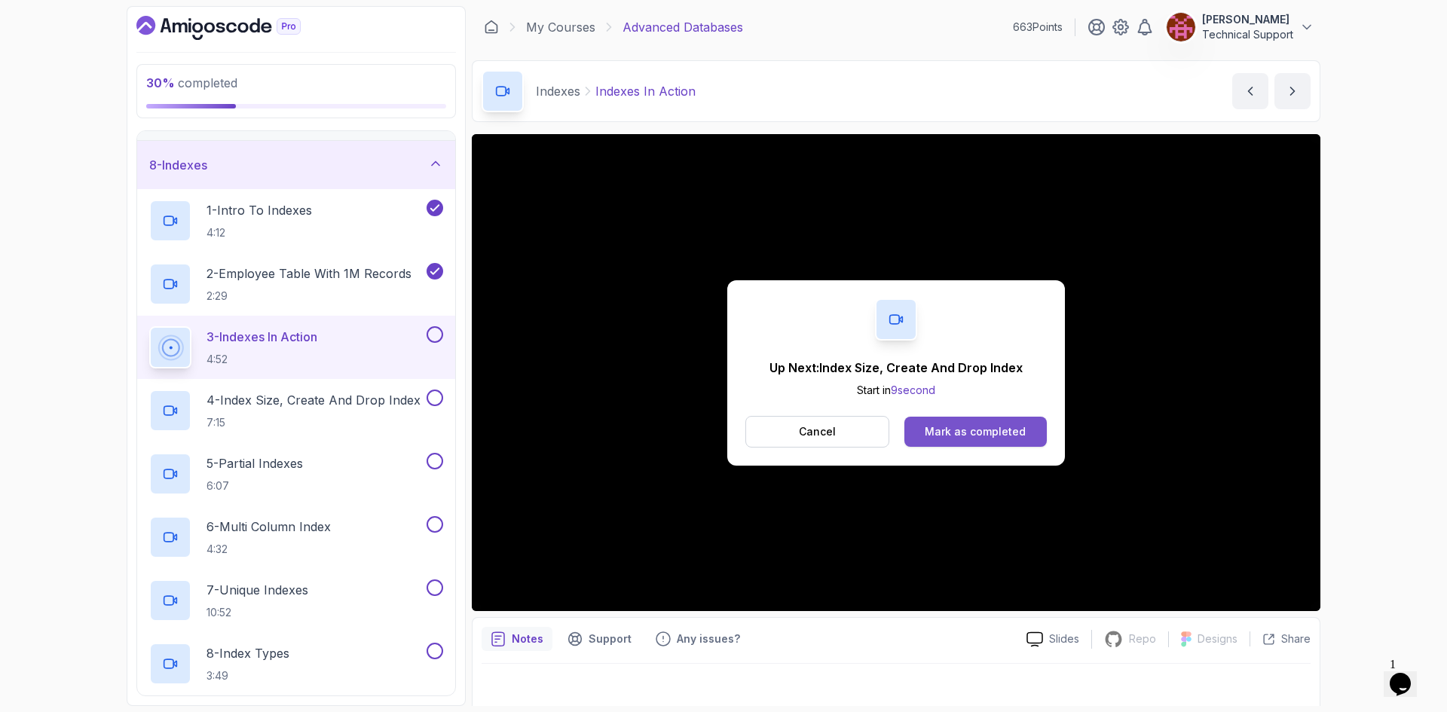
click at [1025, 439] on button "Mark as completed" at bounding box center [976, 432] width 142 height 30
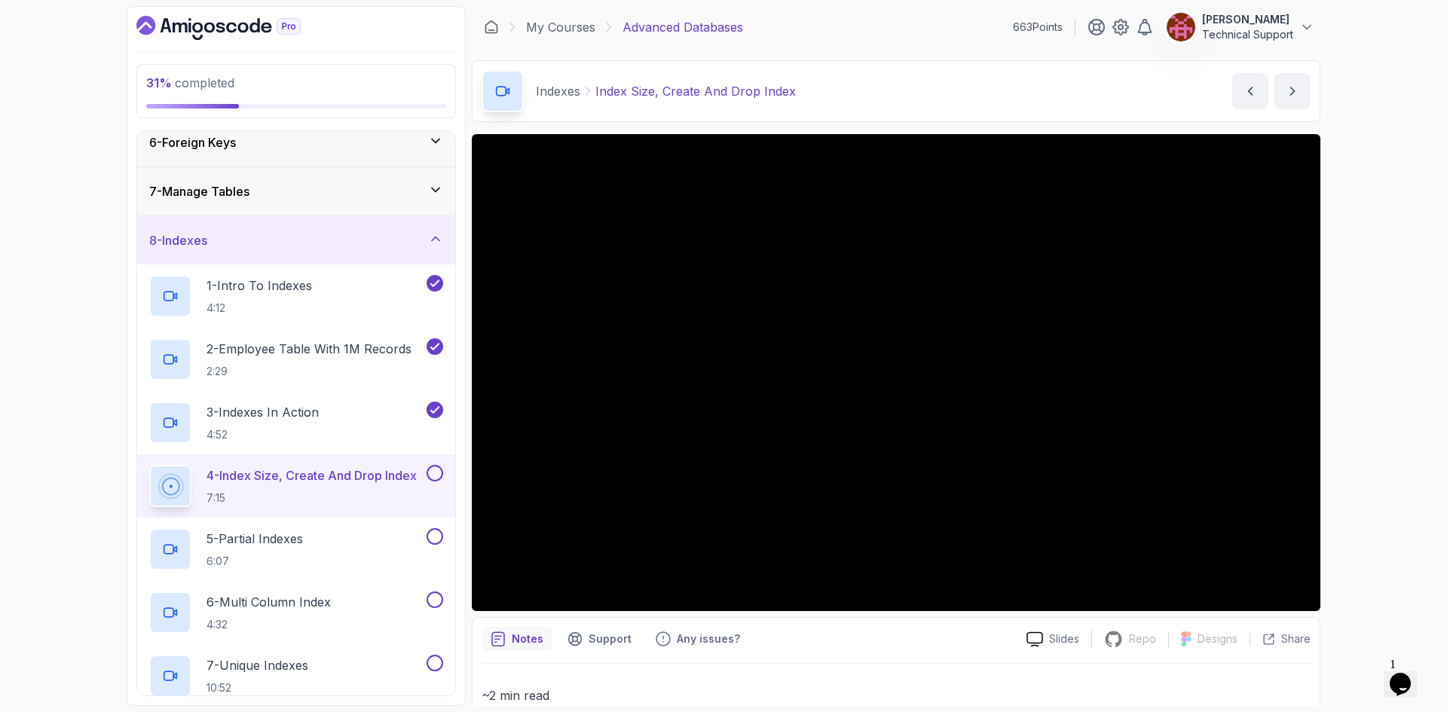
scroll to position [333, 0]
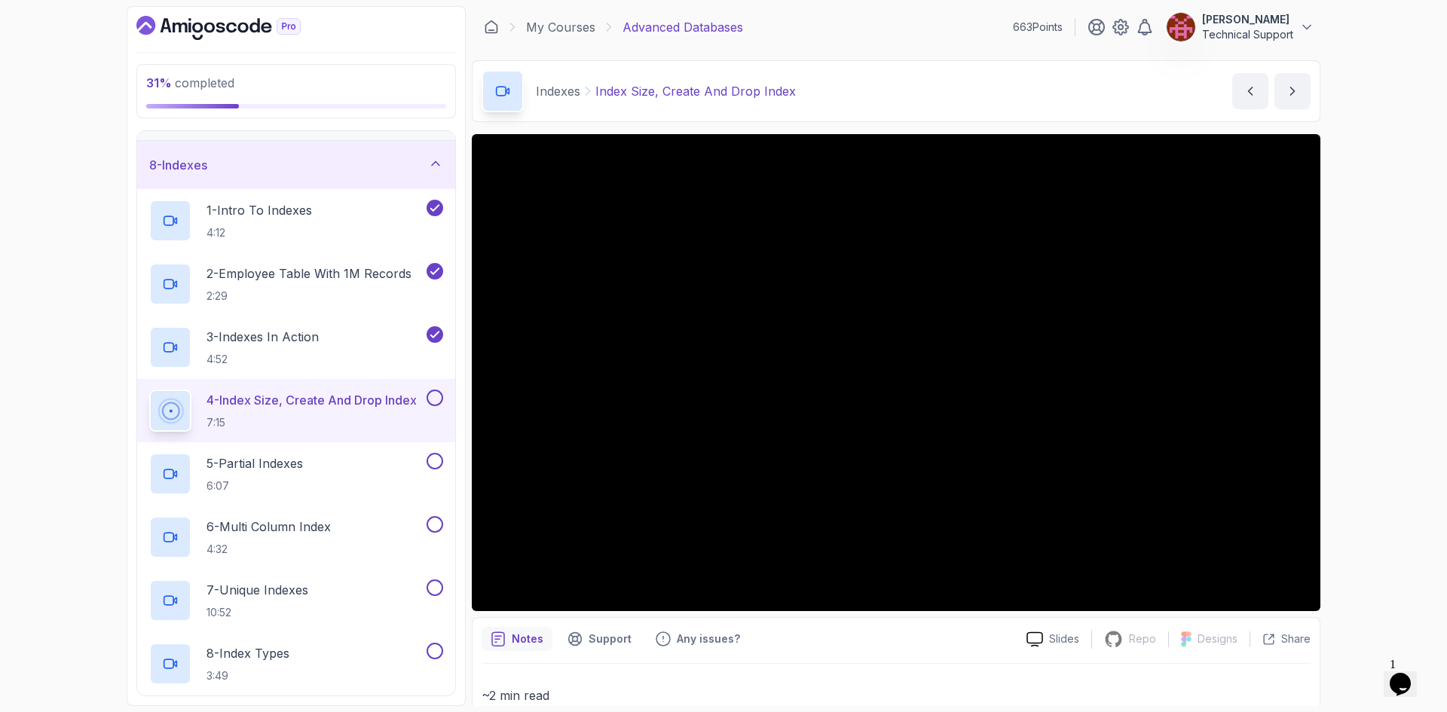
drag, startPoint x: 1311, startPoint y: 452, endPoint x: 1392, endPoint y: 543, distance: 121.7
click at [1393, 543] on div "31 % completed 1 - Intro 2 - Schemas 3 - Advanced Data Types 4 - Working With D…" at bounding box center [723, 356] width 1447 height 712
drag, startPoint x: 1319, startPoint y: 516, endPoint x: 1347, endPoint y: 522, distance: 28.5
click at [1347, 522] on div "31 % completed 1 - Intro 2 - Schemas 3 - Advanced Data Types 4 - Working With D…" at bounding box center [723, 356] width 1447 height 712
drag, startPoint x: 1320, startPoint y: 514, endPoint x: 1339, endPoint y: 513, distance: 18.9
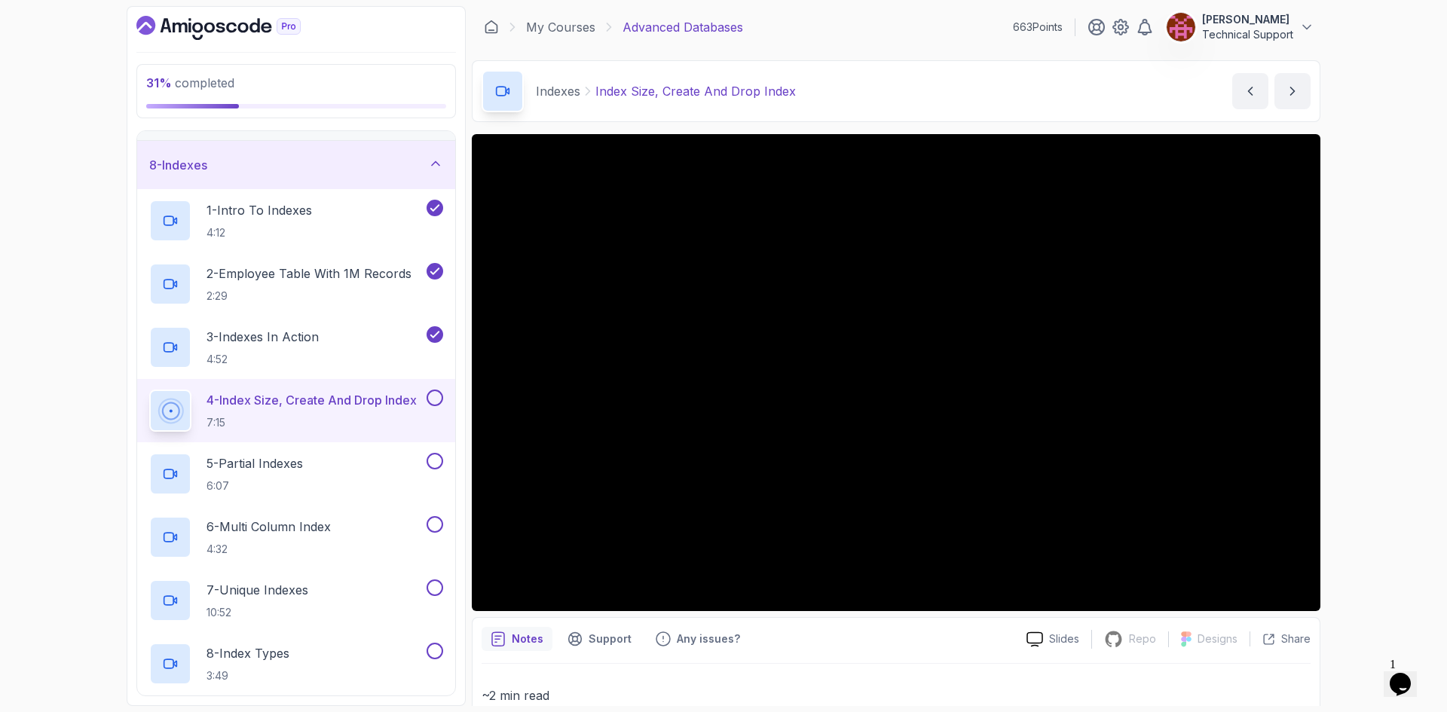
click at [1339, 513] on div "31 % completed 1 - Intro 2 - Schemas 3 - Advanced Data Types 4 - Working With D…" at bounding box center [723, 356] width 1447 height 712
drag, startPoint x: 1319, startPoint y: 510, endPoint x: 1353, endPoint y: 524, distance: 36.5
click at [1353, 524] on div "31 % completed 1 - Intro 2 - Schemas 3 - Advanced Data Types 4 - Working With D…" at bounding box center [723, 356] width 1447 height 712
drag, startPoint x: 1330, startPoint y: 522, endPoint x: 1369, endPoint y: 543, distance: 43.9
click at [1369, 543] on div "31 % completed 1 - Intro 2 - Schemas 3 - Advanced Data Types 4 - Working With D…" at bounding box center [723, 356] width 1447 height 712
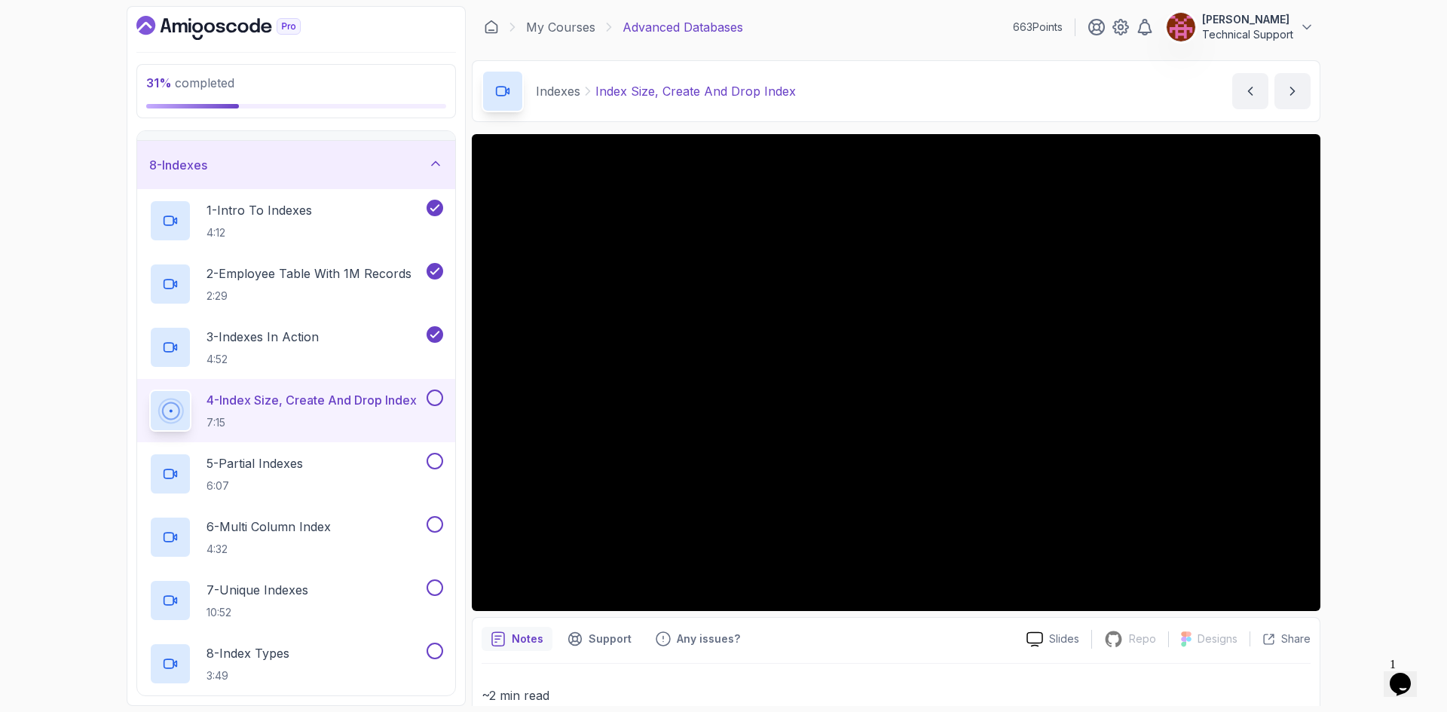
drag, startPoint x: 1318, startPoint y: 531, endPoint x: 1375, endPoint y: 549, distance: 59.6
click at [1375, 549] on div "31 % completed 1 - Intro 2 - Schemas 3 - Advanced Data Types 4 - Working With D…" at bounding box center [723, 356] width 1447 height 712
drag, startPoint x: 1320, startPoint y: 522, endPoint x: 1350, endPoint y: 551, distance: 41.6
click at [1350, 551] on div "31 % completed 1 - Intro 2 - Schemas 3 - Advanced Data Types 4 - Working With D…" at bounding box center [723, 356] width 1447 height 712
click at [1350, 527] on div "31 % completed 1 - Intro 2 - Schemas 3 - Advanced Data Types 4 - Working With D…" at bounding box center [723, 356] width 1447 height 712
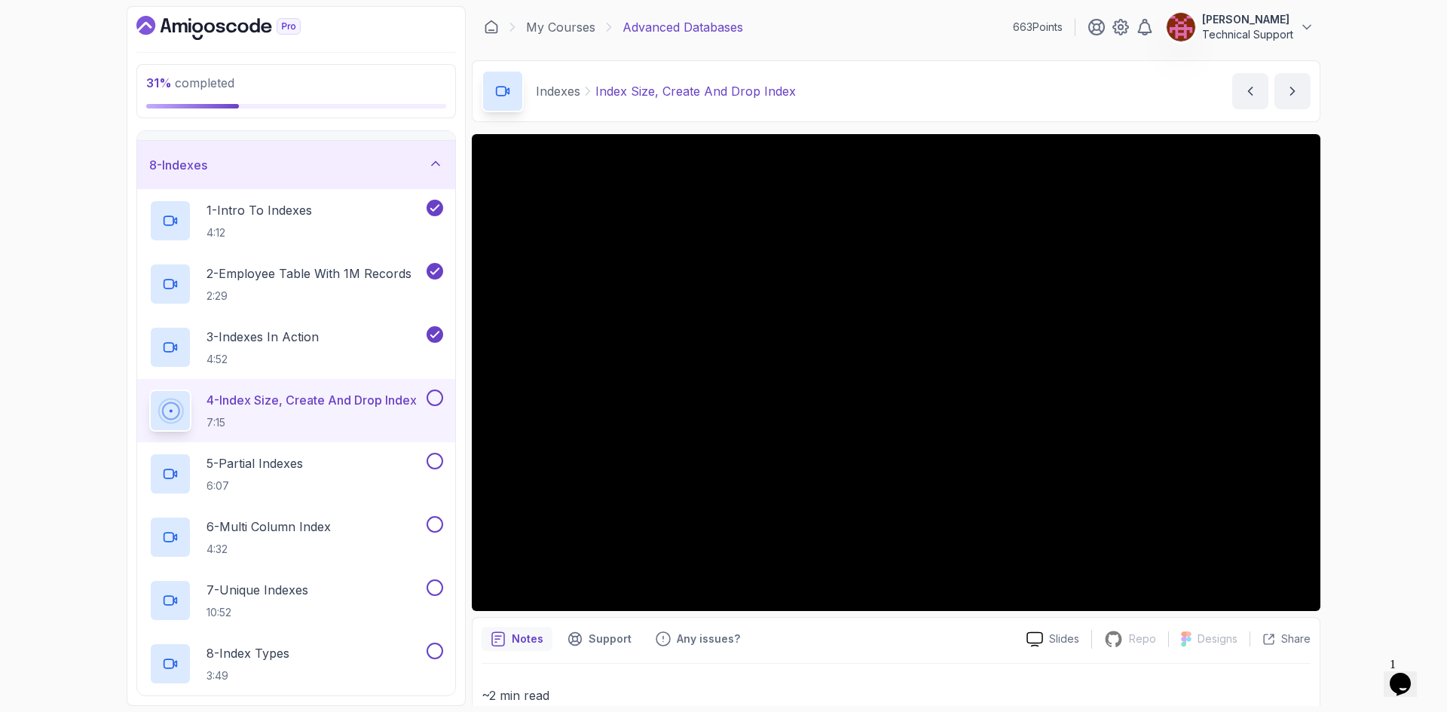
click at [1378, 483] on div "31 % completed 1 - Intro 2 - Schemas 3 - Advanced Data Types 4 - Working With D…" at bounding box center [723, 356] width 1447 height 712
click at [1344, 515] on div "31 % completed 1 - Intro 2 - Schemas 3 - Advanced Data Types 4 - Working With D…" at bounding box center [723, 356] width 1447 height 712
click at [1376, 454] on div "31 % completed 1 - Intro 2 - Schemas 3 - Advanced Data Types 4 - Working With D…" at bounding box center [723, 356] width 1447 height 712
click at [1369, 446] on div "31 % completed 1 - Intro 2 - Schemas 3 - Advanced Data Types 4 - Working With D…" at bounding box center [723, 356] width 1447 height 712
click at [1369, 455] on div "31 % completed 1 - Intro 2 - Schemas 3 - Advanced Data Types 4 - Working With D…" at bounding box center [723, 356] width 1447 height 712
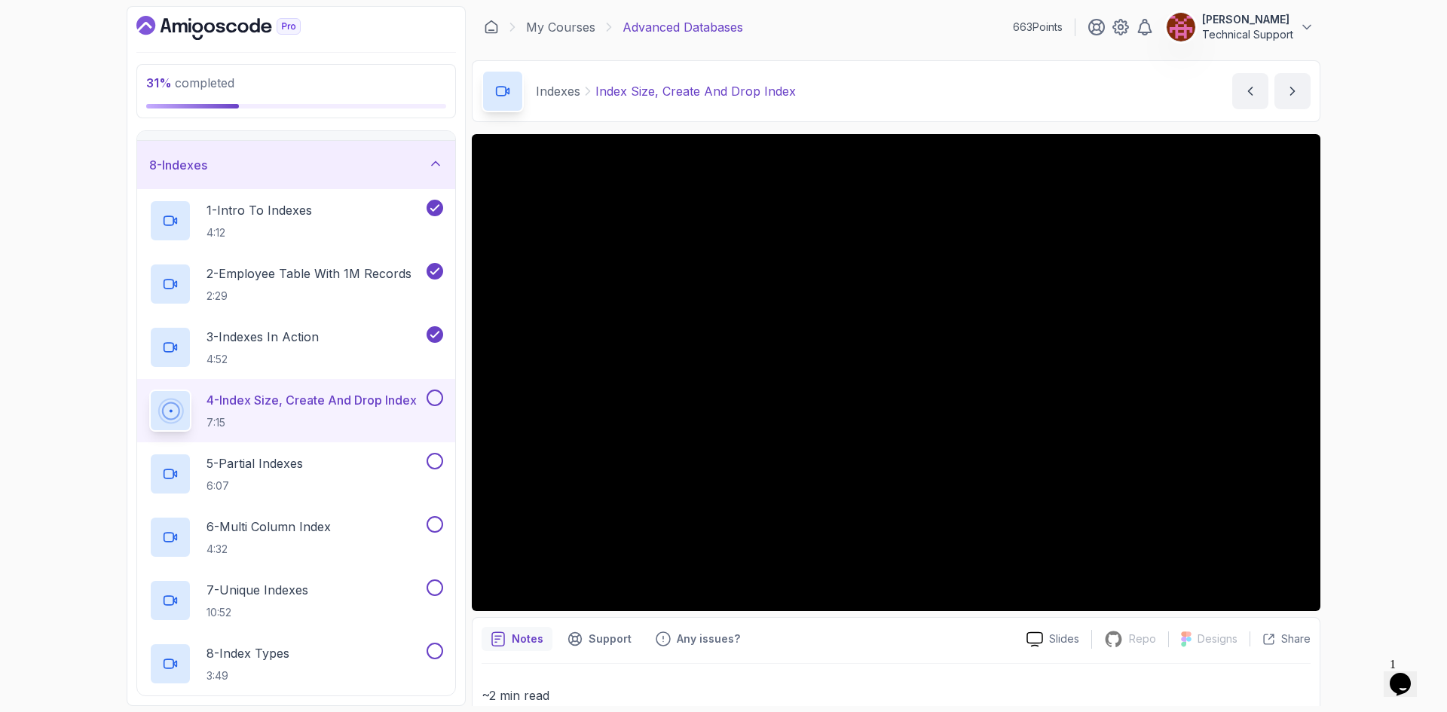
drag, startPoint x: 1356, startPoint y: 455, endPoint x: 1388, endPoint y: 461, distance: 32.1
click at [1388, 461] on div "31 % completed 1 - Intro 2 - Schemas 3 - Advanced Data Types 4 - Working With D…" at bounding box center [723, 356] width 1447 height 712
drag, startPoint x: 1325, startPoint y: 463, endPoint x: 1354, endPoint y: 516, distance: 60.0
click at [1354, 516] on div "31 % completed 1 - Intro 2 - Schemas 3 - Advanced Data Types 4 - Working With D…" at bounding box center [723, 356] width 1447 height 712
drag, startPoint x: 1337, startPoint y: 507, endPoint x: 1380, endPoint y: 526, distance: 46.9
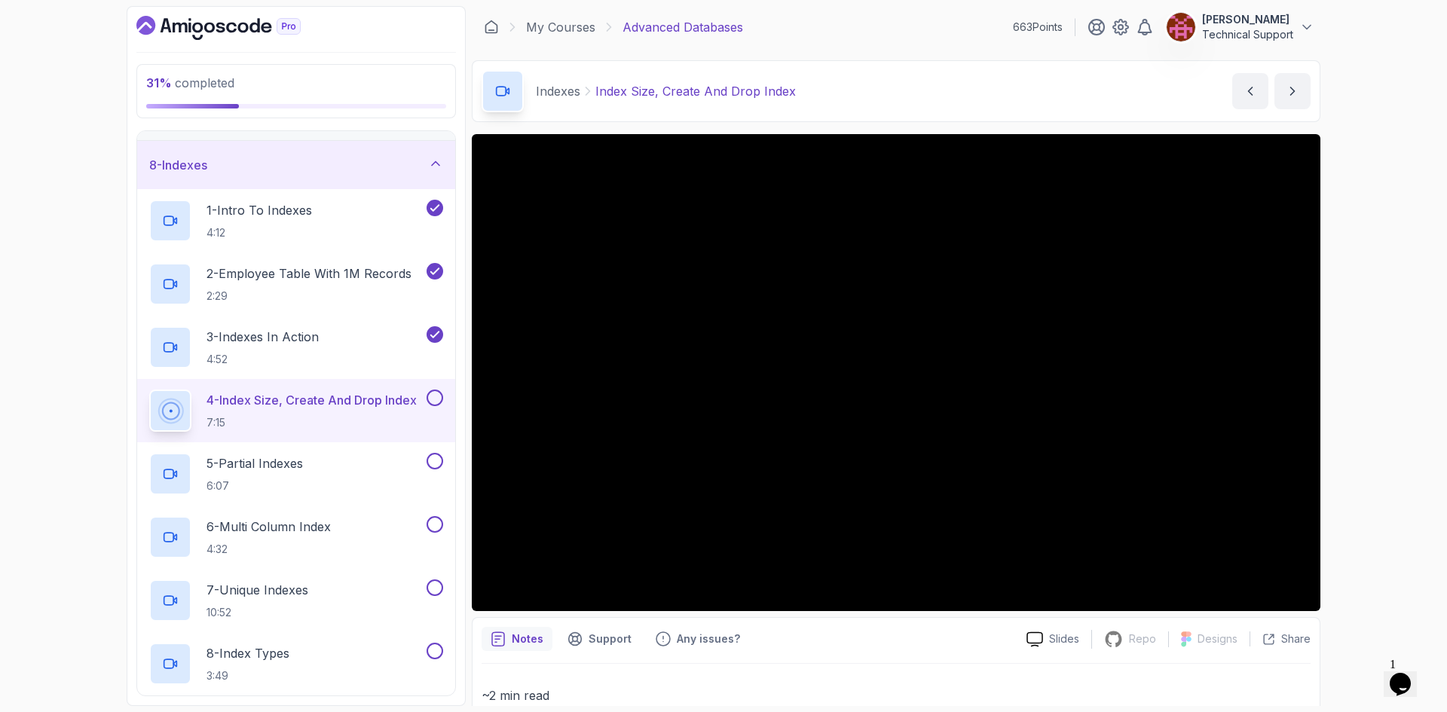
click at [1380, 526] on div "31 % completed 1 - Intro 2 - Schemas 3 - Advanced Data Types 4 - Working With D…" at bounding box center [723, 356] width 1447 height 712
drag, startPoint x: 1337, startPoint y: 512, endPoint x: 1380, endPoint y: 537, distance: 49.6
click at [1380, 537] on div "31 % completed 1 - Intro 2 - Schemas 3 - Advanced Data Types 4 - Working With D…" at bounding box center [723, 356] width 1447 height 712
click at [1369, 507] on div "31 % completed 1 - Intro 2 - Schemas 3 - Advanced Data Types 4 - Working With D…" at bounding box center [723, 356] width 1447 height 712
click at [1346, 424] on div "31 % completed 1 - Intro 2 - Schemas 3 - Advanced Data Types 4 - Working With D…" at bounding box center [723, 356] width 1447 height 712
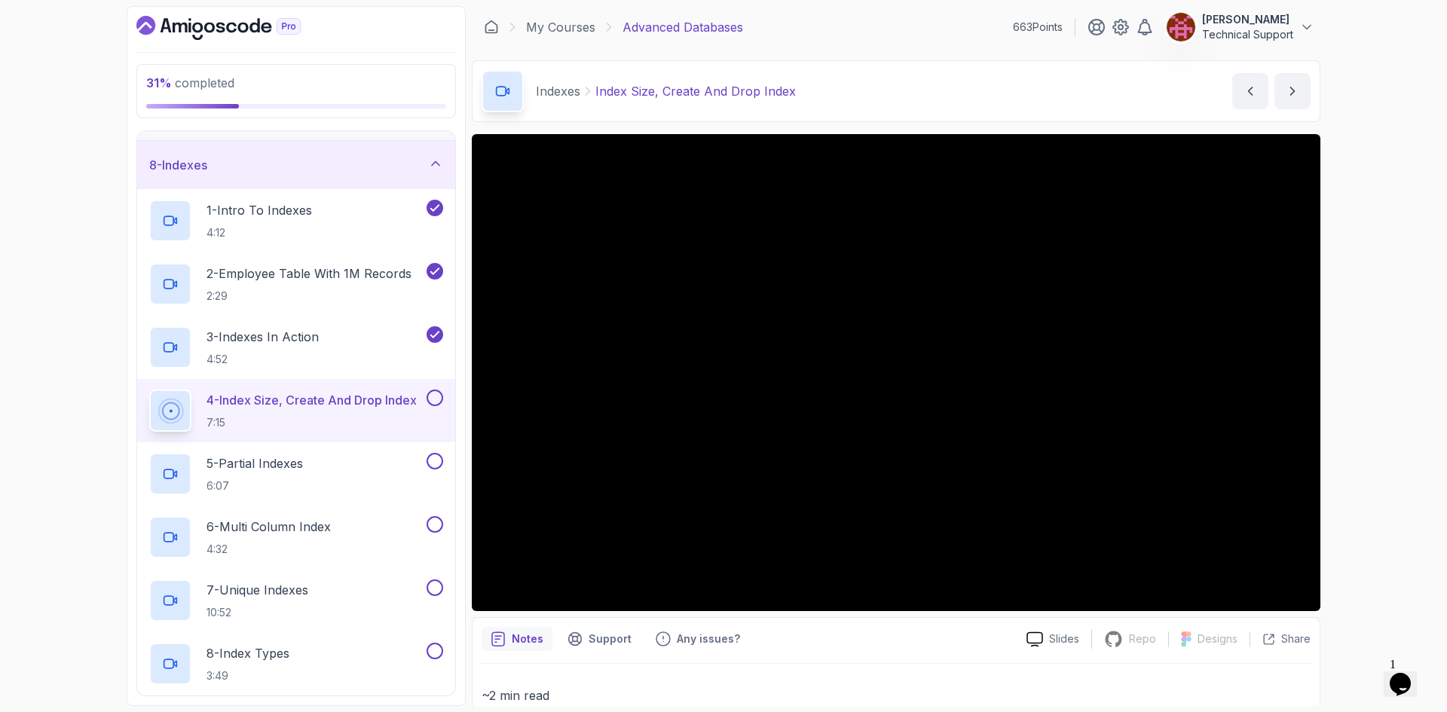
click at [1383, 485] on div "31 % completed 1 - Intro 2 - Schemas 3 - Advanced Data Types 4 - Working With D…" at bounding box center [723, 356] width 1447 height 712
click at [1373, 520] on div "31 % completed 1 - Intro 2 - Schemas 3 - Advanced Data Types 4 - Working With D…" at bounding box center [723, 356] width 1447 height 712
drag, startPoint x: 1332, startPoint y: 493, endPoint x: 1360, endPoint y: 525, distance: 42.2
click at [1360, 525] on div "31 % completed 1 - Intro 2 - Schemas 3 - Advanced Data Types 4 - Working With D…" at bounding box center [723, 356] width 1447 height 712
click at [1410, 488] on div "31 % completed 1 - Intro 2 - Schemas 3 - Advanced Data Types 4 - Working With D…" at bounding box center [723, 356] width 1447 height 712
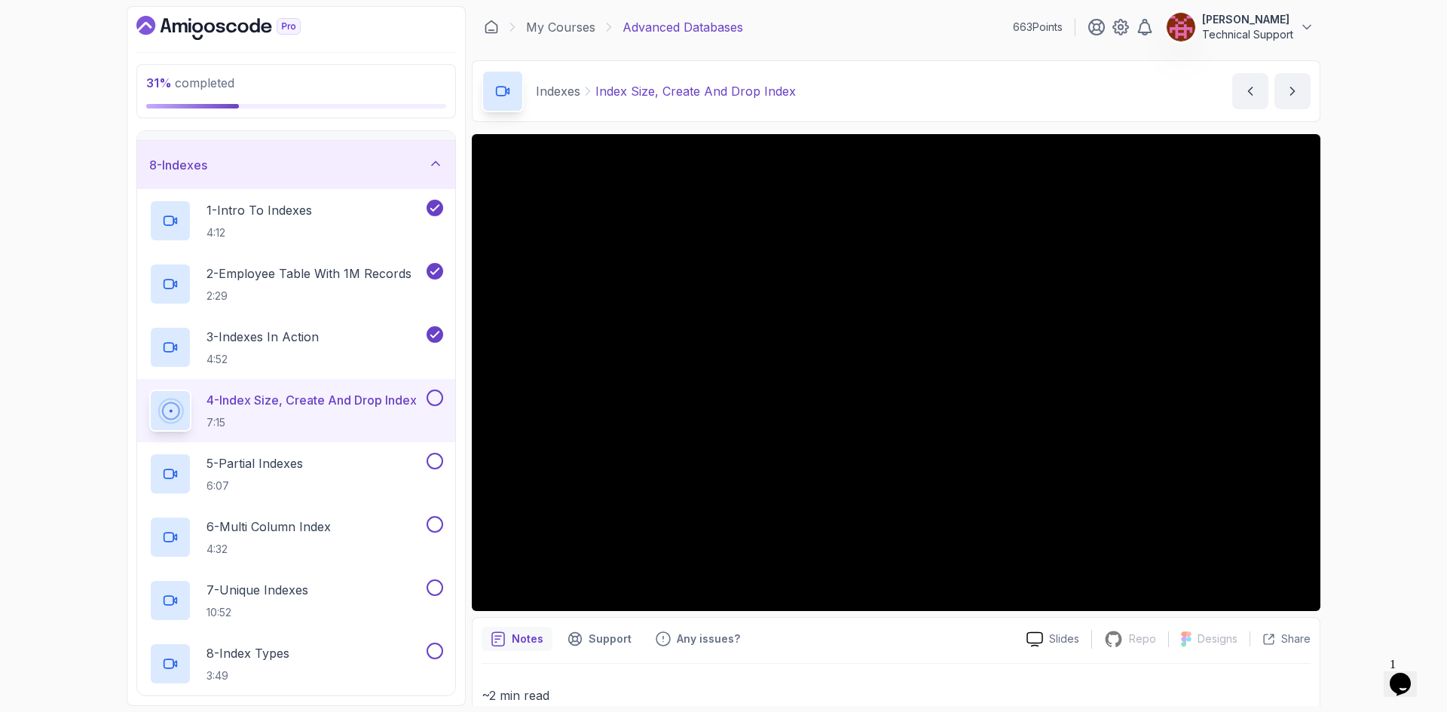
click at [1355, 452] on div "31 % completed 1 - Intro 2 - Schemas 3 - Advanced Data Types 4 - Working With D…" at bounding box center [723, 356] width 1447 height 712
drag, startPoint x: 1321, startPoint y: 464, endPoint x: 1365, endPoint y: 509, distance: 62.9
click at [1365, 509] on div "31 % completed 1 - Intro 2 - Schemas 3 - Advanced Data Types 4 - Working With D…" at bounding box center [723, 356] width 1447 height 712
drag, startPoint x: 1339, startPoint y: 504, endPoint x: 1370, endPoint y: 521, distance: 35.4
click at [1370, 521] on div "31 % completed 1 - Intro 2 - Schemas 3 - Advanced Data Types 4 - Working With D…" at bounding box center [723, 356] width 1447 height 712
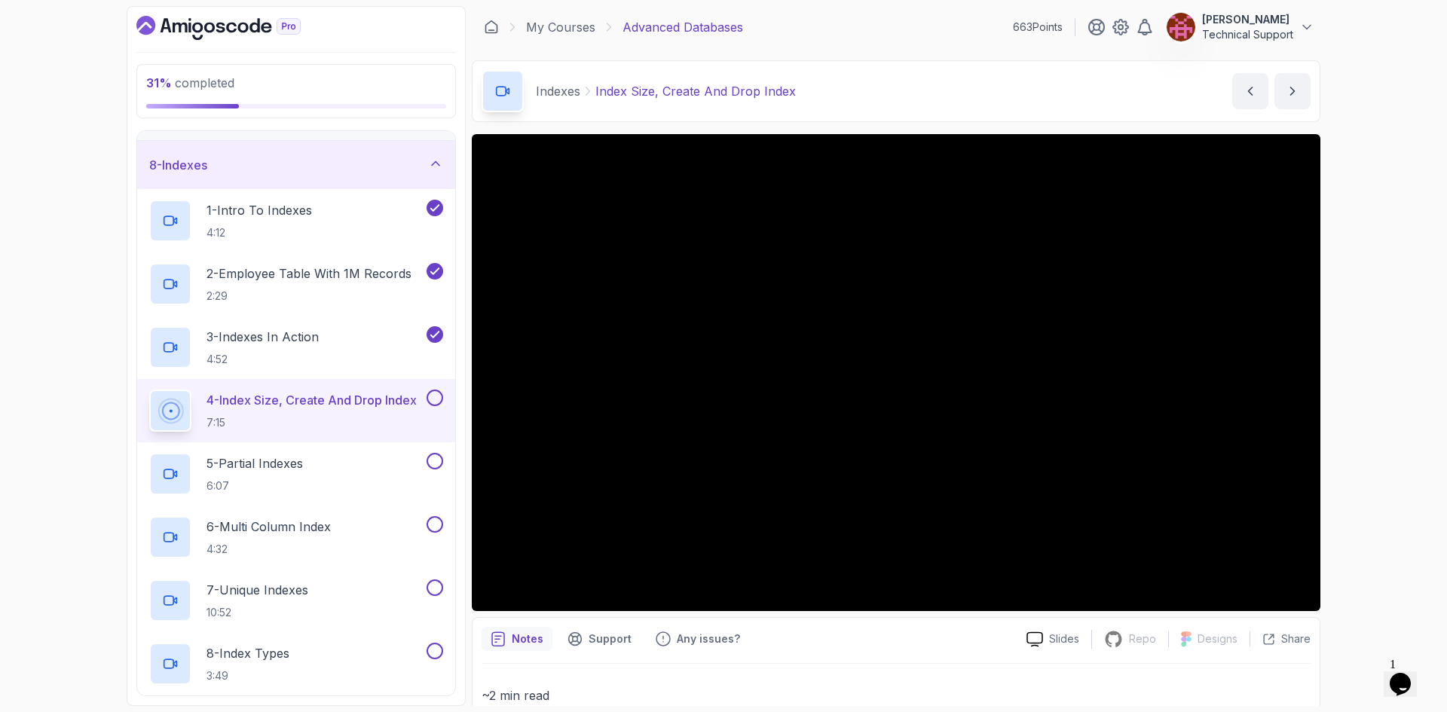
click at [1373, 515] on div "31 % completed 1 - Intro 2 - Schemas 3 - Advanced Data Types 4 - Working With D…" at bounding box center [723, 356] width 1447 height 712
drag, startPoint x: 1357, startPoint y: 469, endPoint x: 1355, endPoint y: 537, distance: 67.9
click at [1365, 536] on div "31 % completed 1 - Intro 2 - Schemas 3 - Advanced Data Types 4 - Working With D…" at bounding box center [723, 356] width 1447 height 712
click at [1373, 424] on div "31 % completed 1 - Intro 2 - Schemas 3 - Advanced Data Types 4 - Working With D…" at bounding box center [723, 356] width 1447 height 712
click at [1350, 335] on div "31 % completed 1 - Intro 2 - Schemas 3 - Advanced Data Types 4 - Working With D…" at bounding box center [723, 356] width 1447 height 712
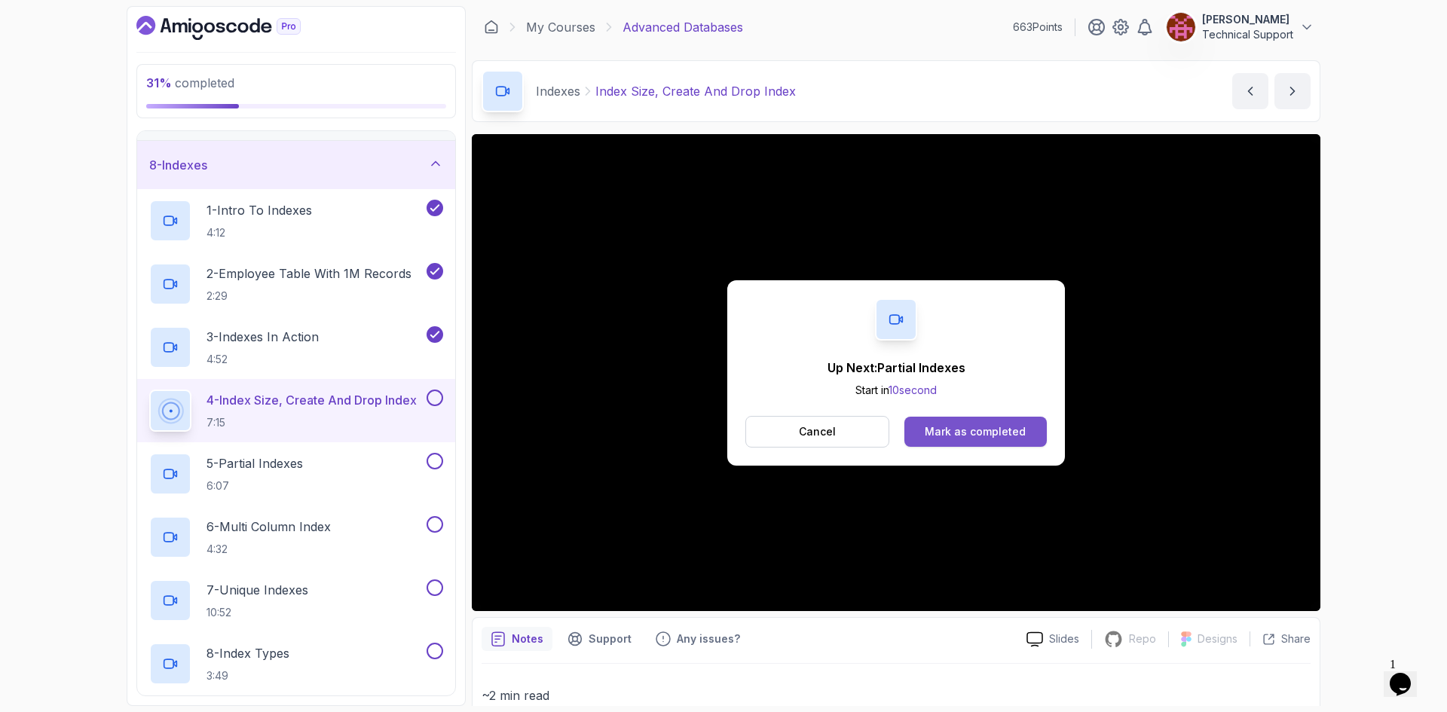
click at [978, 430] on div "Mark as completed" at bounding box center [975, 431] width 101 height 15
